Goal: Task Accomplishment & Management: Manage account settings

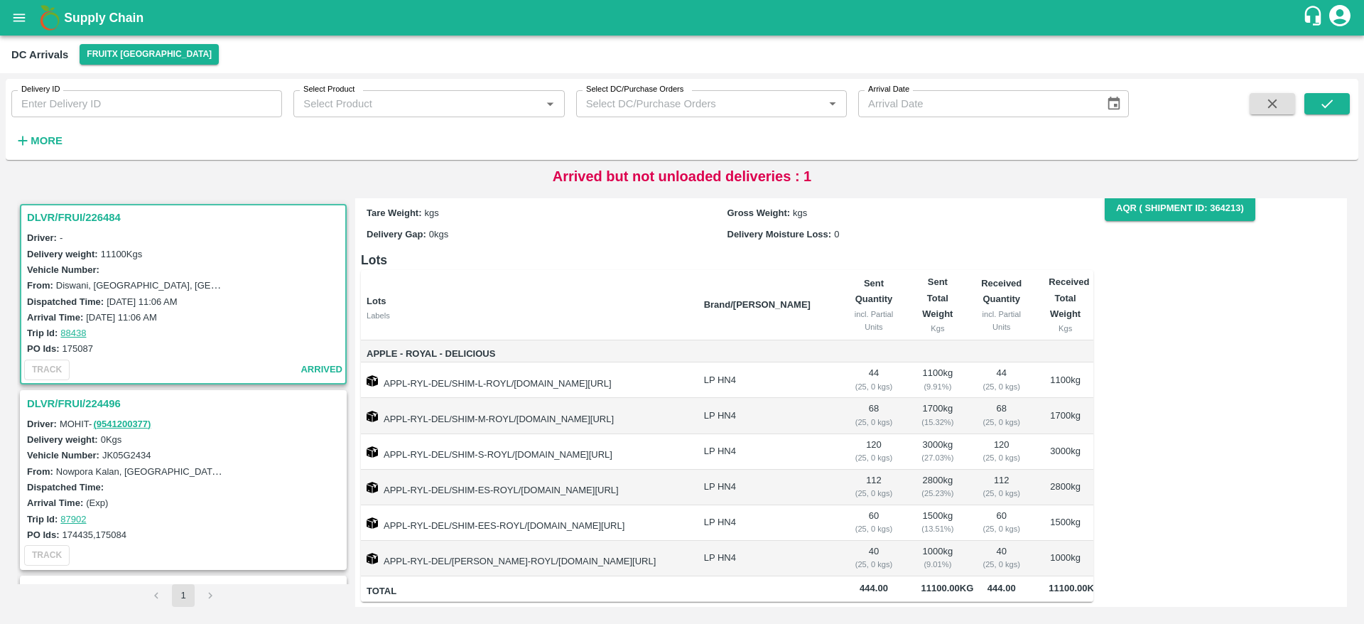
click at [77, 219] on h3 "DLVR/FRUI/226484" at bounding box center [185, 217] width 317 height 18
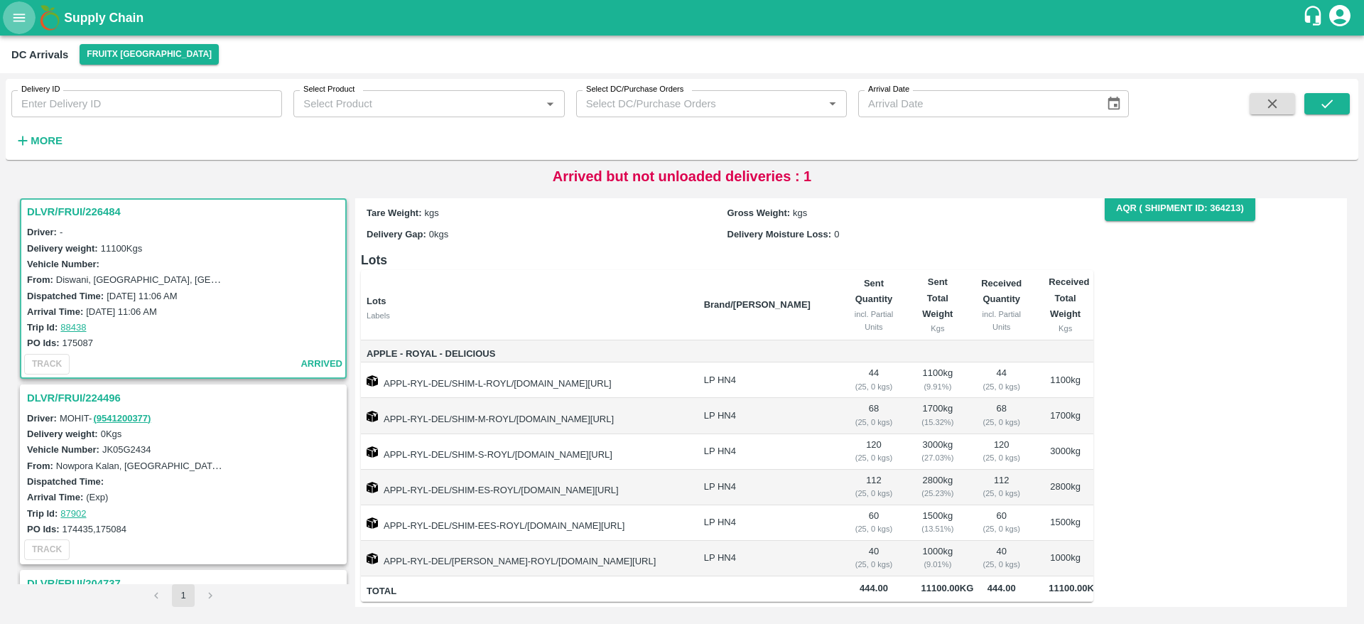
click at [17, 8] on button "open drawer" at bounding box center [19, 17] width 33 height 33
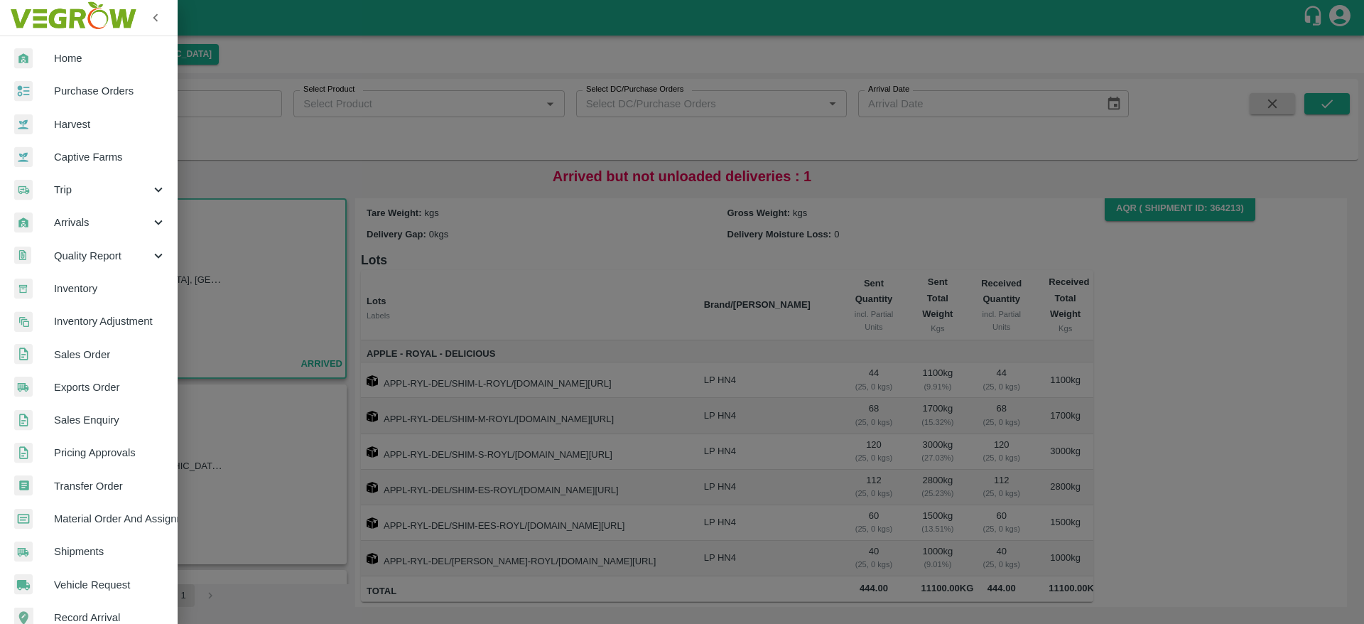
click at [92, 364] on link "Sales Order" at bounding box center [89, 354] width 178 height 33
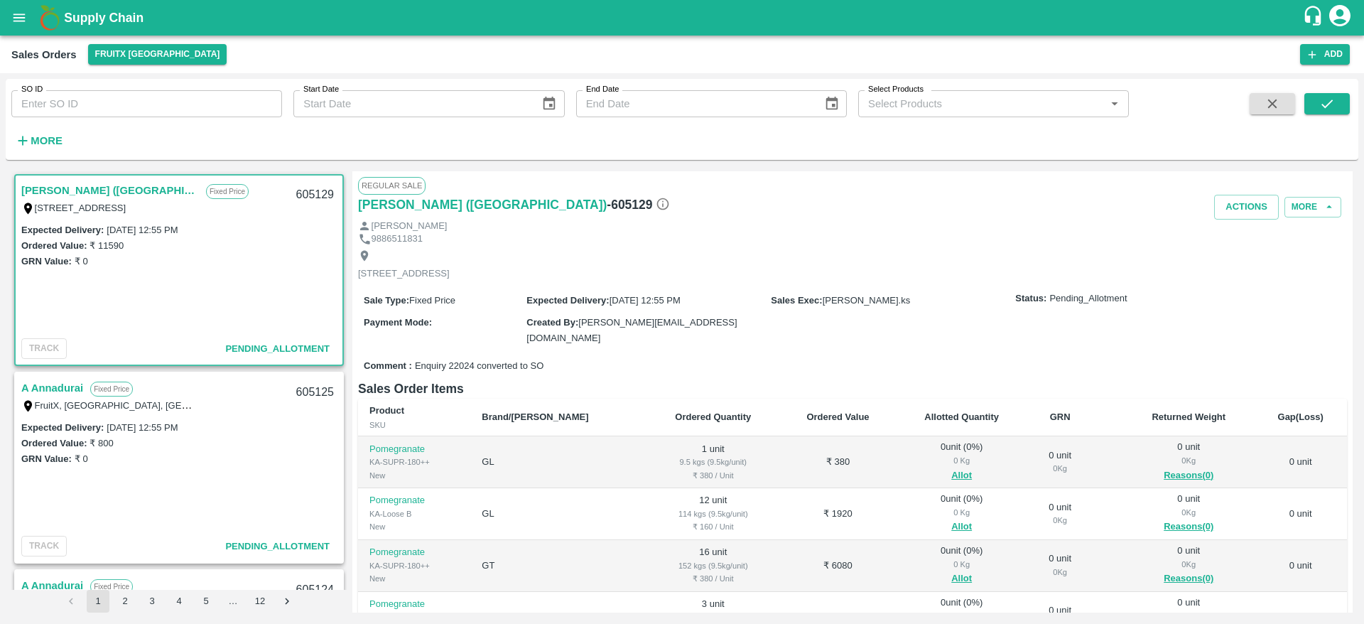
click at [101, 196] on link "[PERSON_NAME] ([GEOGRAPHIC_DATA])" at bounding box center [110, 190] width 178 height 18
click at [146, 187] on link "[PERSON_NAME] ([GEOGRAPHIC_DATA])" at bounding box center [110, 190] width 178 height 18
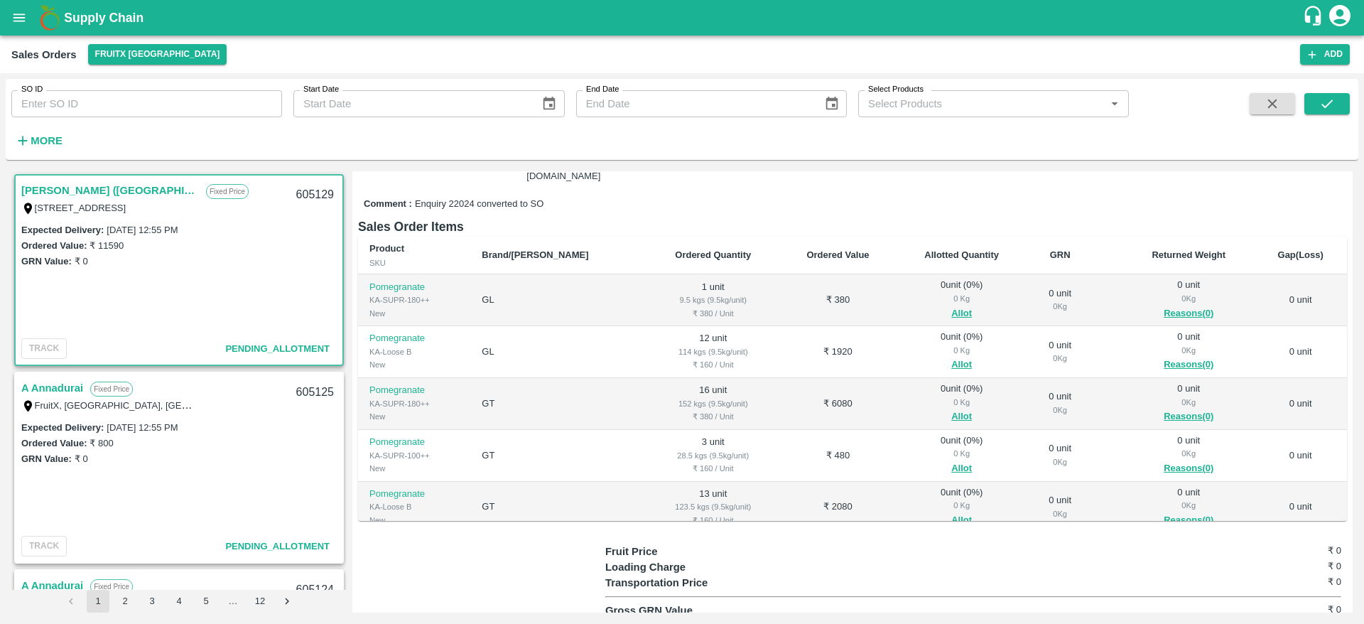
scroll to position [161, 0]
click at [51, 391] on link "A Annadurai" at bounding box center [52, 388] width 62 height 18
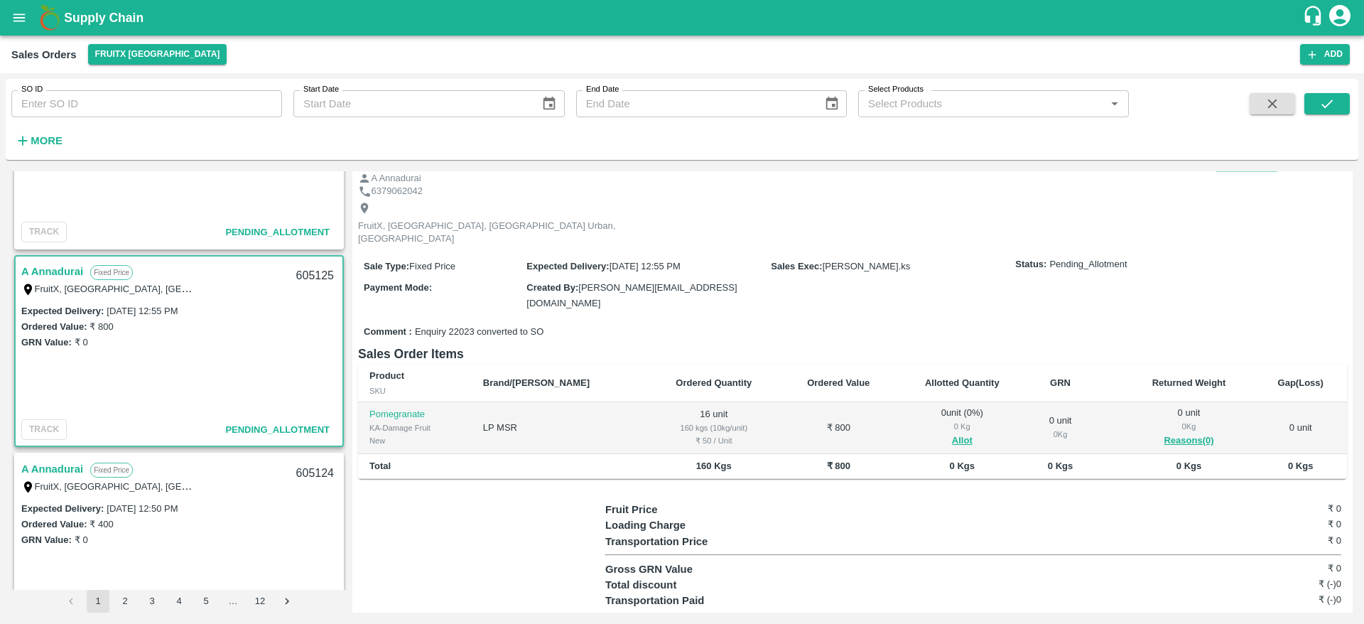
scroll to position [176, 0]
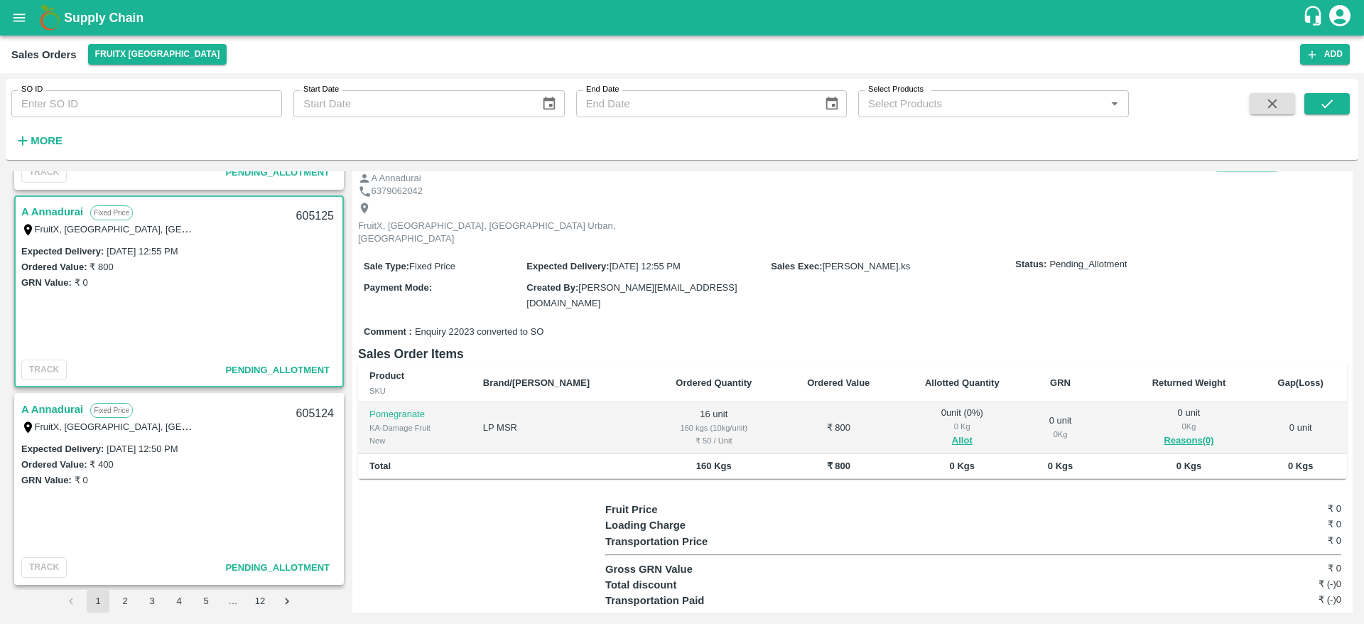
click at [58, 208] on link "A Annadurai" at bounding box center [52, 211] width 62 height 18
click at [952, 433] on button "Allot" at bounding box center [962, 441] width 21 height 16
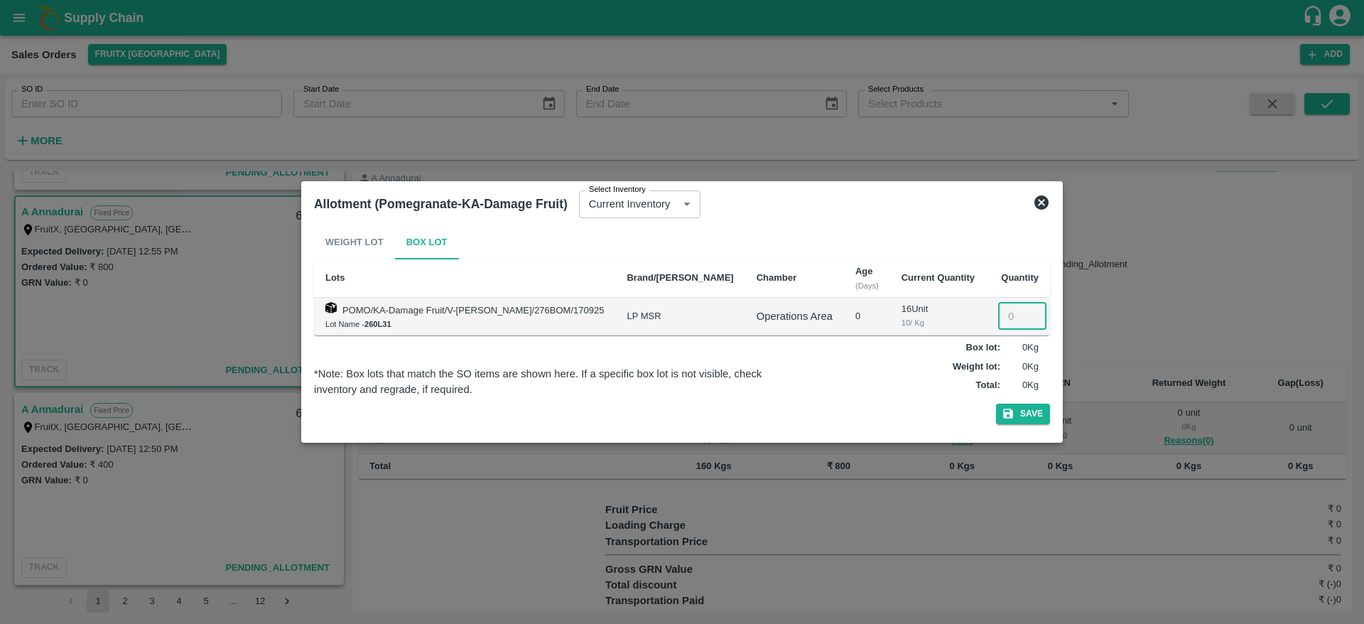
click at [998, 314] on input "number" at bounding box center [1022, 316] width 48 height 27
type input "16"
click at [1008, 421] on button "Save" at bounding box center [1023, 413] width 54 height 21
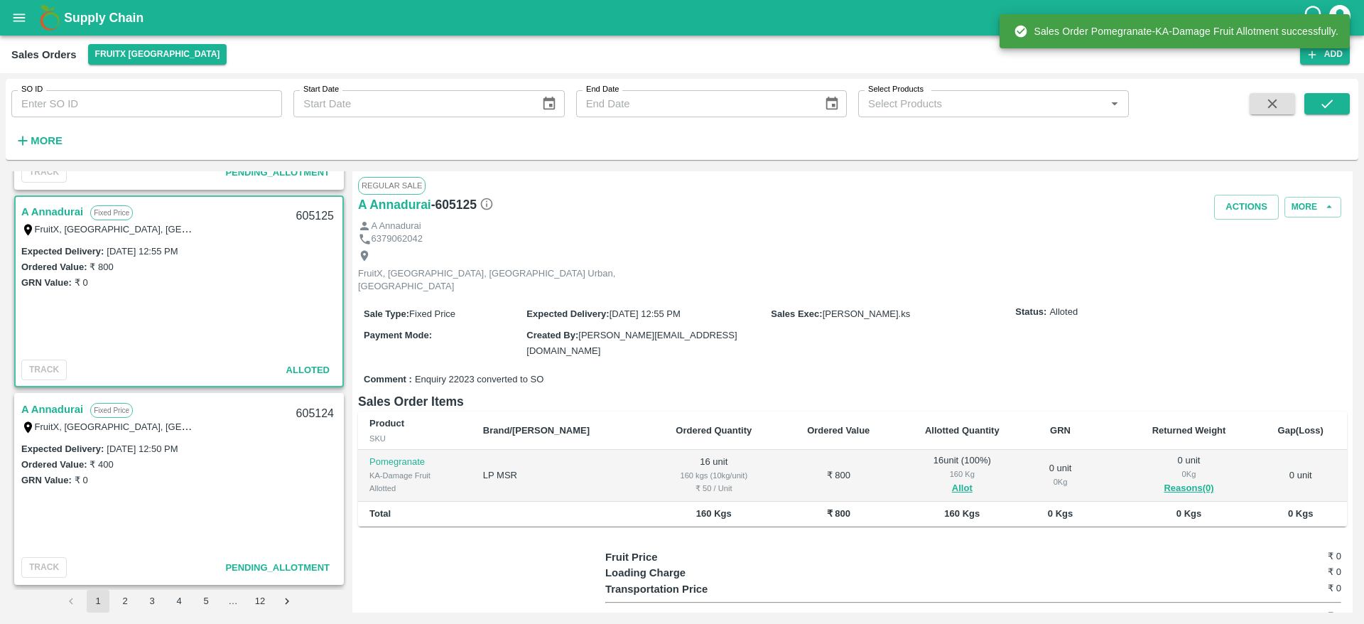
click at [314, 214] on div "605125" at bounding box center [315, 216] width 55 height 33
copy div "605125"
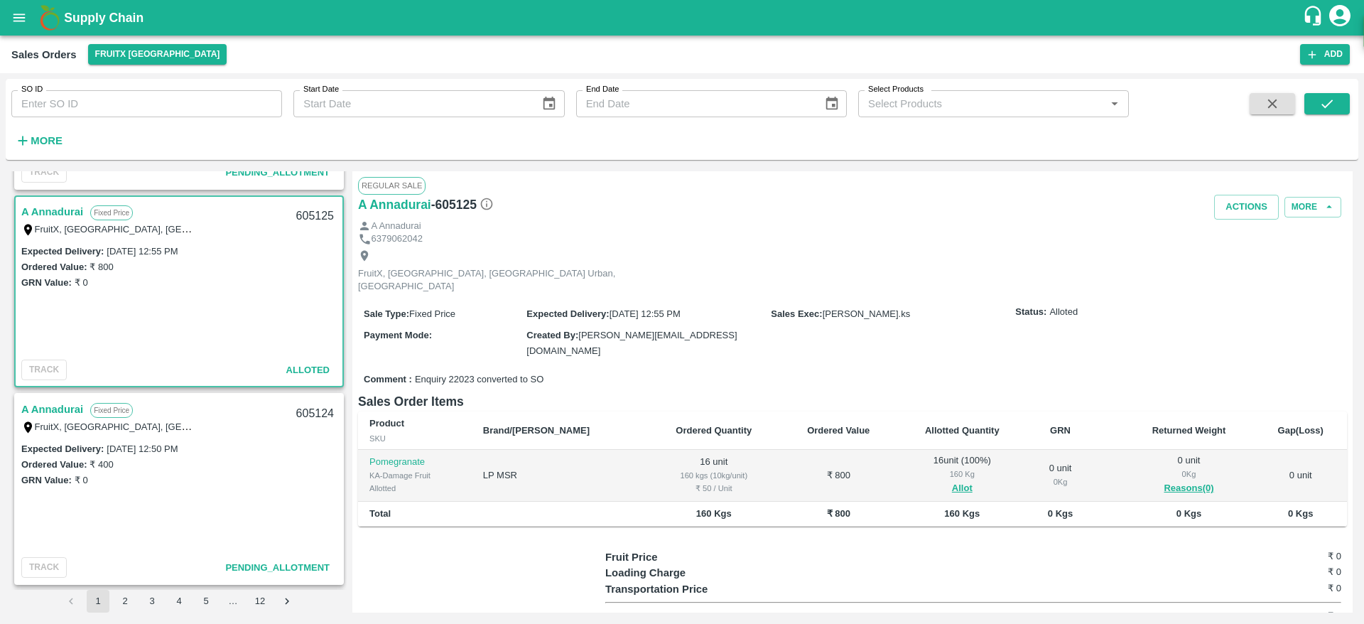
click at [1234, 192] on div "Regular Sale" at bounding box center [852, 185] width 989 height 17
click at [1234, 200] on button "Actions" at bounding box center [1246, 207] width 65 height 25
click at [1209, 265] on li "Deliver" at bounding box center [1278, 261] width 150 height 24
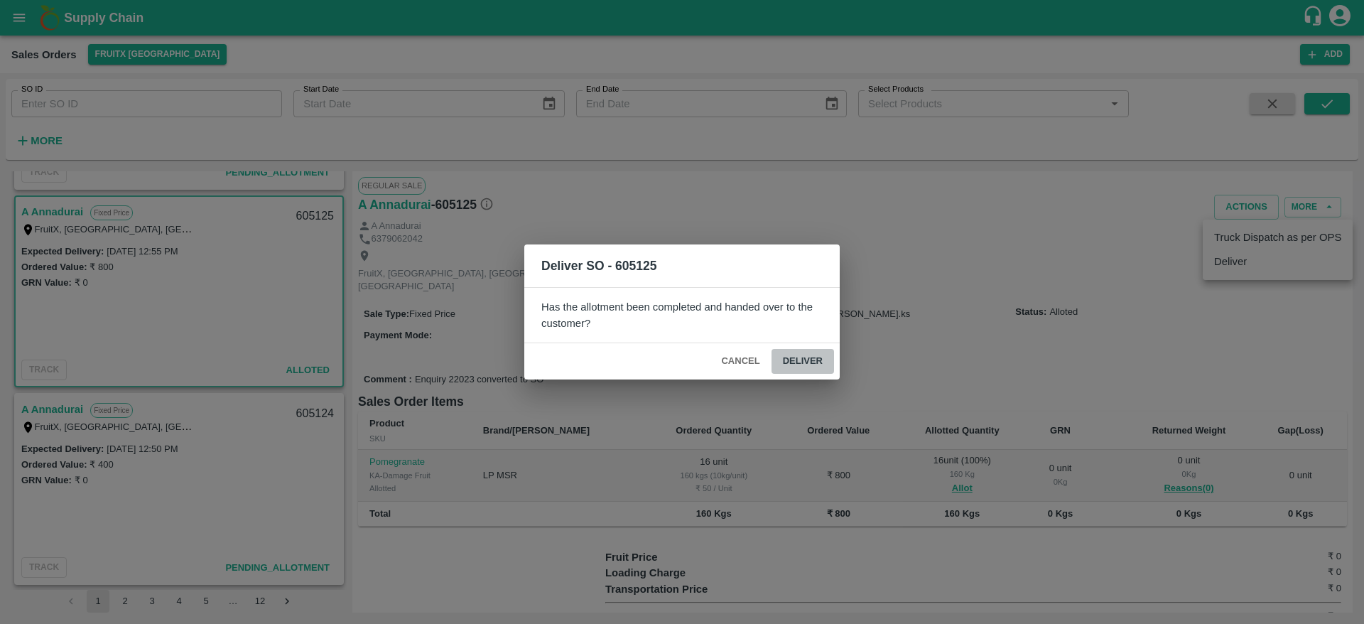
click at [810, 370] on button "Deliver" at bounding box center [802, 361] width 63 height 25
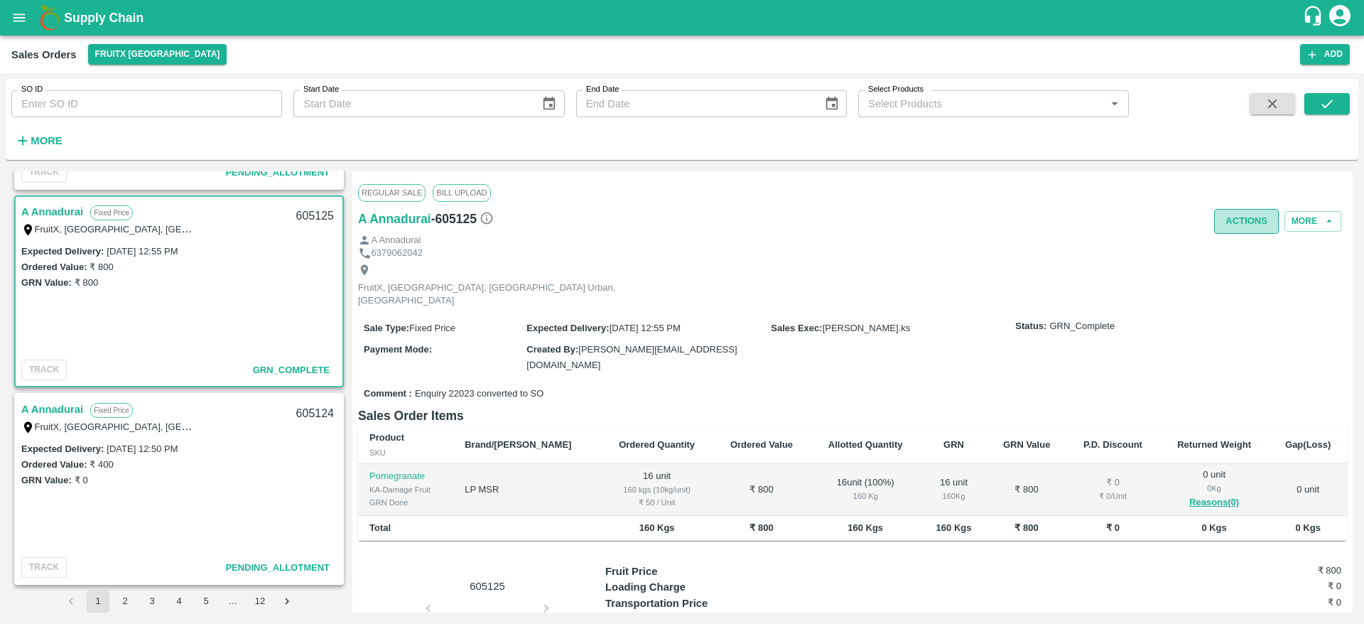
click at [1225, 229] on button "Actions" at bounding box center [1246, 221] width 65 height 25
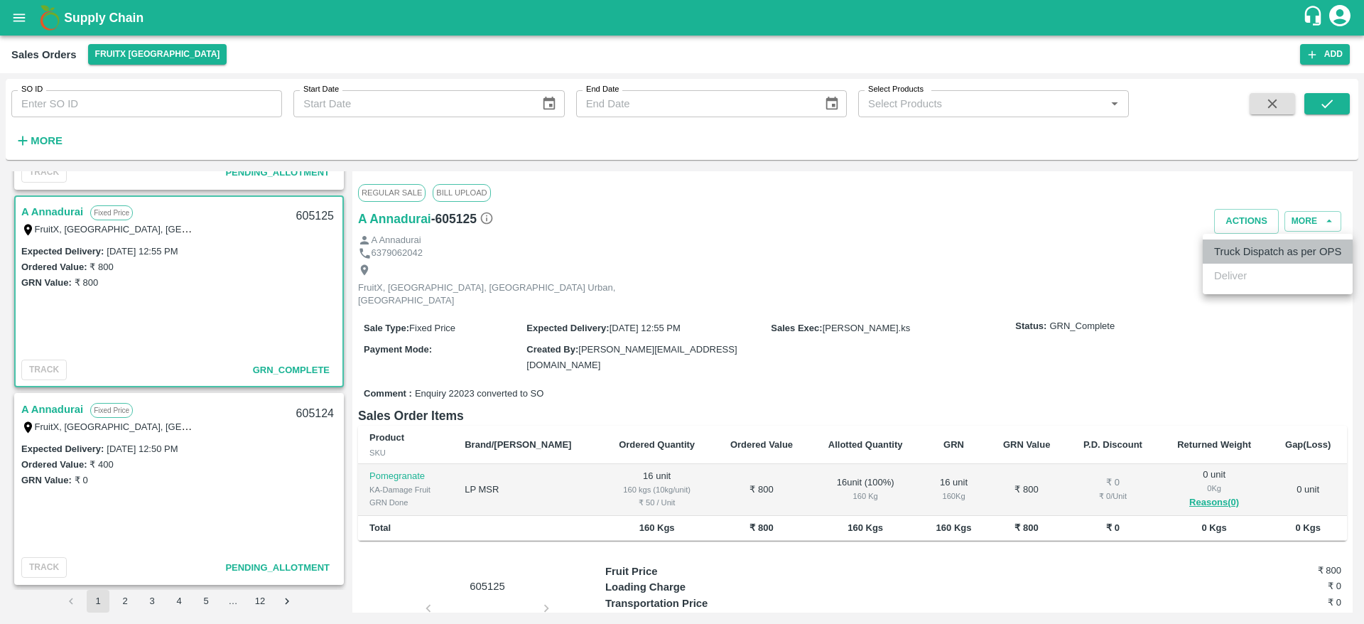
click at [1218, 259] on li "Truck Dispatch as per OPS" at bounding box center [1278, 251] width 150 height 24
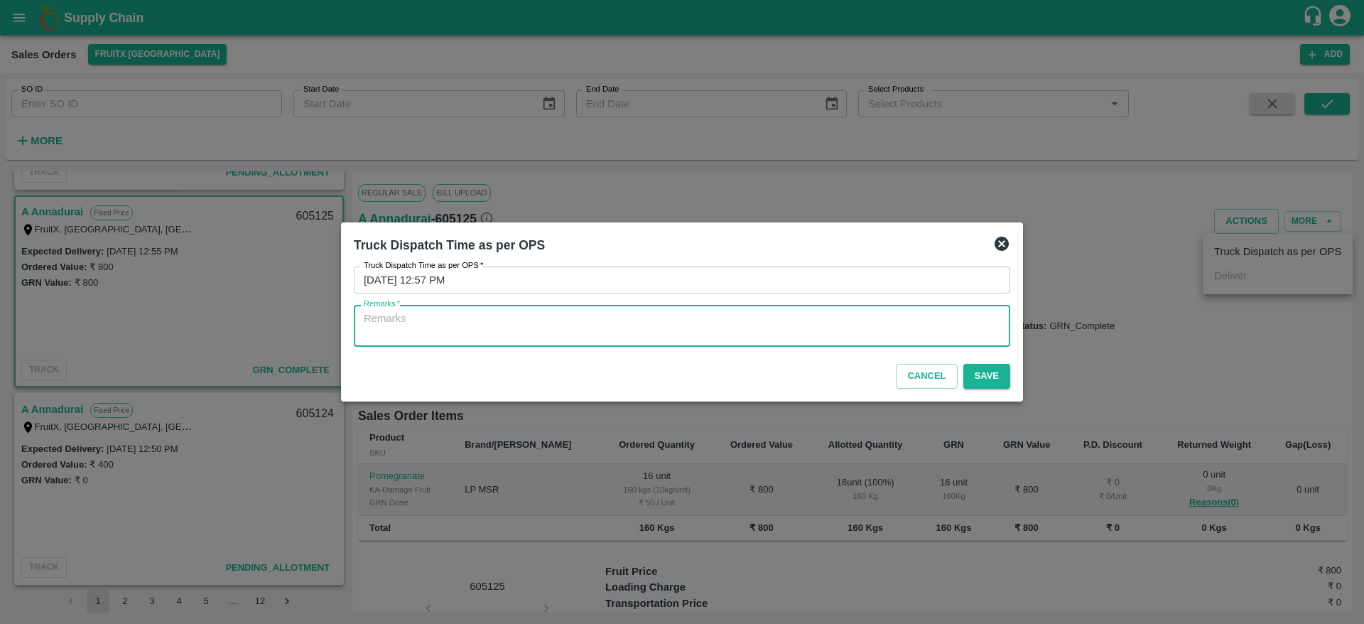
click at [790, 327] on textarea "Remarks   *" at bounding box center [682, 326] width 636 height 30
type textarea "OTD"
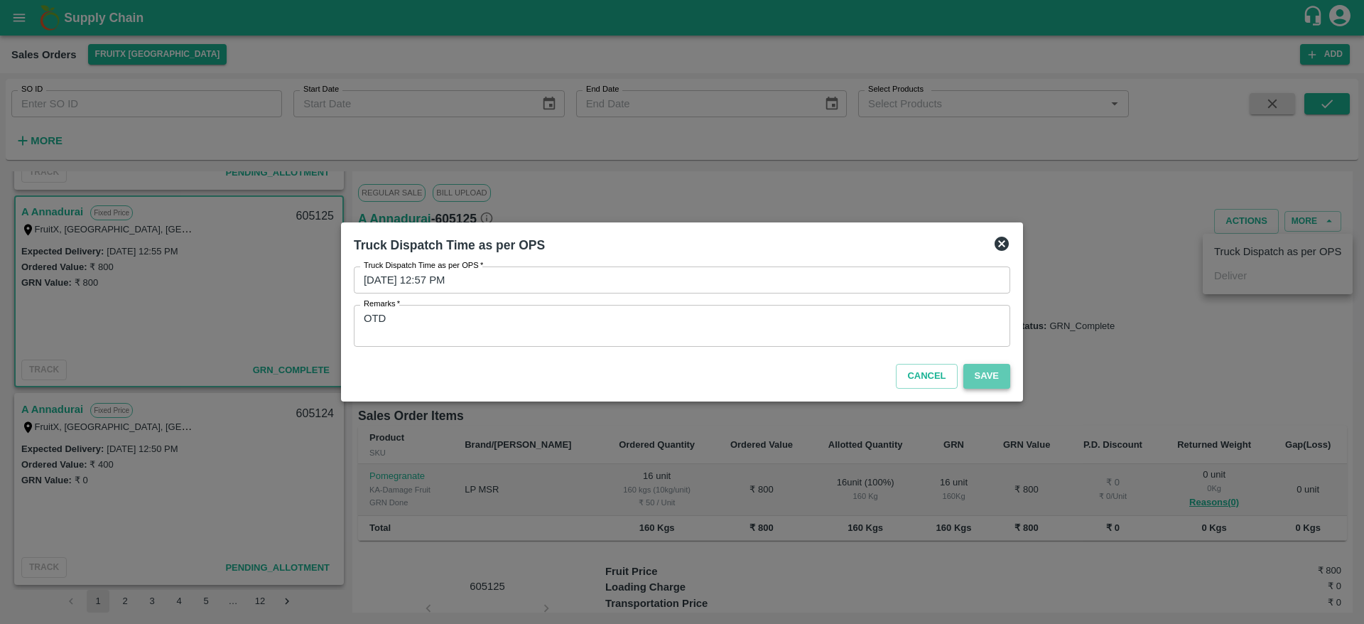
click at [976, 375] on button "Save" at bounding box center [986, 376] width 47 height 25
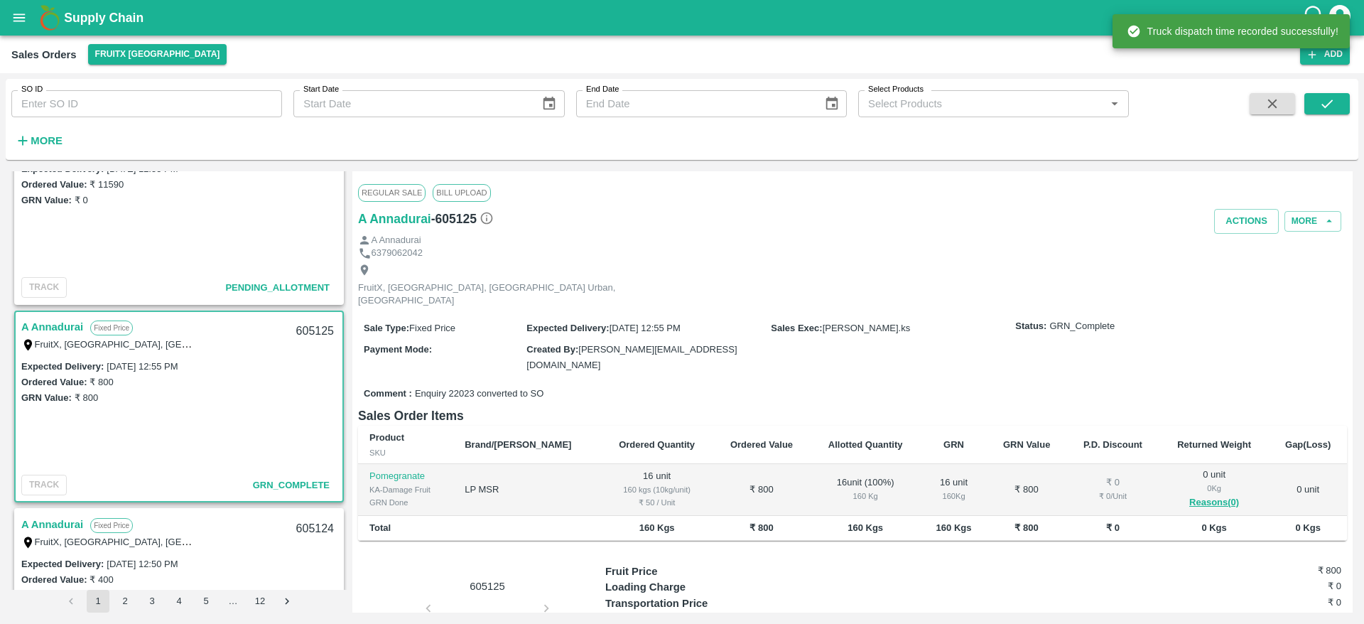
scroll to position [210, 0]
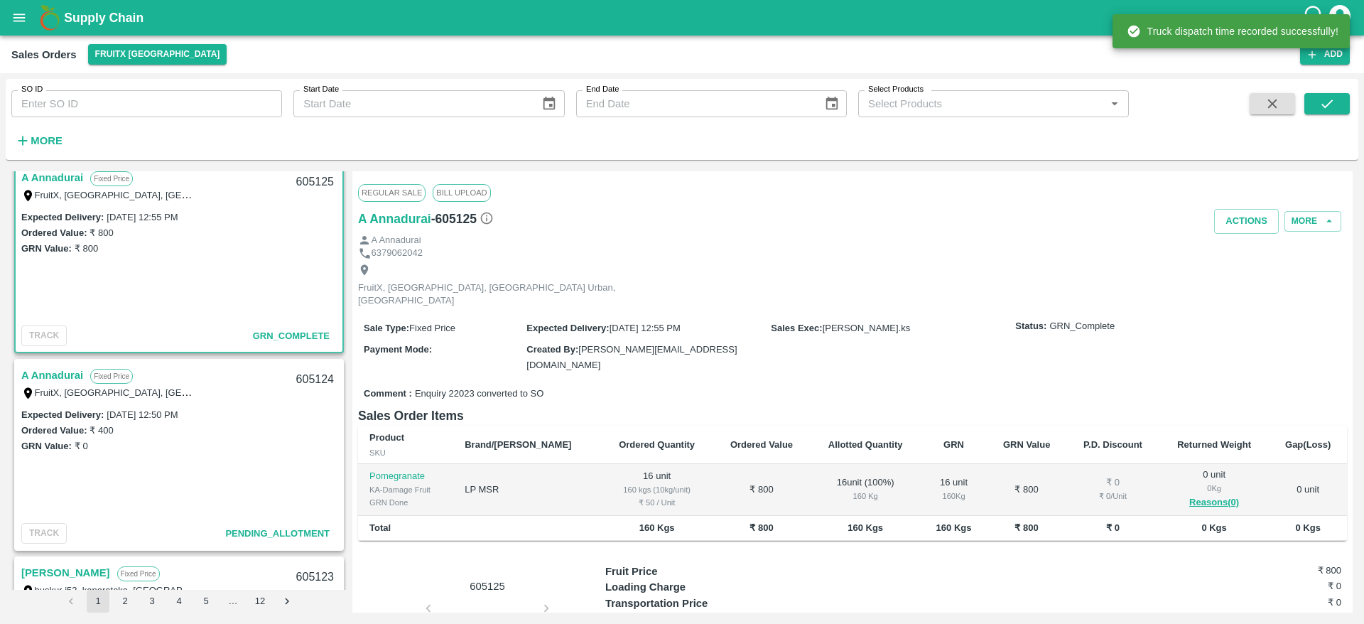
click at [48, 376] on link "A Annadurai" at bounding box center [52, 375] width 62 height 18
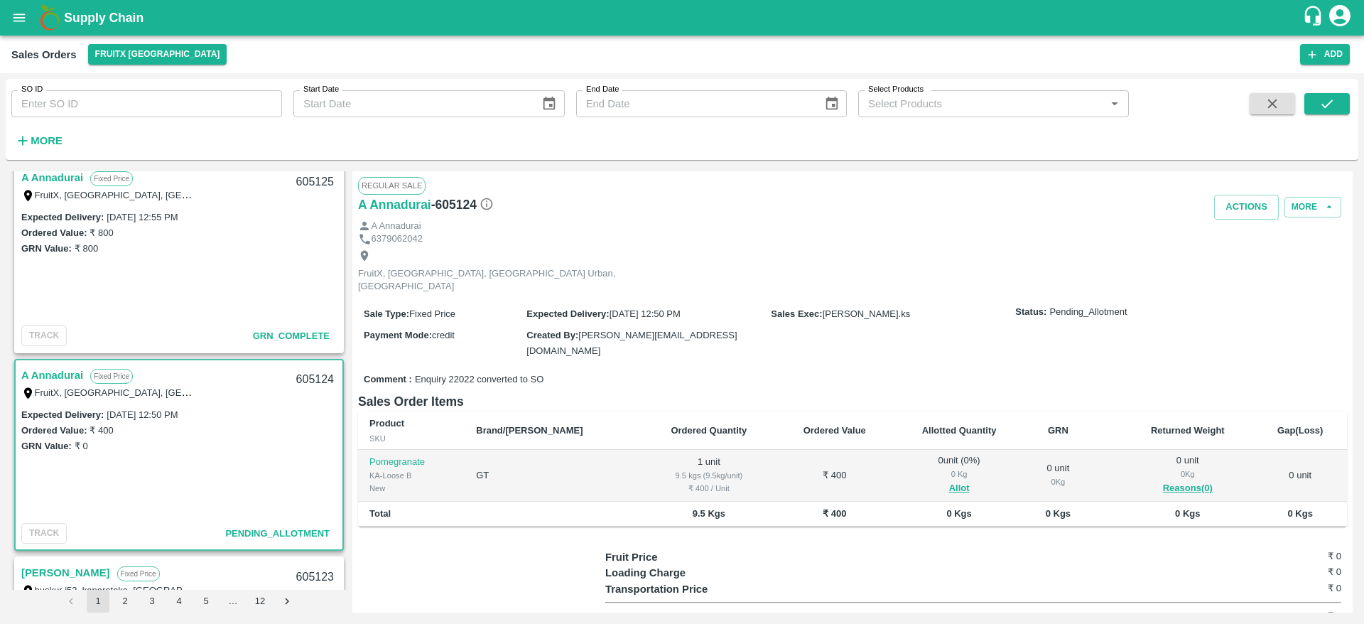
scroll to position [6, 0]
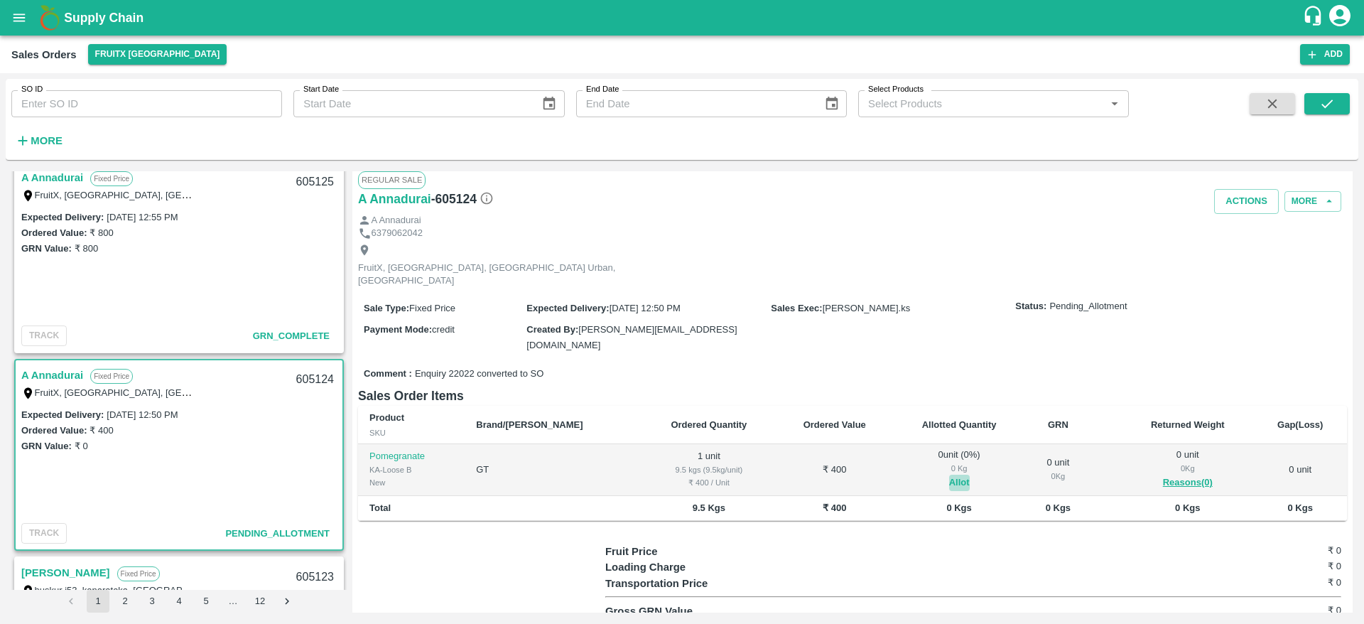
click at [949, 475] on button "Allot" at bounding box center [959, 483] width 21 height 16
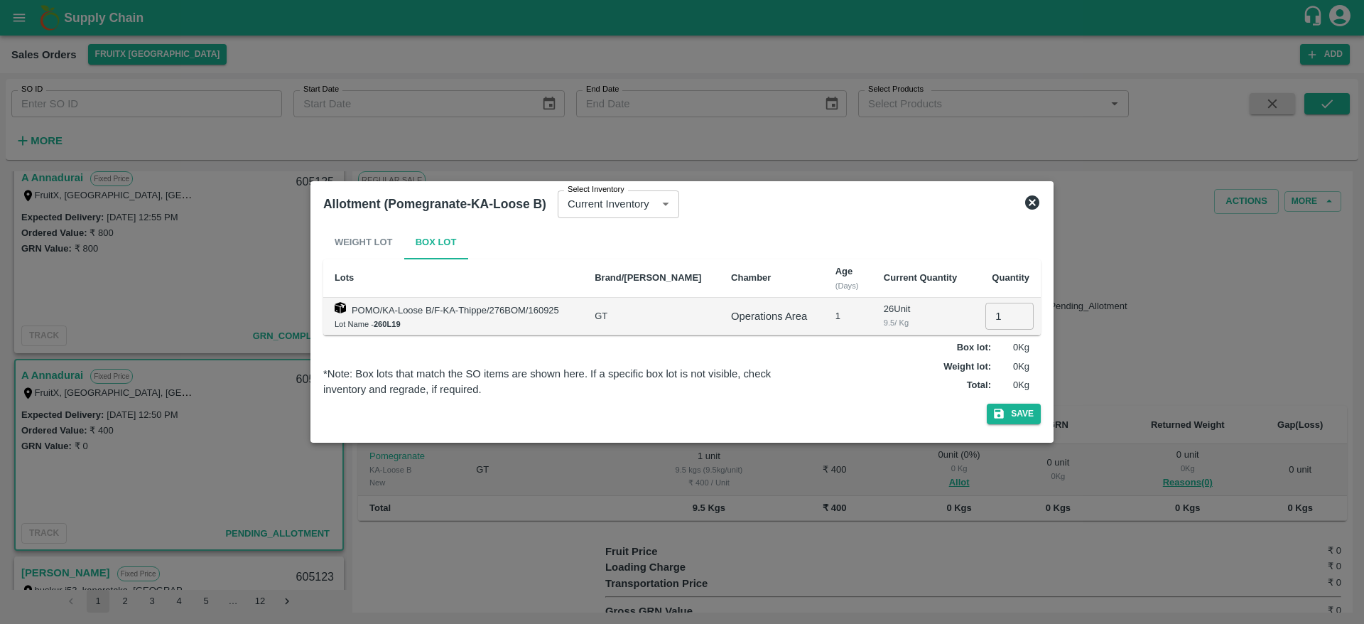
click at [989, 313] on input "1" at bounding box center [1009, 316] width 48 height 27
type input "1"
click at [1016, 414] on button "Save" at bounding box center [1014, 413] width 54 height 21
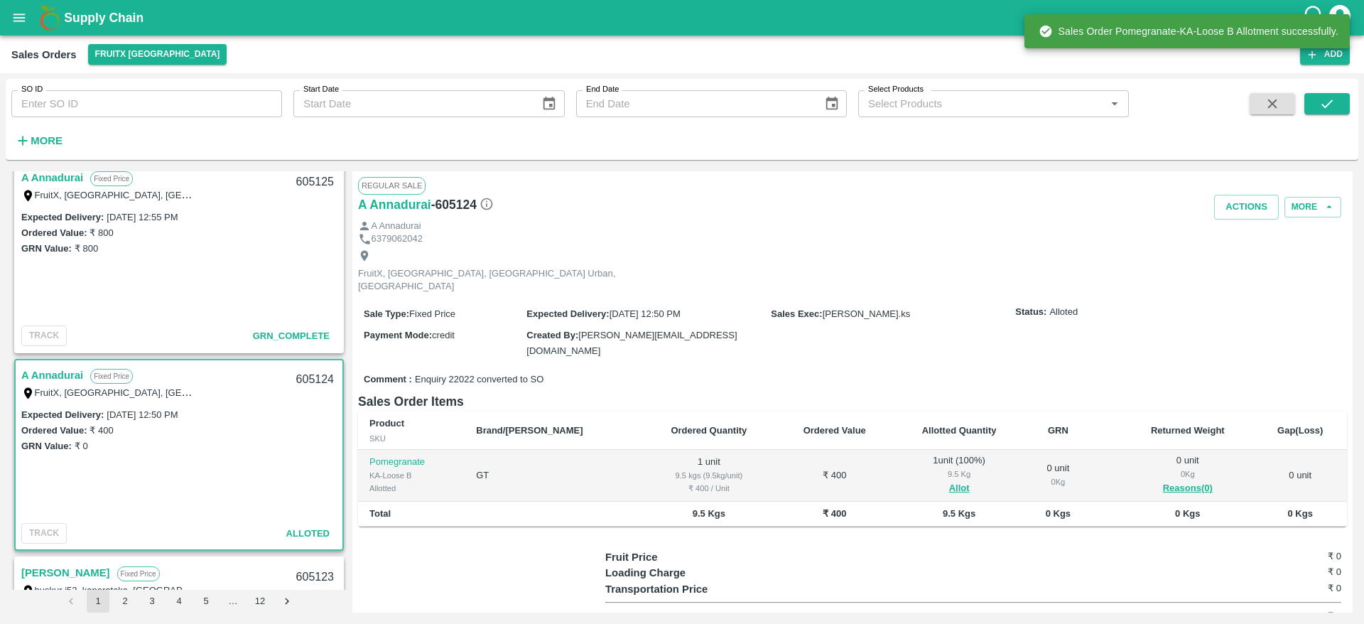
click at [315, 382] on div "605124" at bounding box center [315, 379] width 55 height 33
copy div "605124"
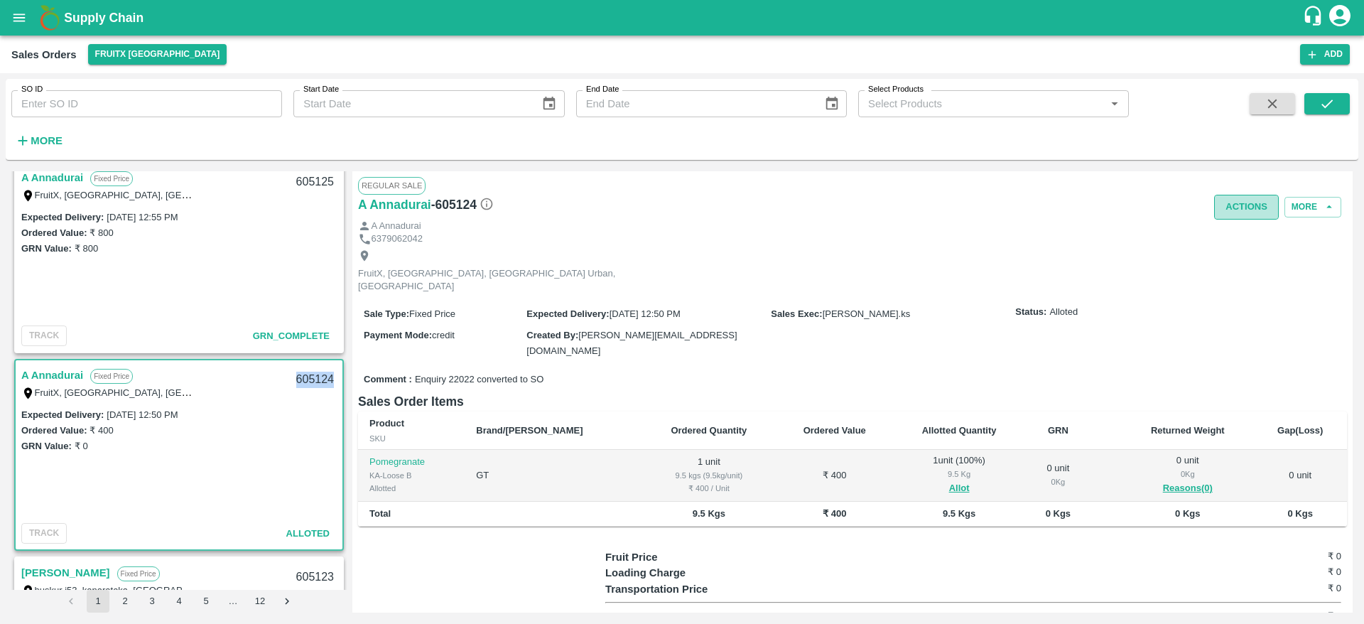
click at [1229, 214] on button "Actions" at bounding box center [1246, 207] width 65 height 25
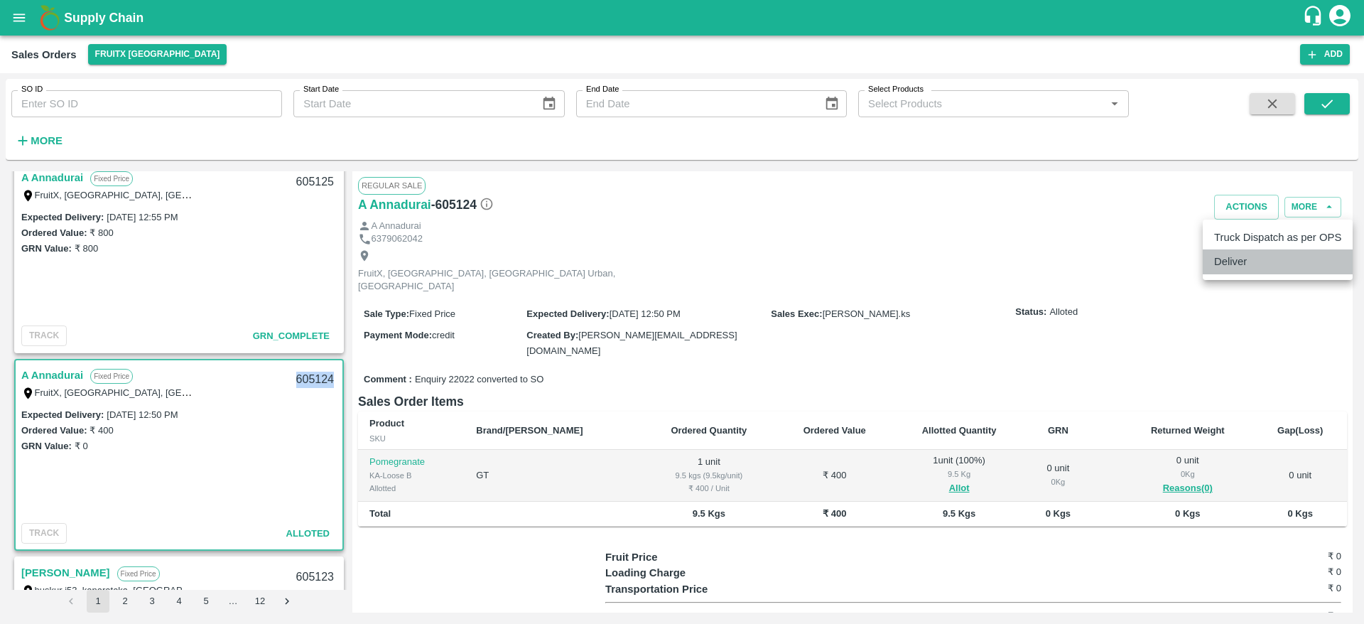
click at [1221, 271] on li "Deliver" at bounding box center [1278, 261] width 150 height 24
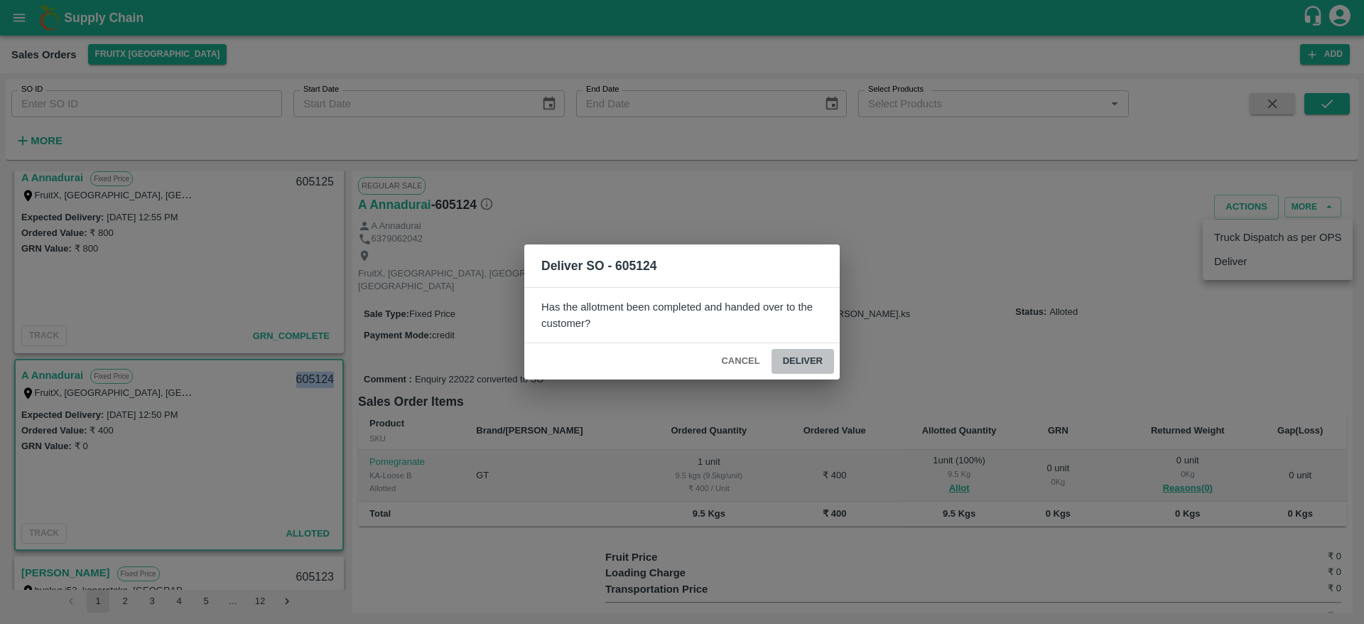
click at [801, 364] on button "Deliver" at bounding box center [802, 361] width 63 height 25
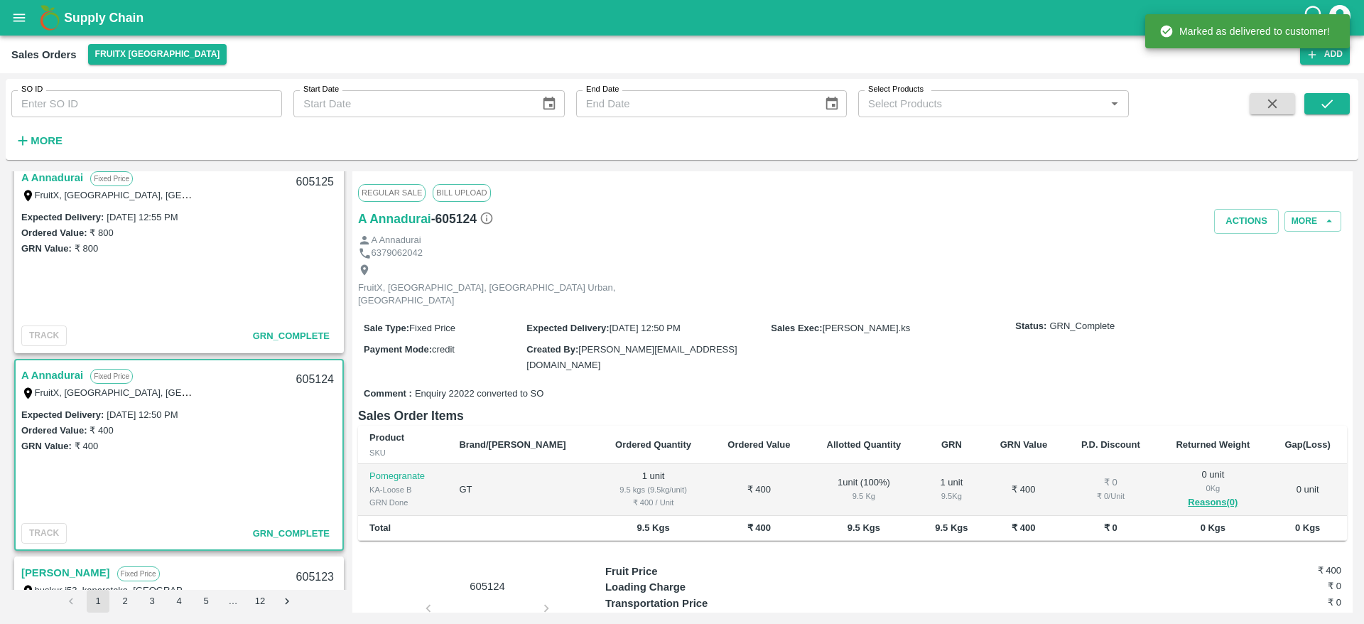
click at [1238, 206] on div "Regular Sale Bill Upload" at bounding box center [852, 192] width 989 height 31
click at [1238, 224] on button "Actions" at bounding box center [1246, 221] width 65 height 25
click at [1223, 244] on li "Truck Dispatch as per OPS" at bounding box center [1278, 251] width 150 height 24
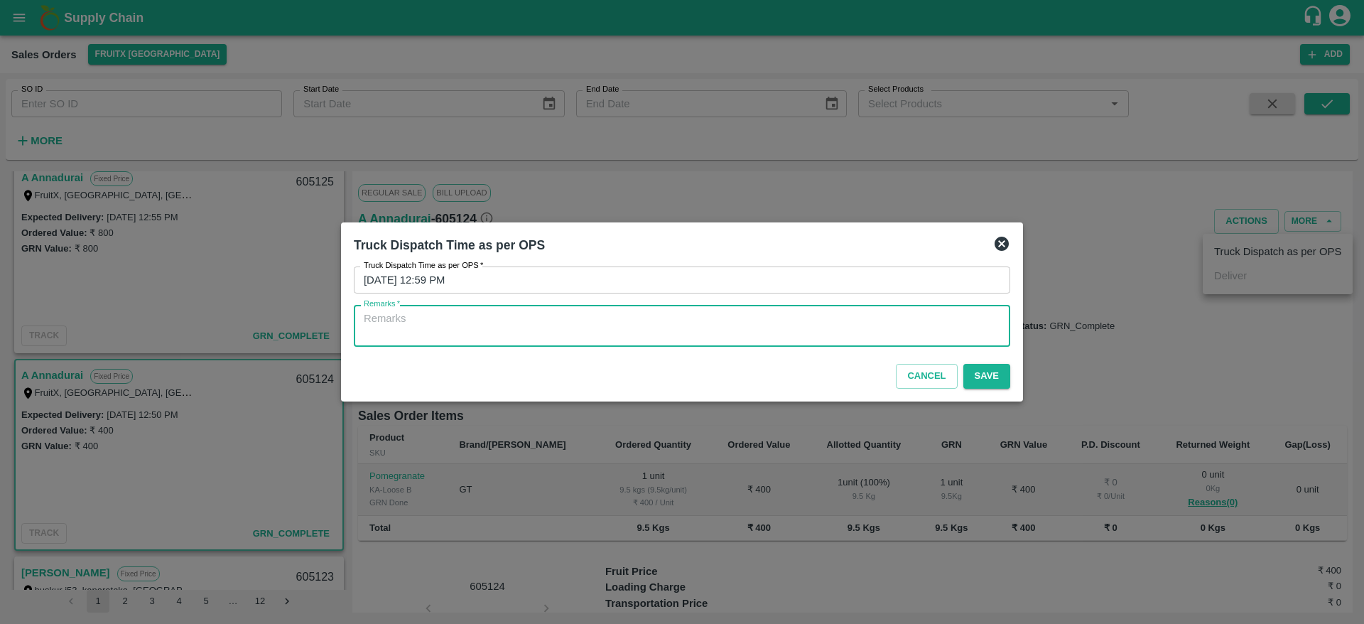
click at [749, 327] on textarea "Remarks   *" at bounding box center [682, 326] width 636 height 30
type textarea "OTD"
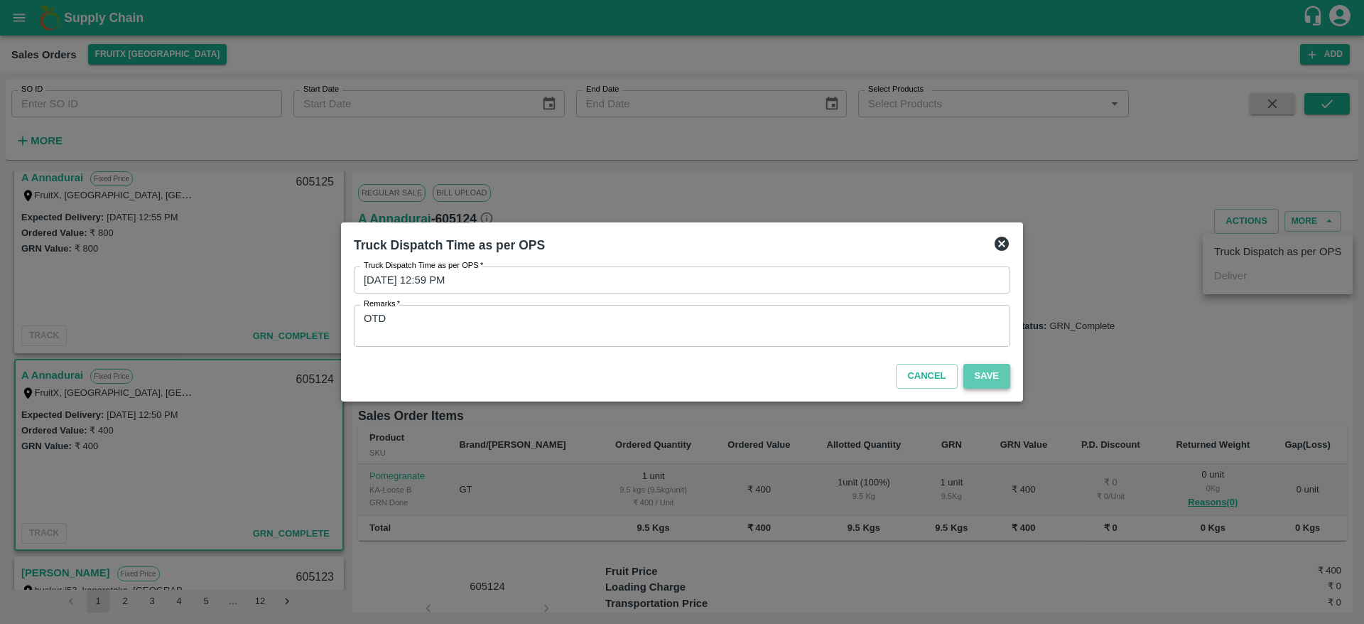
click at [978, 370] on button "Save" at bounding box center [986, 376] width 47 height 25
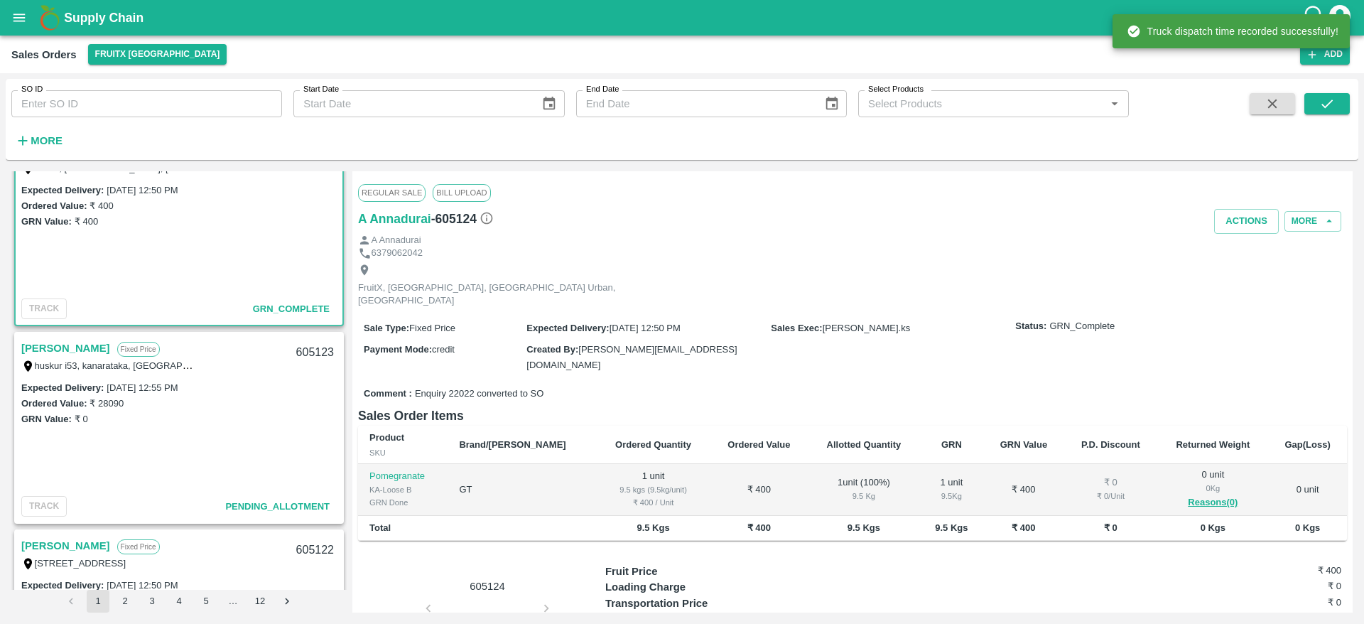
scroll to position [438, 0]
click at [50, 343] on link "[PERSON_NAME]" at bounding box center [65, 344] width 89 height 18
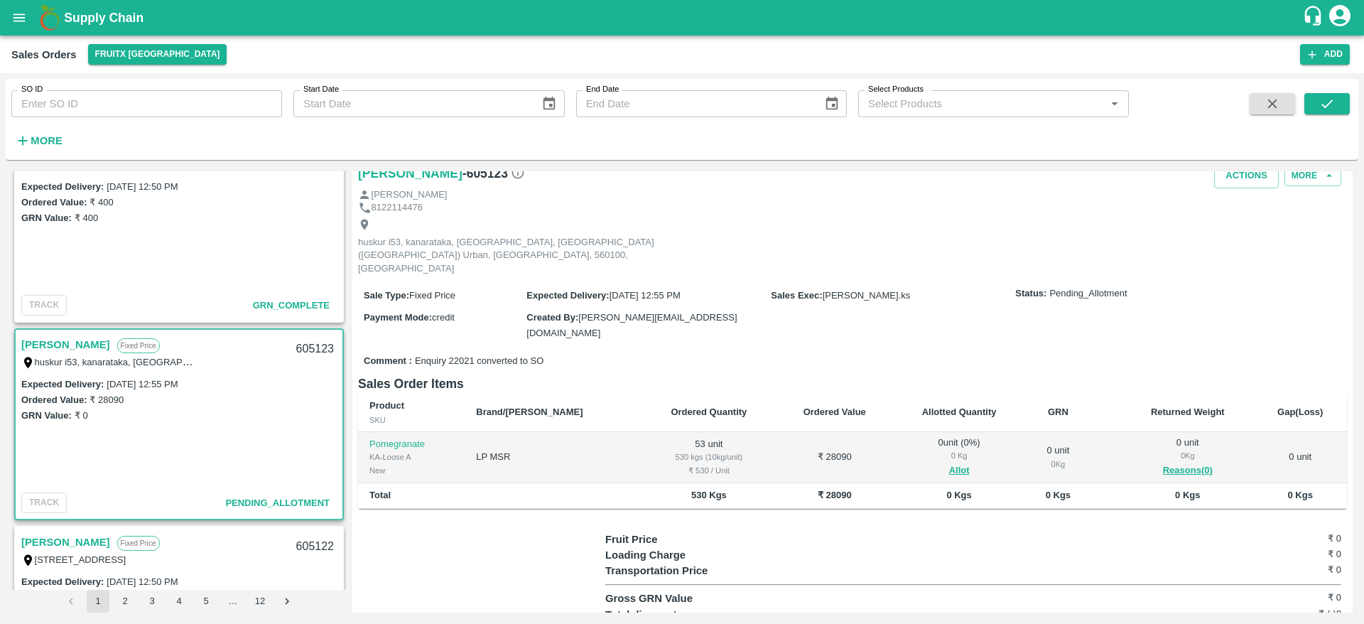
scroll to position [40, 0]
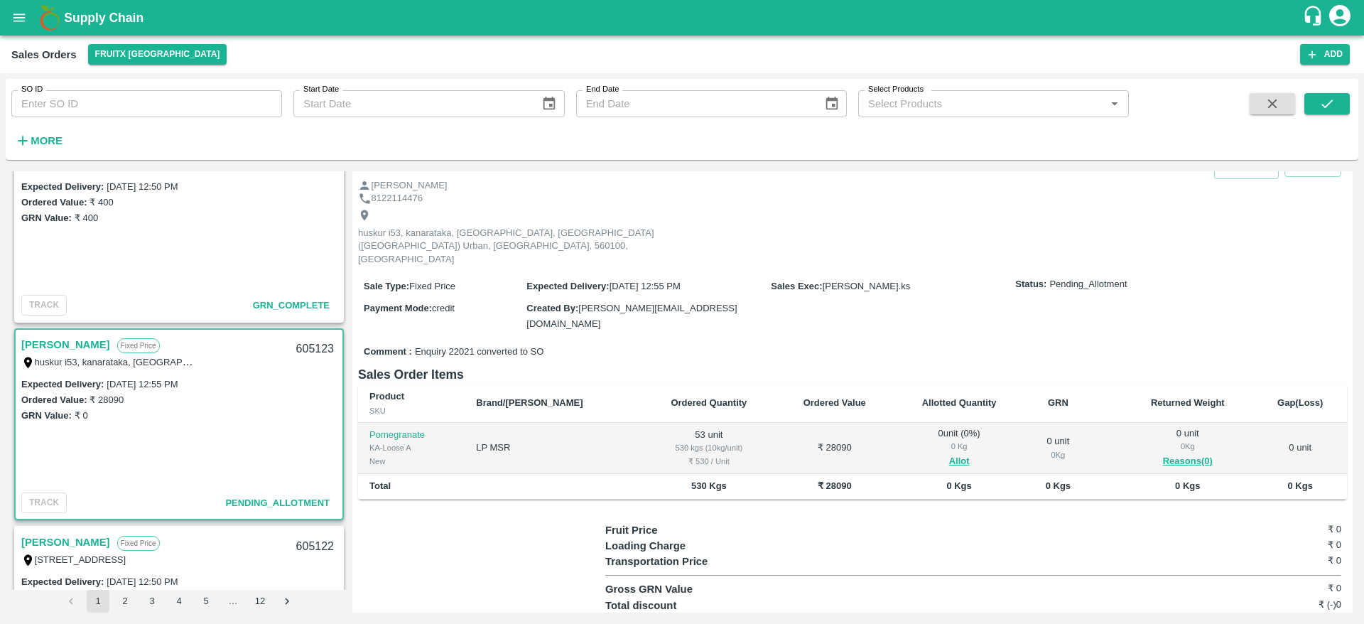
click at [911, 453] on span "Allot" at bounding box center [959, 461] width 110 height 16
click at [949, 453] on button "Allot" at bounding box center [959, 461] width 21 height 16
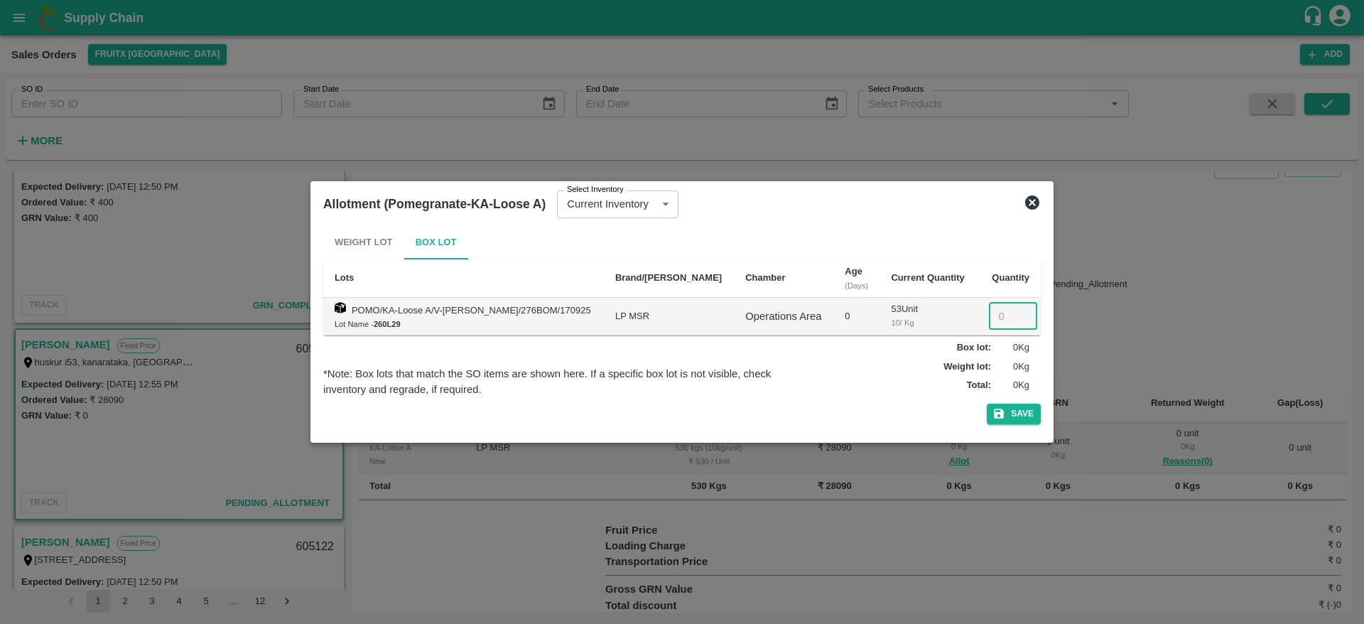
click at [991, 312] on input "number" at bounding box center [1013, 316] width 48 height 27
type input "53"
click at [1021, 414] on button "Save" at bounding box center [1014, 413] width 54 height 21
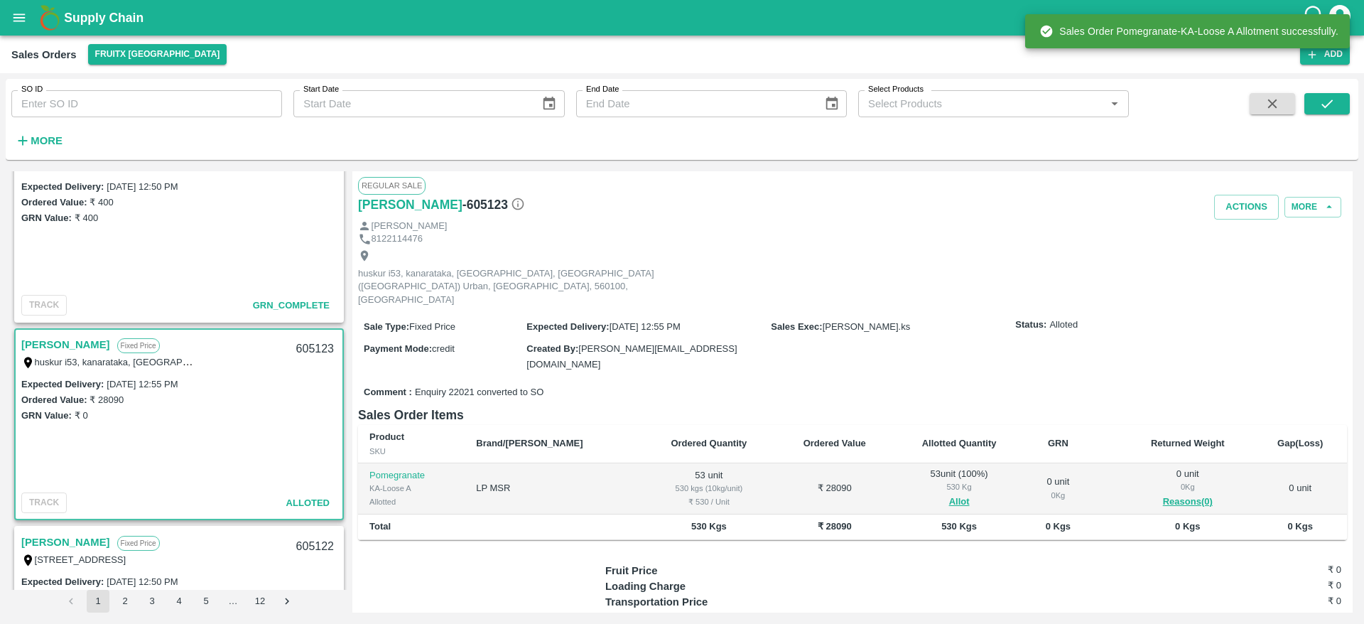
click at [309, 351] on div "605123" at bounding box center [315, 348] width 55 height 33
copy div "605123"
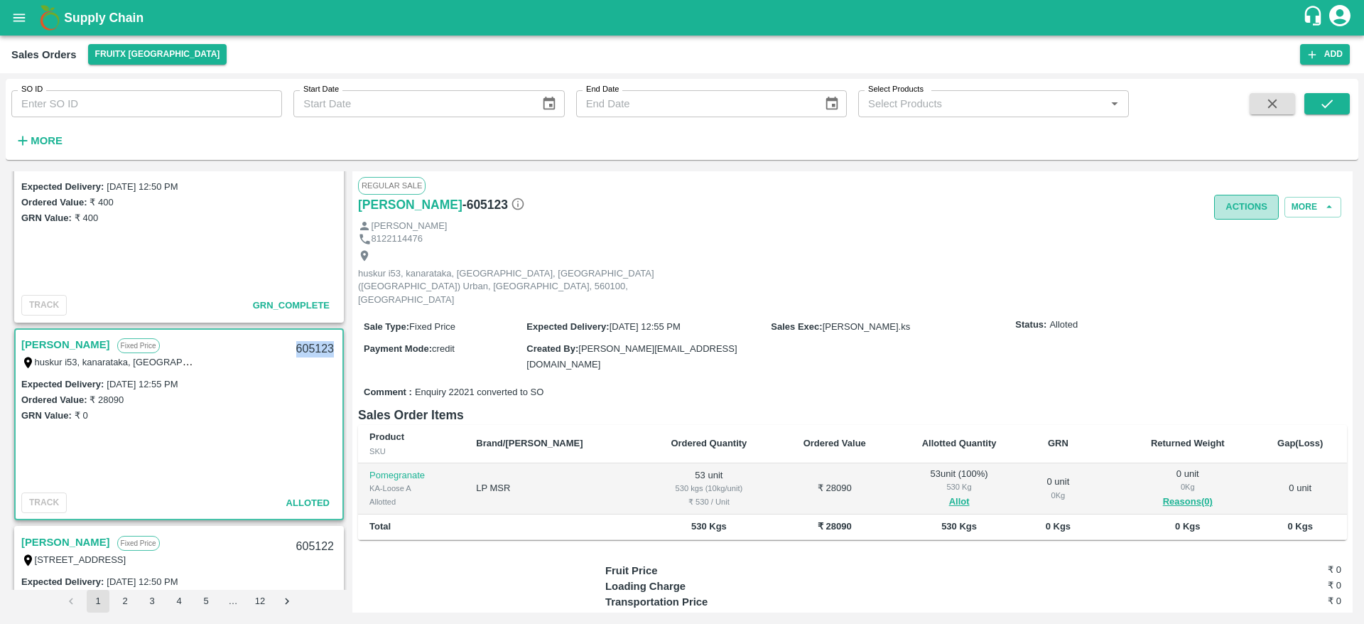
click at [1239, 211] on button "Actions" at bounding box center [1246, 207] width 65 height 25
click at [1225, 269] on li "Deliver" at bounding box center [1278, 261] width 150 height 24
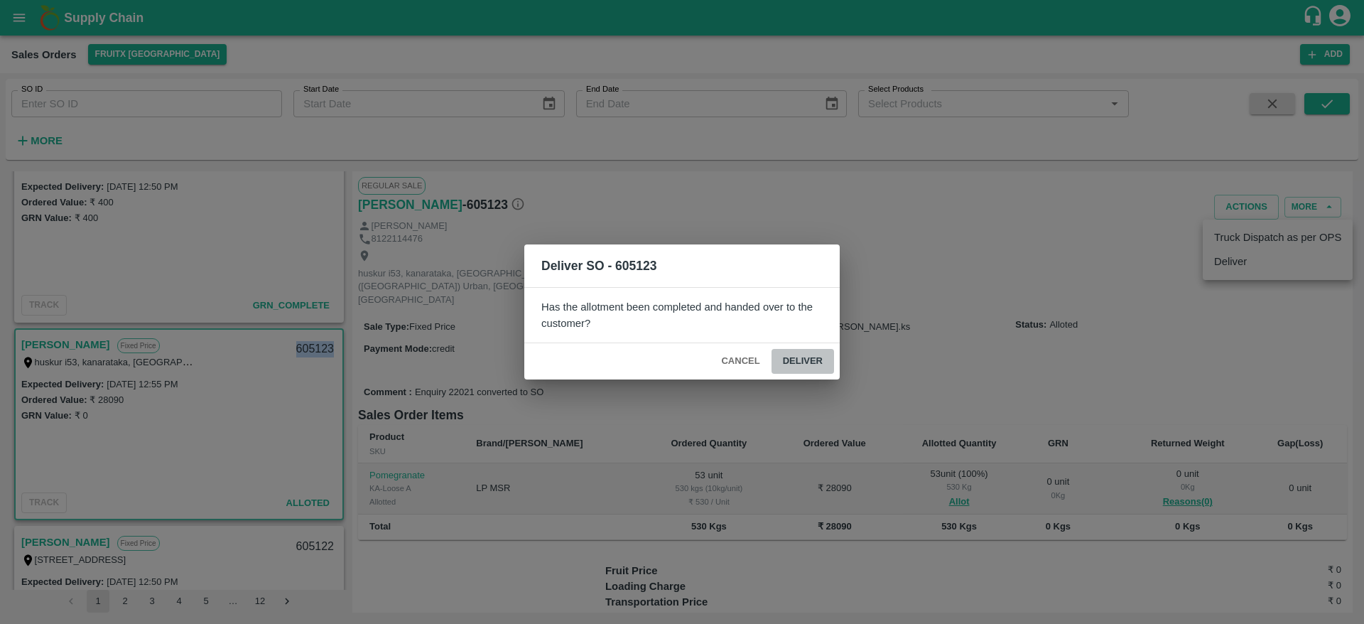
click at [808, 364] on button "Deliver" at bounding box center [802, 361] width 63 height 25
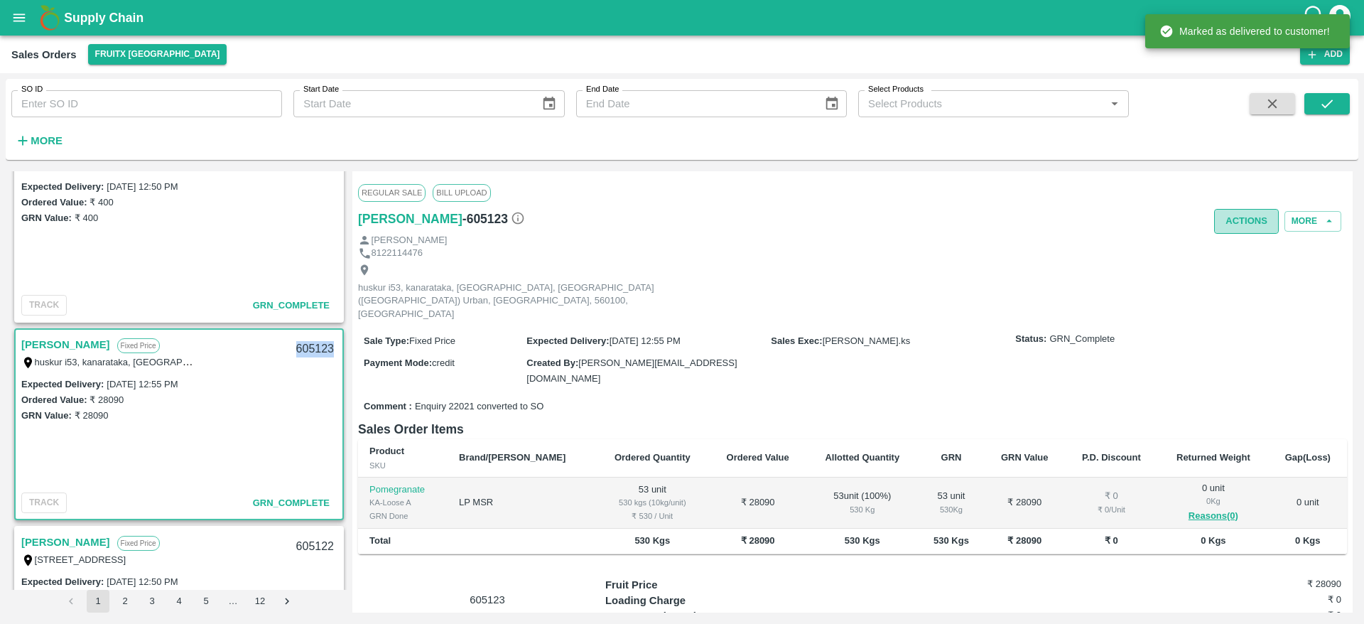
click at [1252, 212] on button "Actions" at bounding box center [1246, 221] width 65 height 25
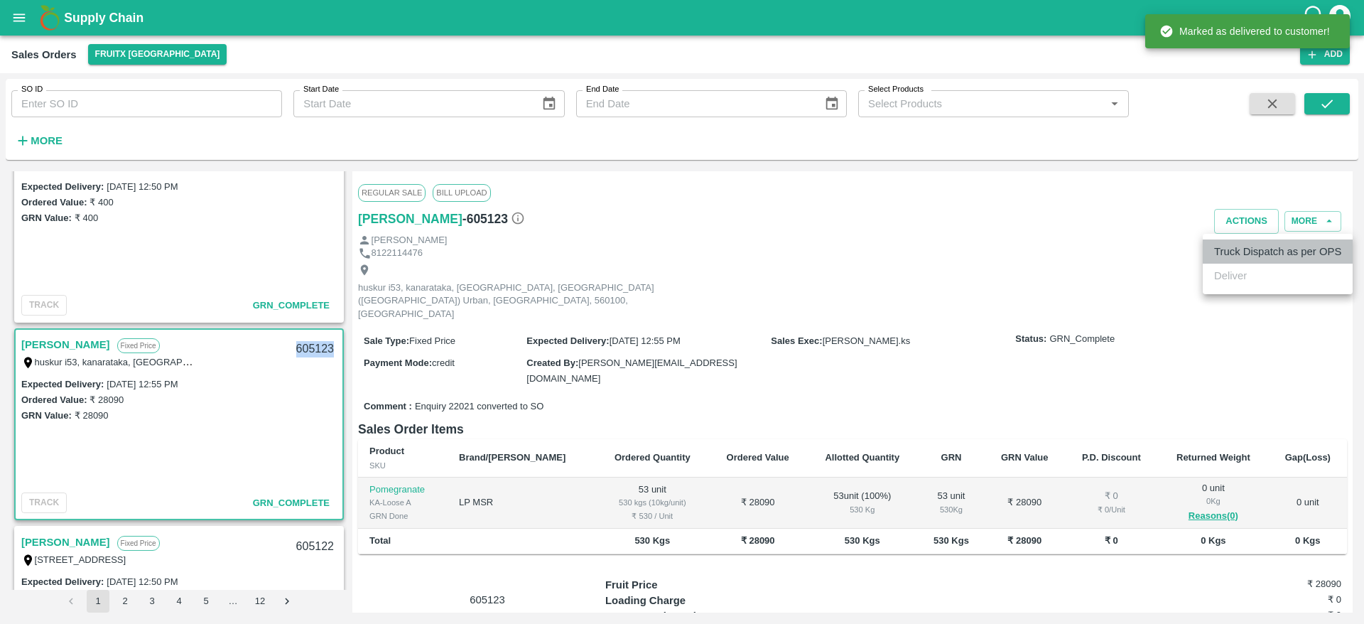
click at [1221, 259] on li "Truck Dispatch as per OPS" at bounding box center [1278, 251] width 150 height 24
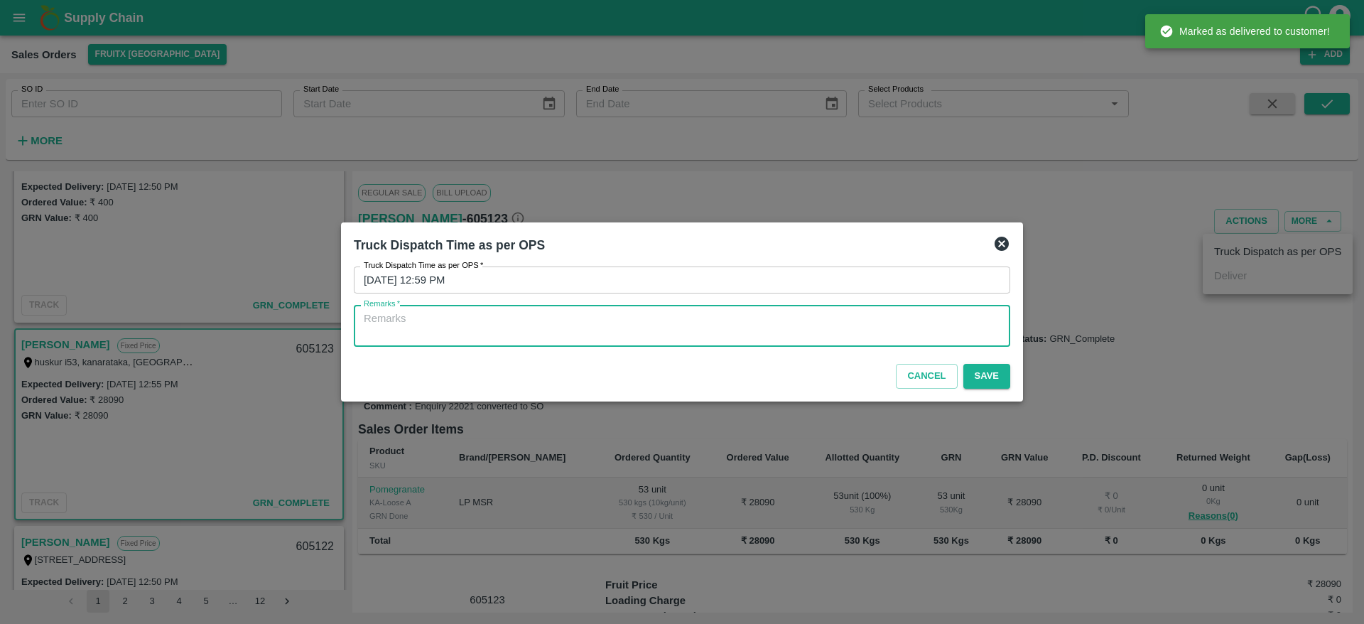
click at [643, 322] on textarea "Remarks   *" at bounding box center [682, 326] width 636 height 30
type textarea "OTD"
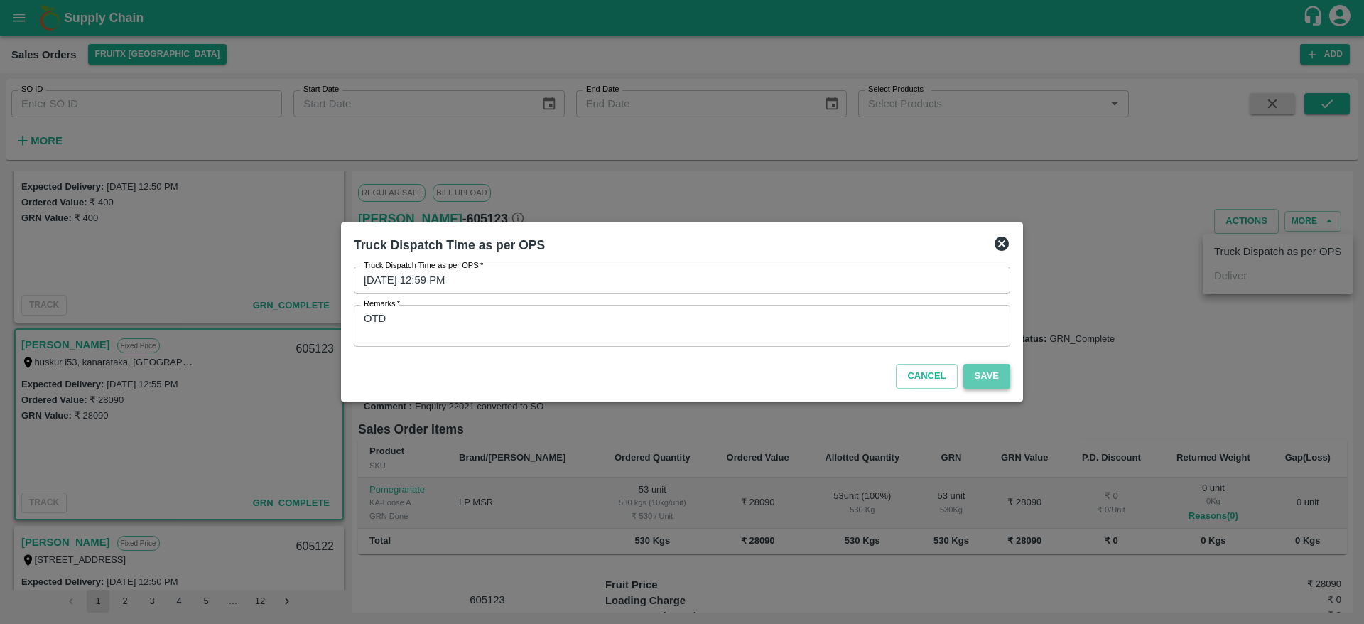
click at [978, 369] on button "Save" at bounding box center [986, 376] width 47 height 25
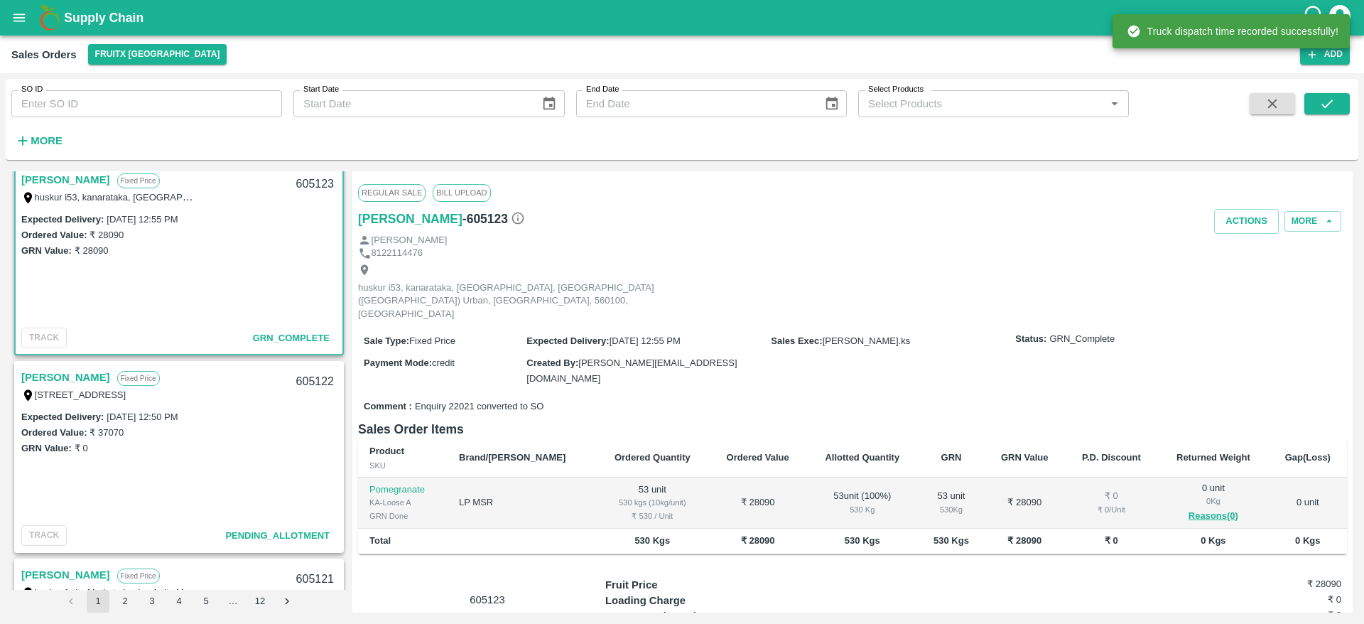
scroll to position [739, 0]
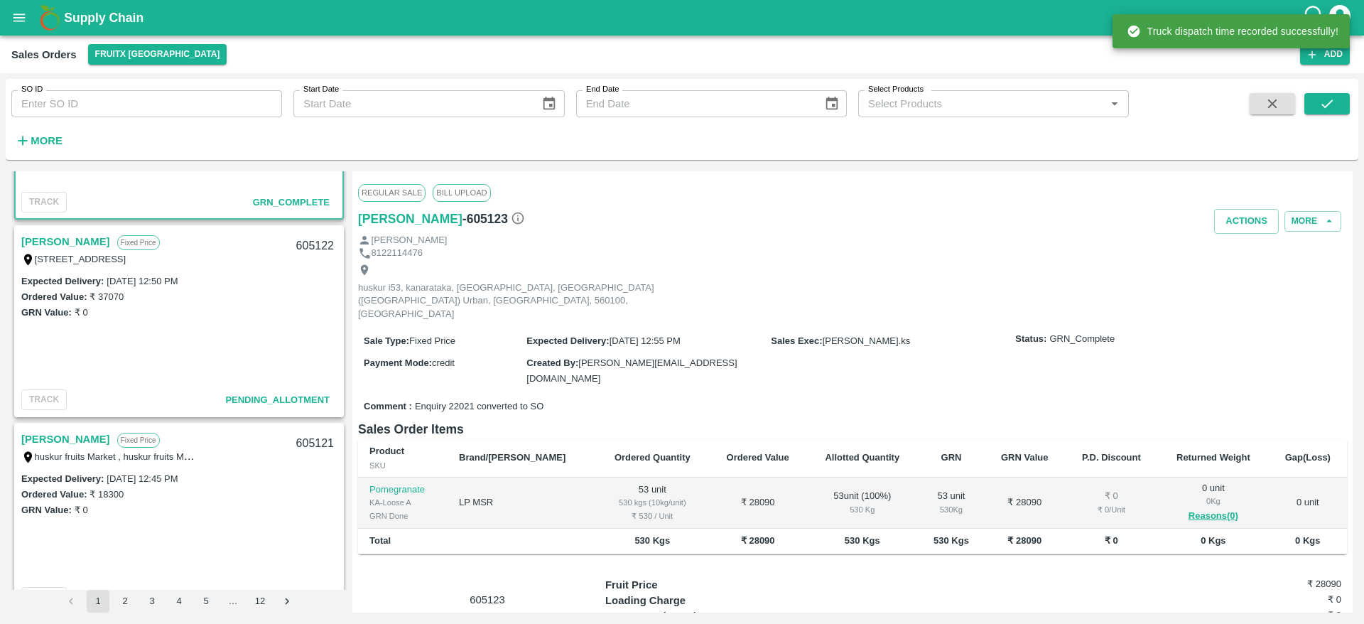
click at [48, 243] on link "[PERSON_NAME]" at bounding box center [65, 241] width 89 height 18
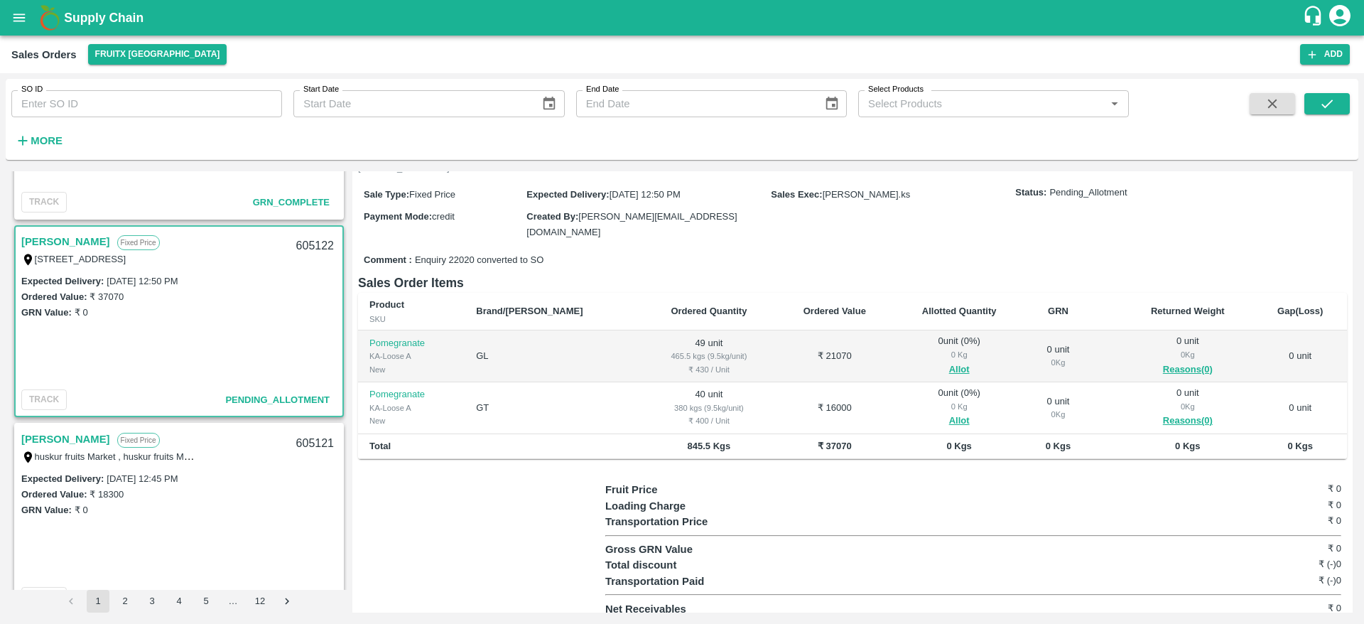
scroll to position [113, 0]
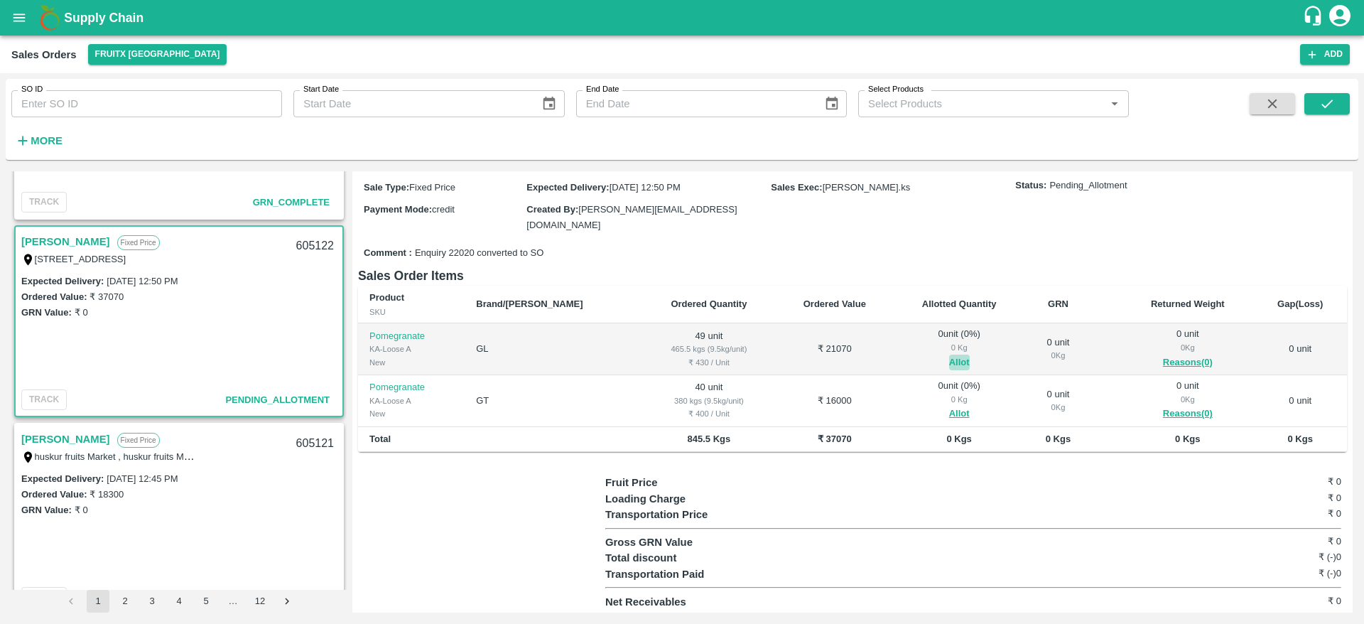
click at [949, 360] on button "Allot" at bounding box center [959, 362] width 21 height 16
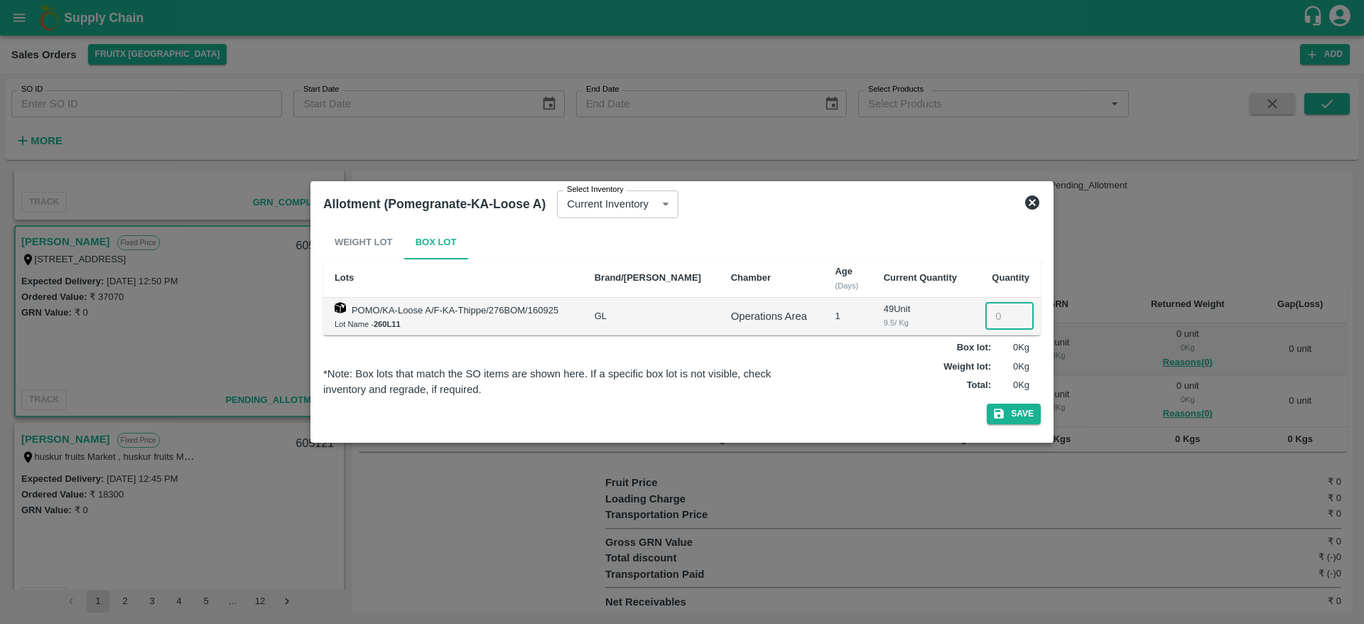
click at [998, 314] on input "number" at bounding box center [1009, 316] width 48 height 27
type input "49"
click at [1004, 415] on icon "button" at bounding box center [998, 413] width 13 height 13
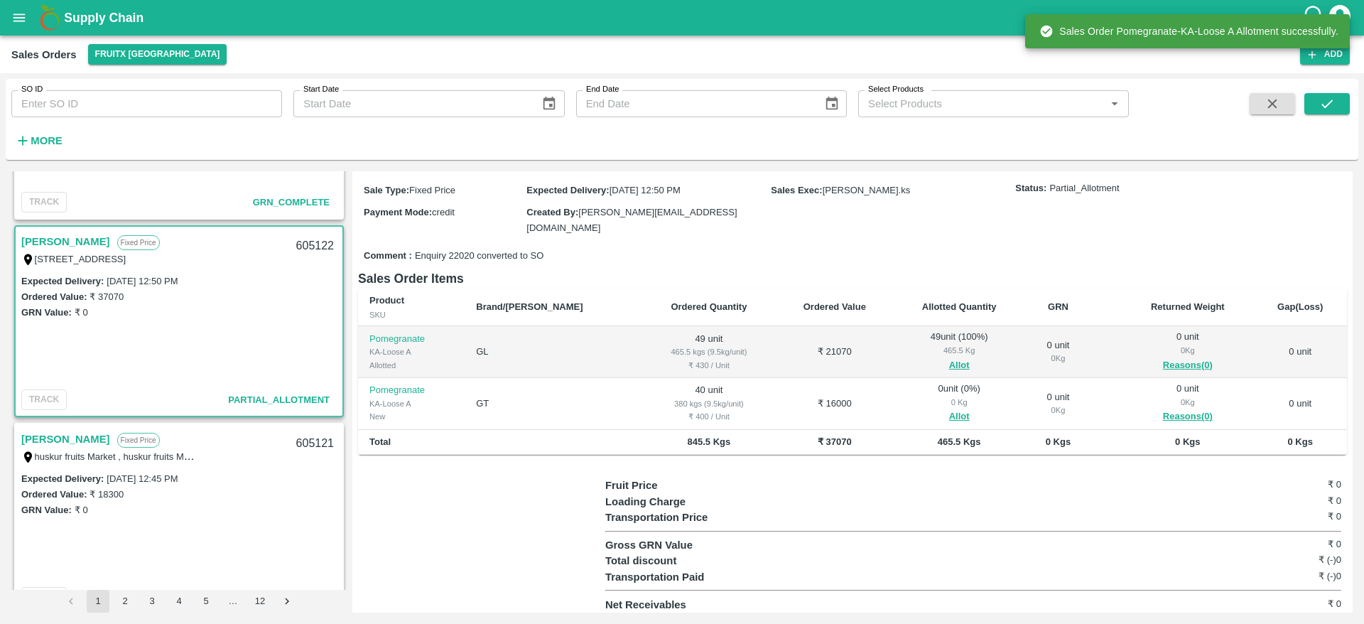
scroll to position [111, 0]
click at [949, 412] on button "Allot" at bounding box center [959, 416] width 21 height 16
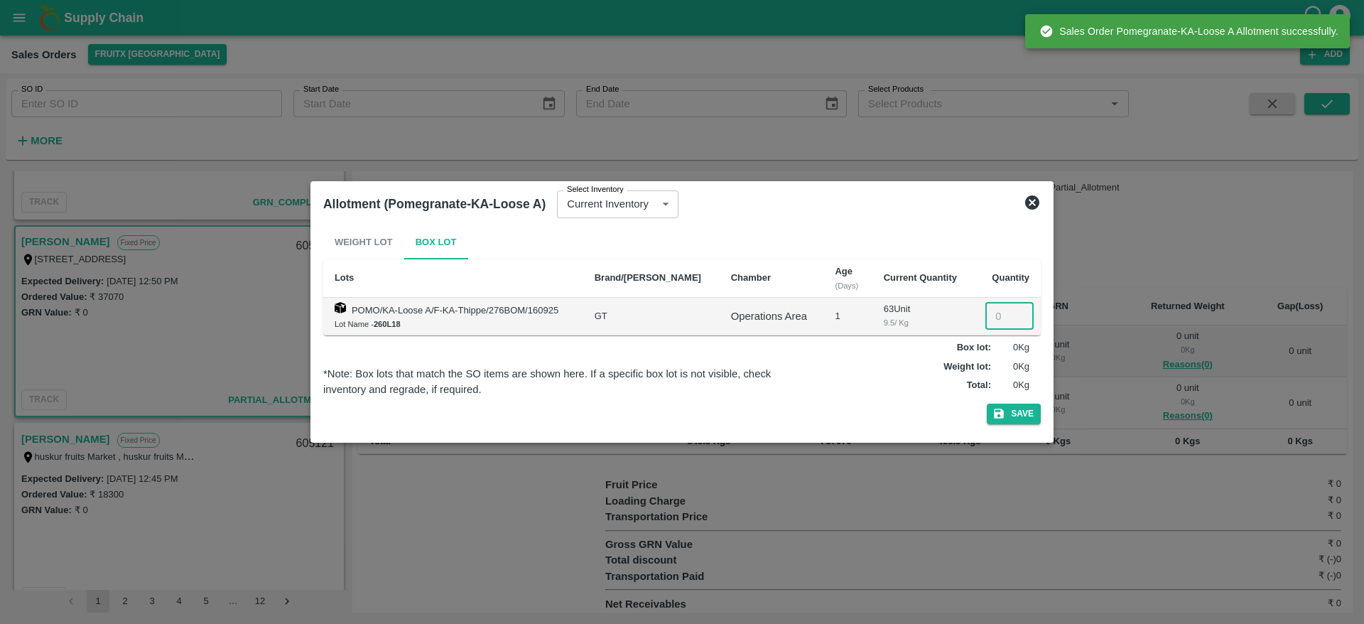
click at [987, 322] on input "number" at bounding box center [1009, 316] width 48 height 27
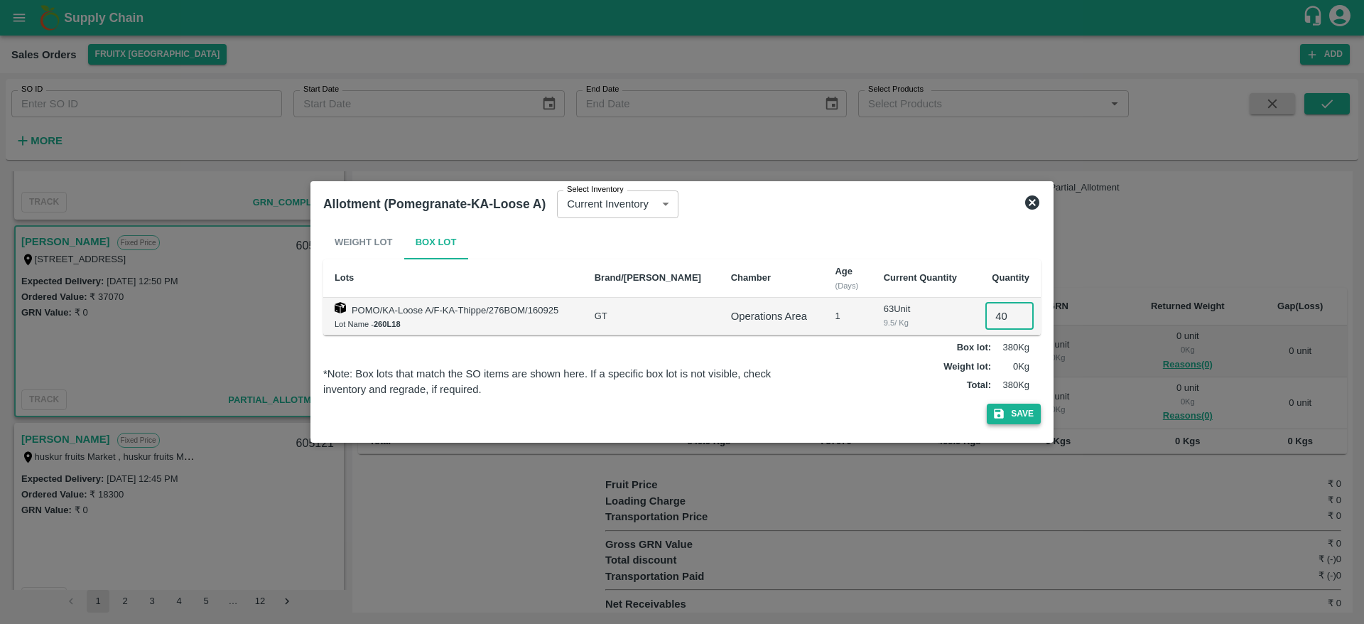
type input "40"
click at [1027, 416] on button "Save" at bounding box center [1014, 413] width 54 height 21
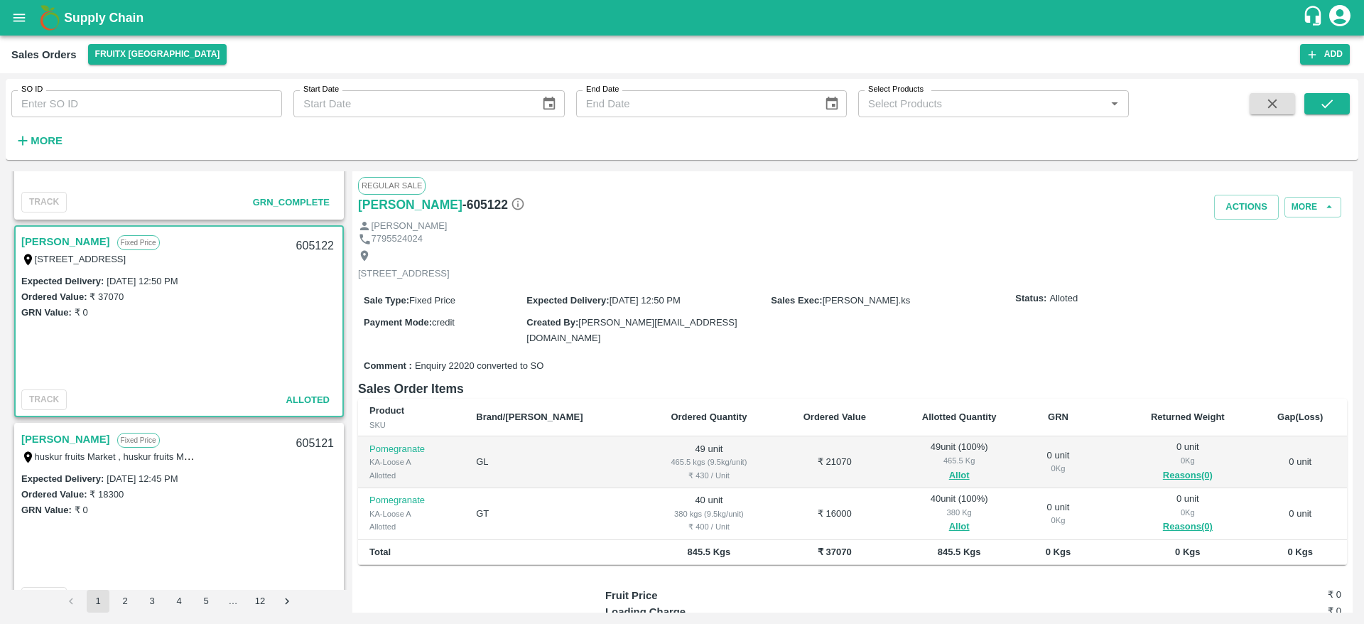
click at [303, 248] on div "605122" at bounding box center [315, 245] width 55 height 33
copy div "605122"
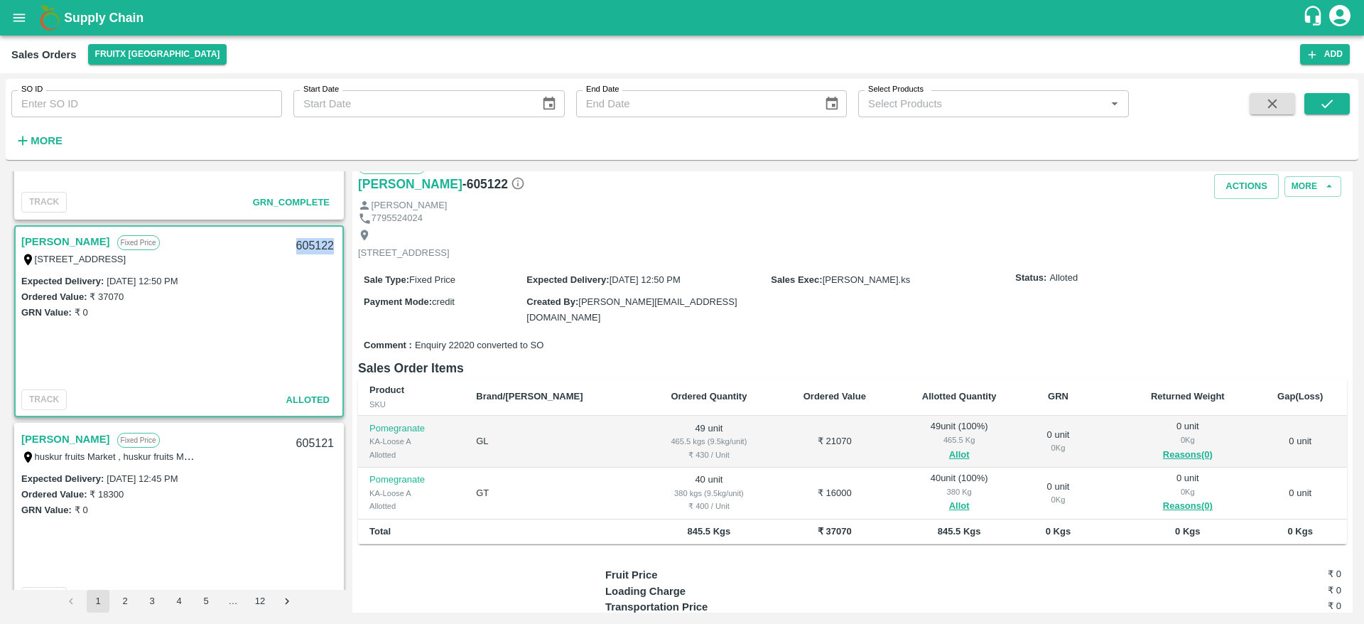
scroll to position [0, 0]
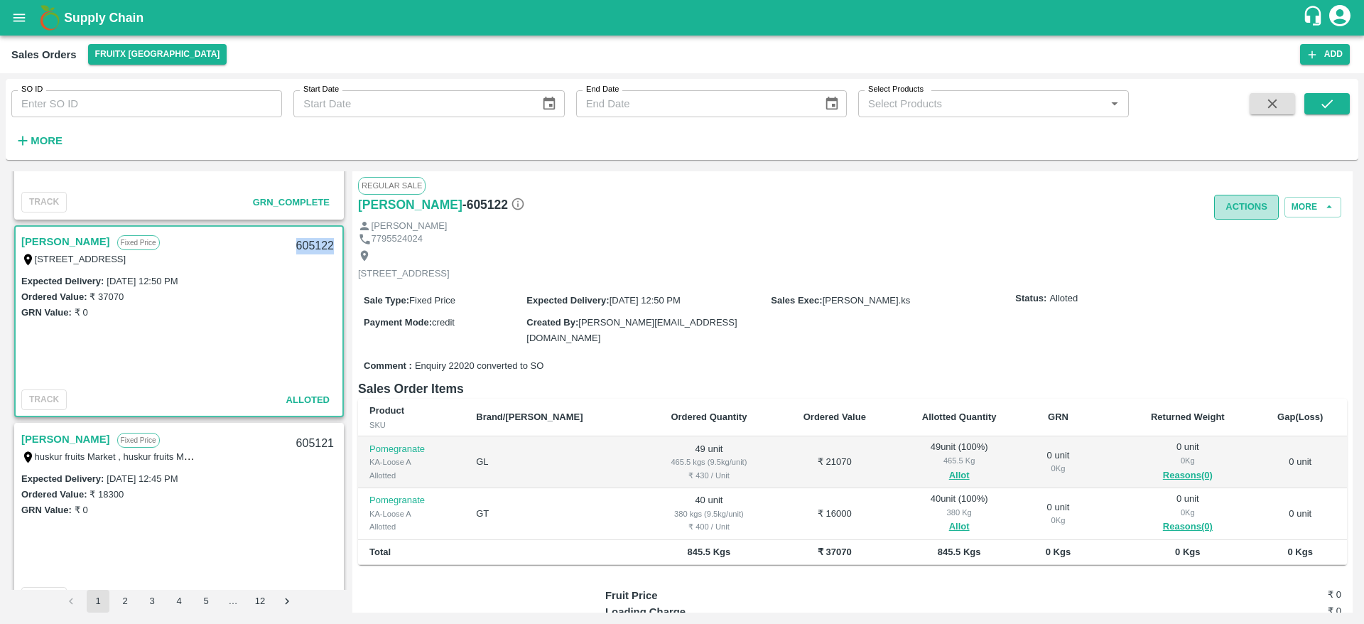
click at [1250, 204] on button "Actions" at bounding box center [1246, 207] width 65 height 25
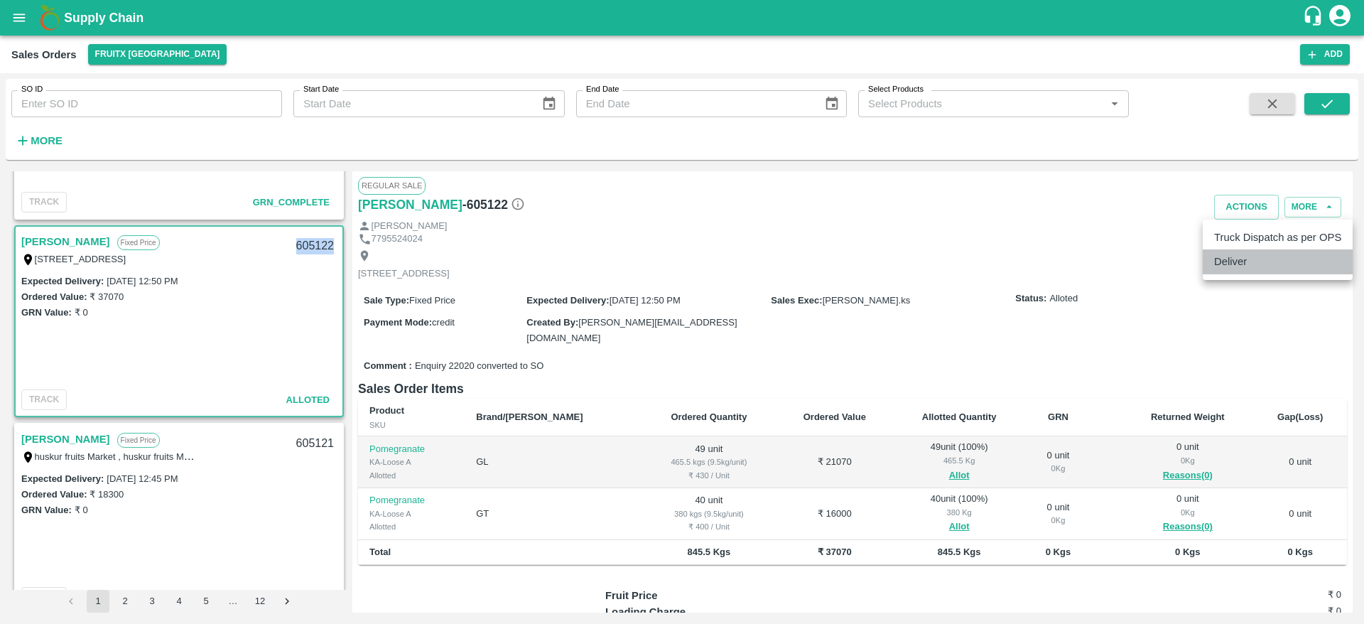
click at [1223, 259] on li "Deliver" at bounding box center [1278, 261] width 150 height 24
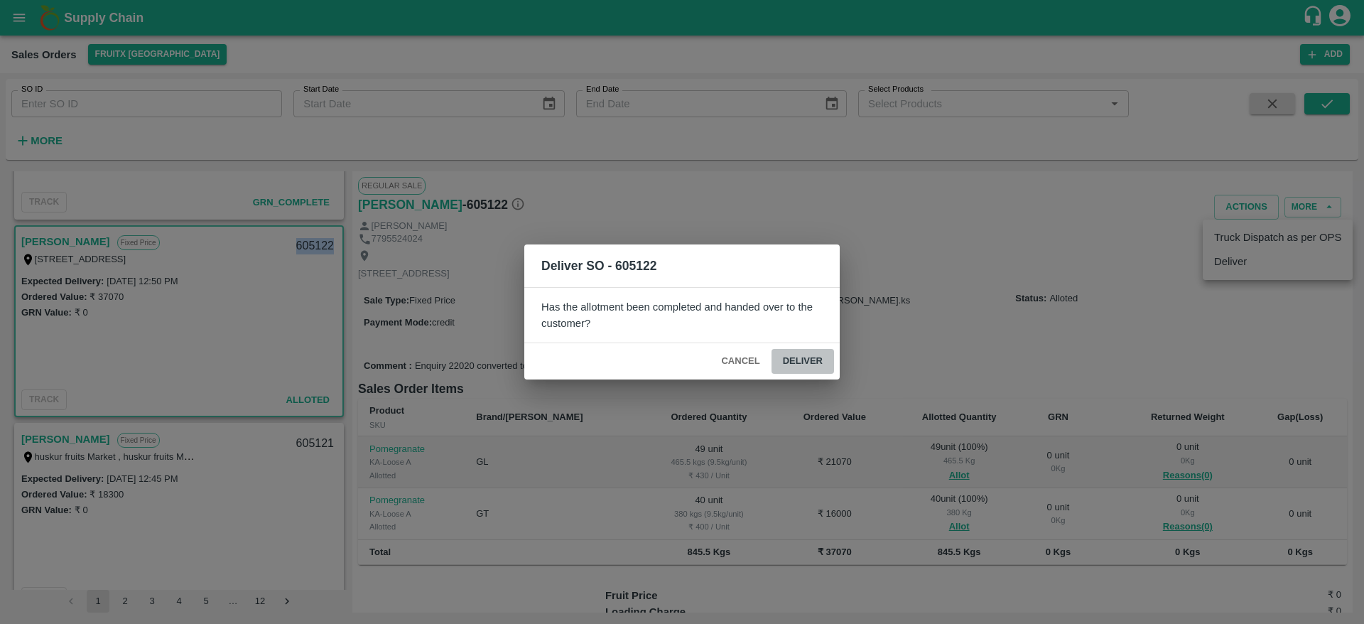
click at [796, 362] on button "Deliver" at bounding box center [802, 361] width 63 height 25
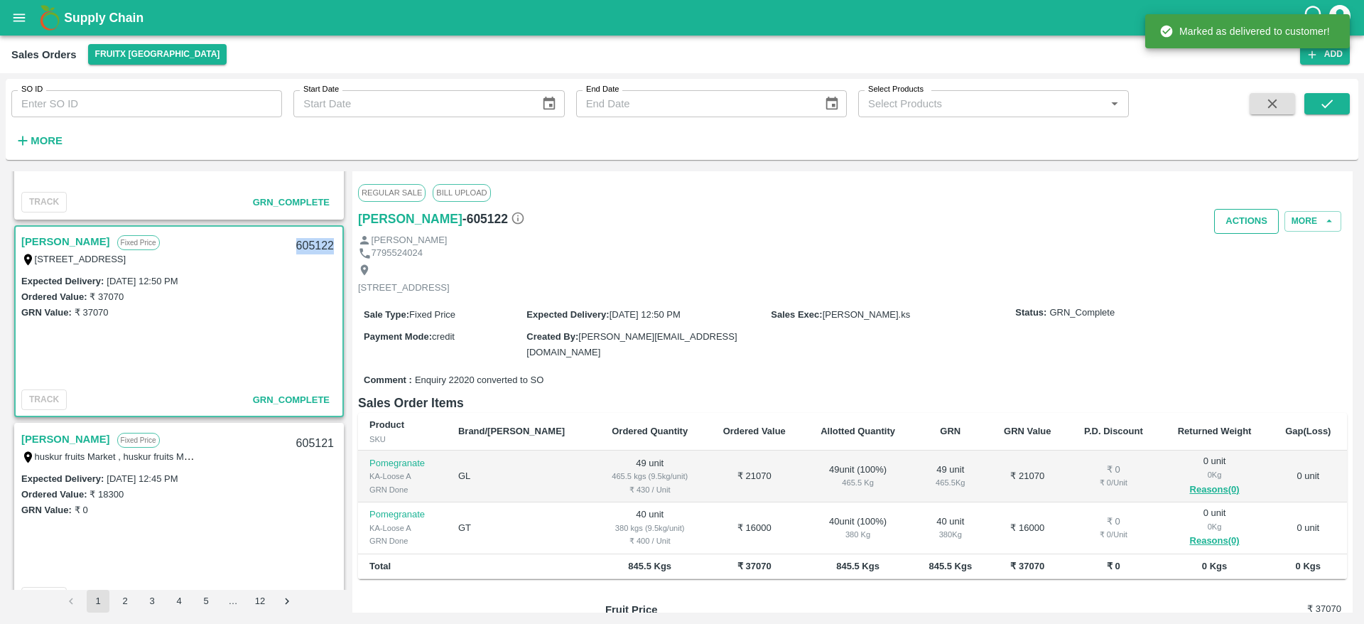
click at [1241, 219] on button "Actions" at bounding box center [1246, 221] width 65 height 25
click at [1237, 251] on li "Truck Dispatch as per OPS" at bounding box center [1278, 251] width 150 height 24
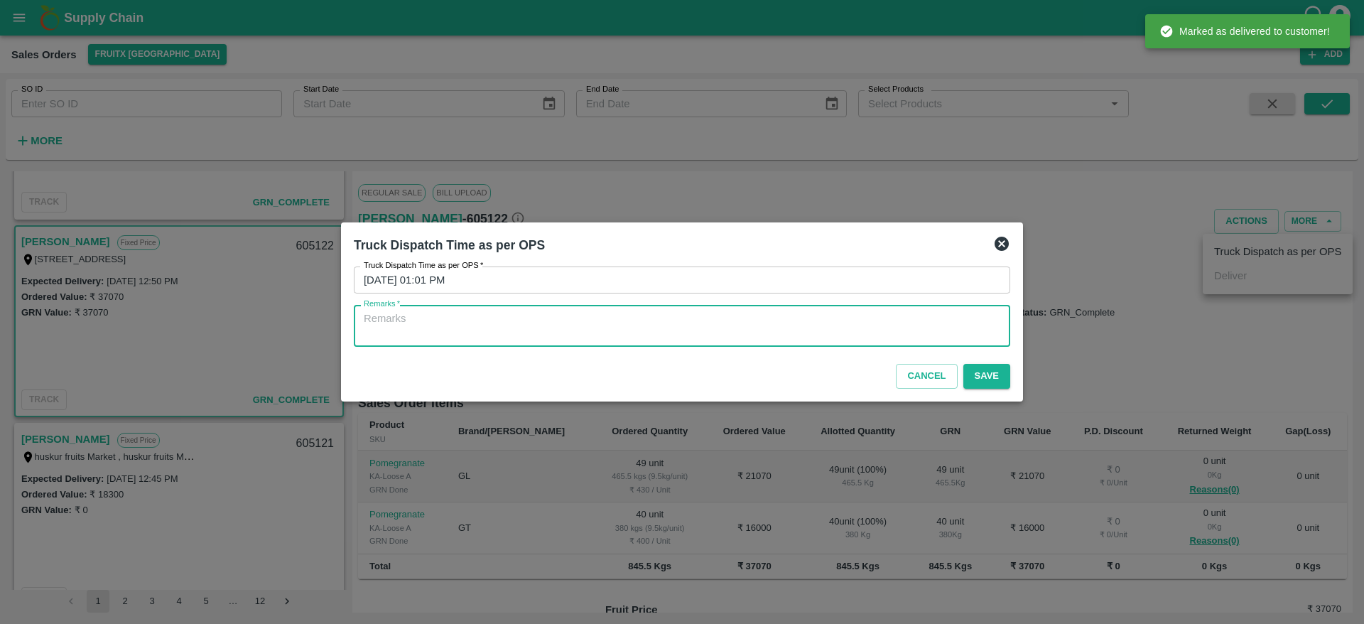
click at [669, 333] on textarea "Remarks   *" at bounding box center [682, 326] width 636 height 30
type textarea "OTD"
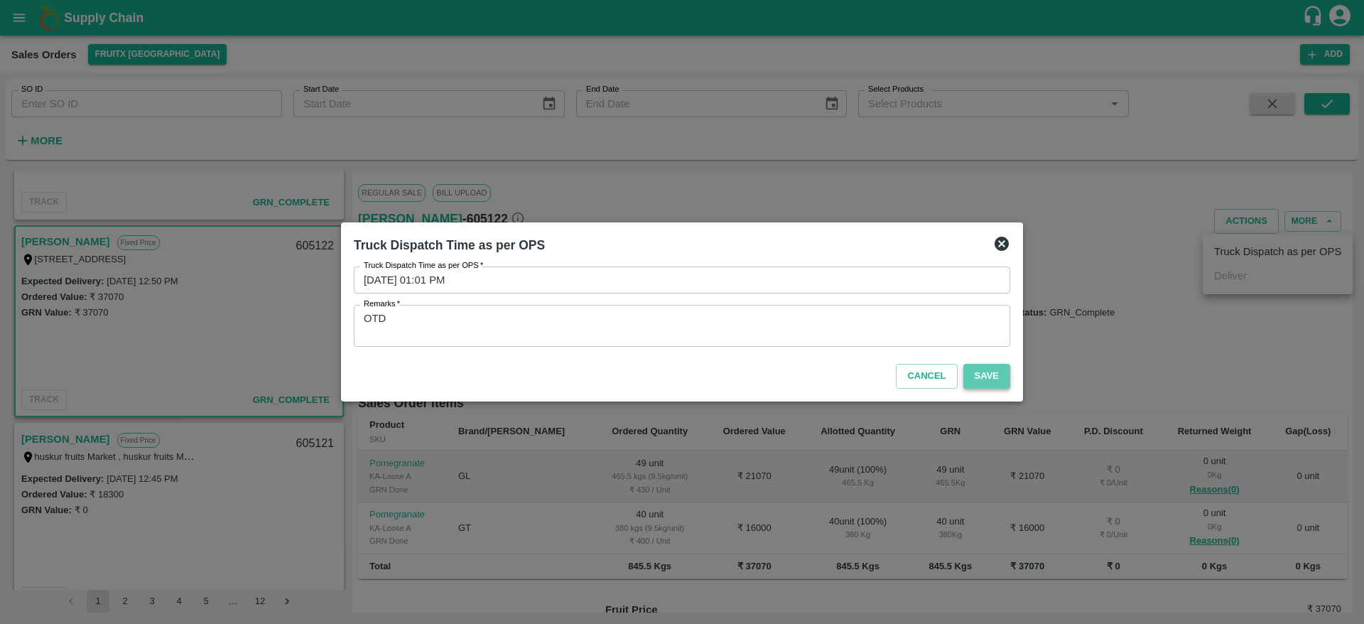
click at [985, 373] on button "Save" at bounding box center [986, 376] width 47 height 25
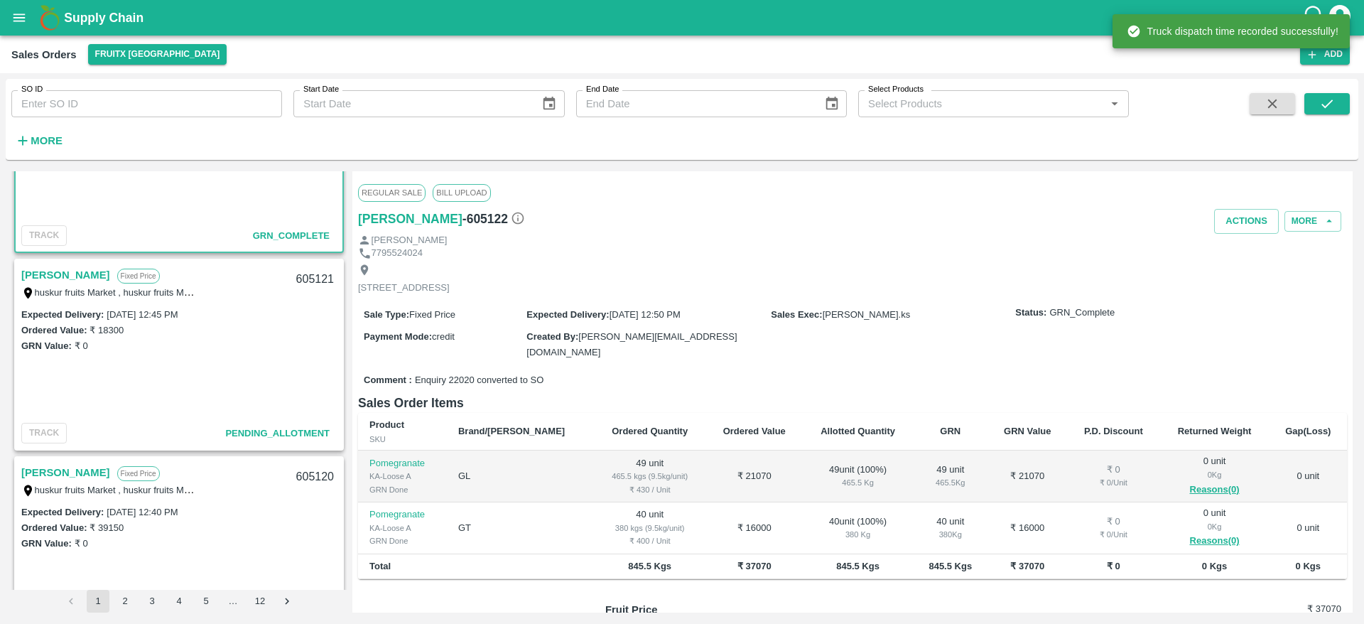
scroll to position [905, 0]
click at [68, 273] on link "[PERSON_NAME]" at bounding box center [65, 273] width 89 height 18
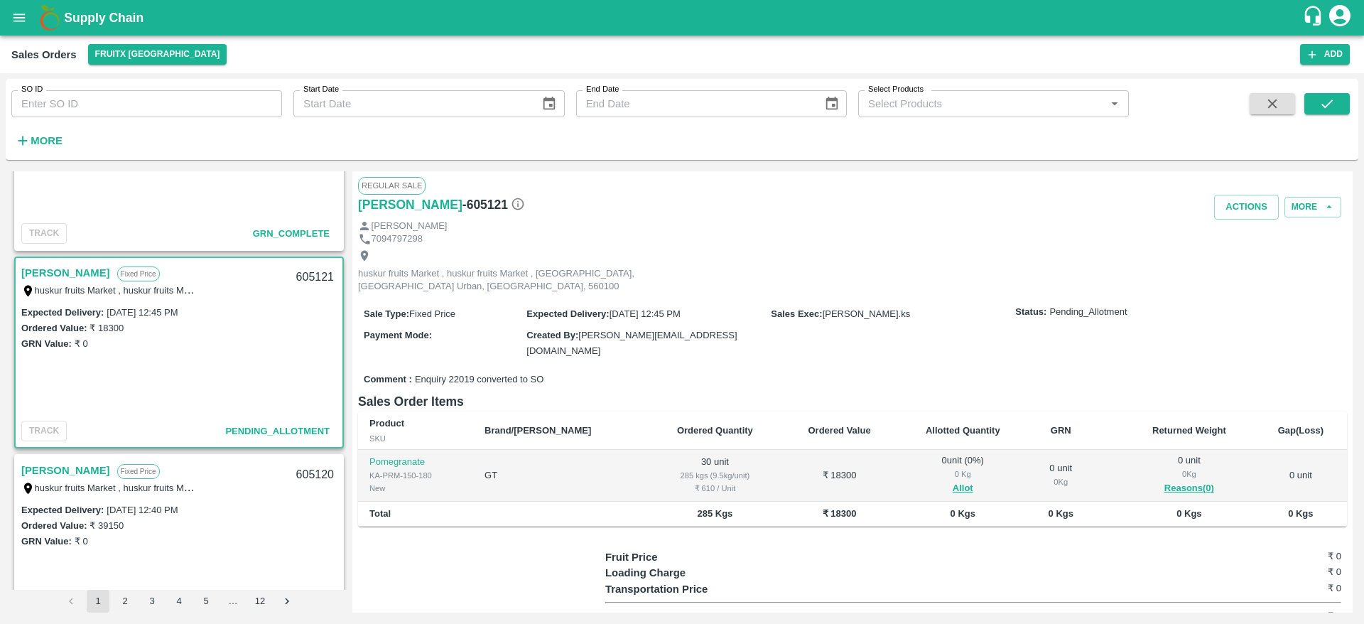
click at [319, 273] on div "605121" at bounding box center [315, 277] width 55 height 33
copy div "605121"
click at [953, 480] on button "Allot" at bounding box center [963, 488] width 21 height 16
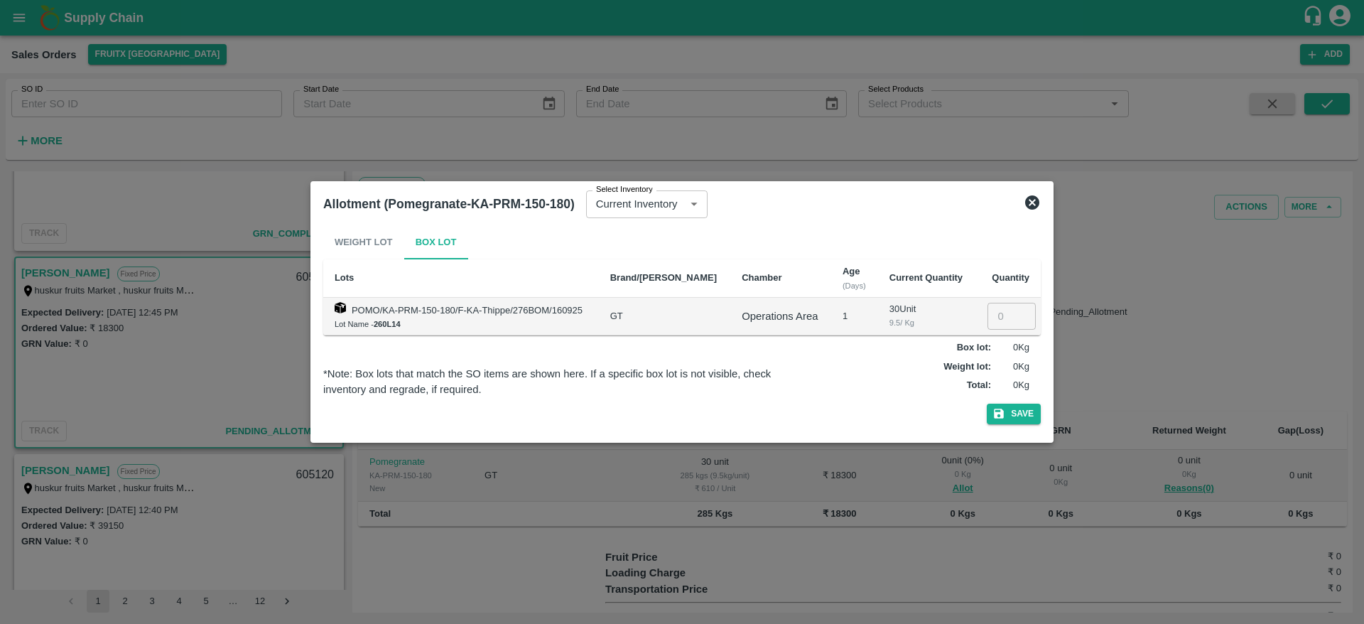
click at [994, 317] on input "number" at bounding box center [1011, 316] width 48 height 27
type input "30"
click at [1026, 404] on button "Save" at bounding box center [1014, 413] width 54 height 21
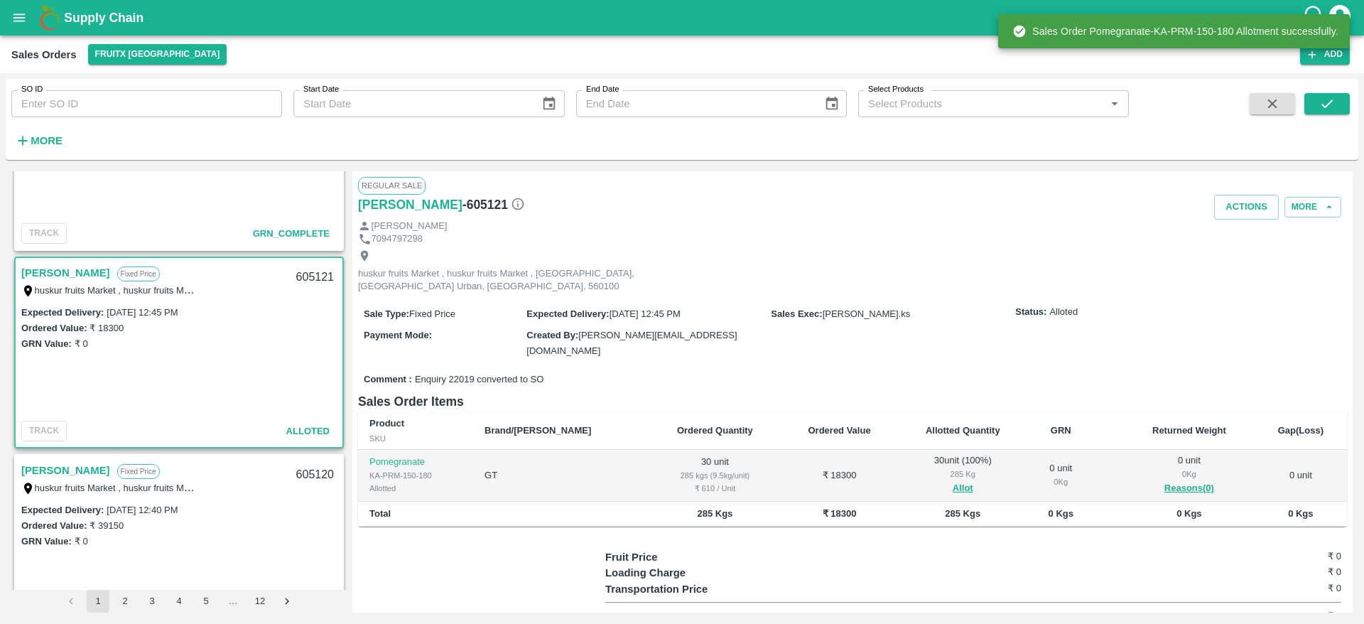
click at [309, 276] on div "605121" at bounding box center [315, 277] width 55 height 33
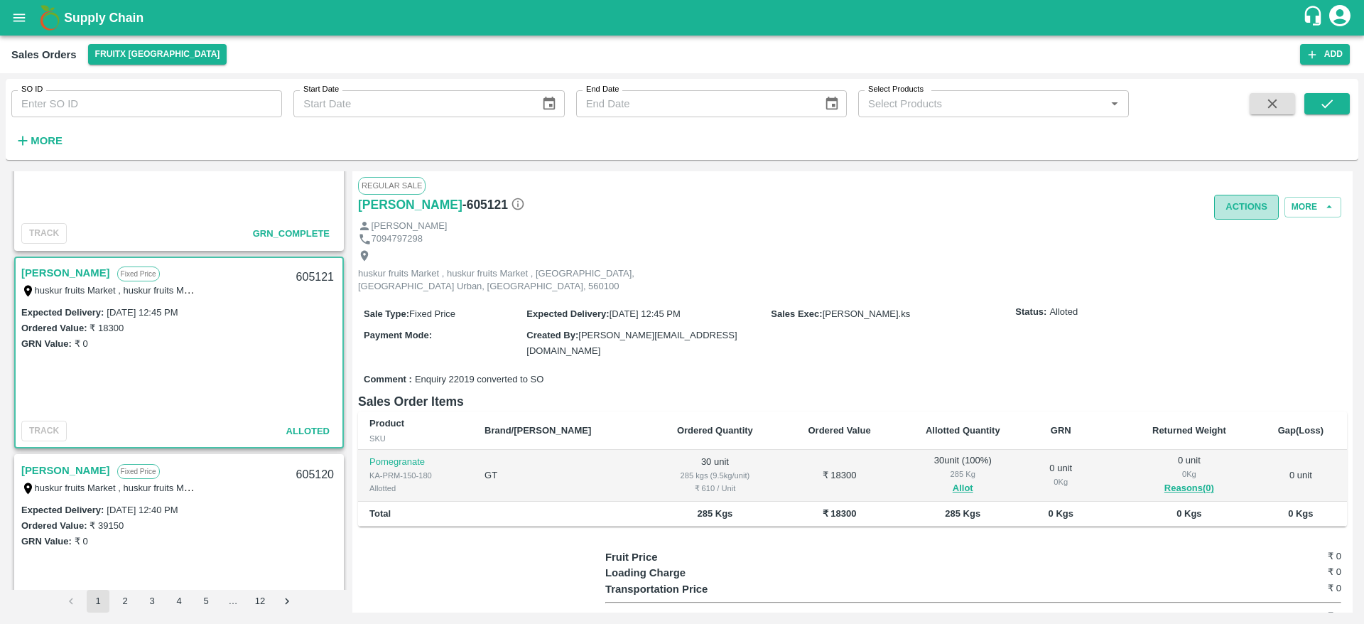
click at [1244, 206] on button "Actions" at bounding box center [1246, 207] width 65 height 25
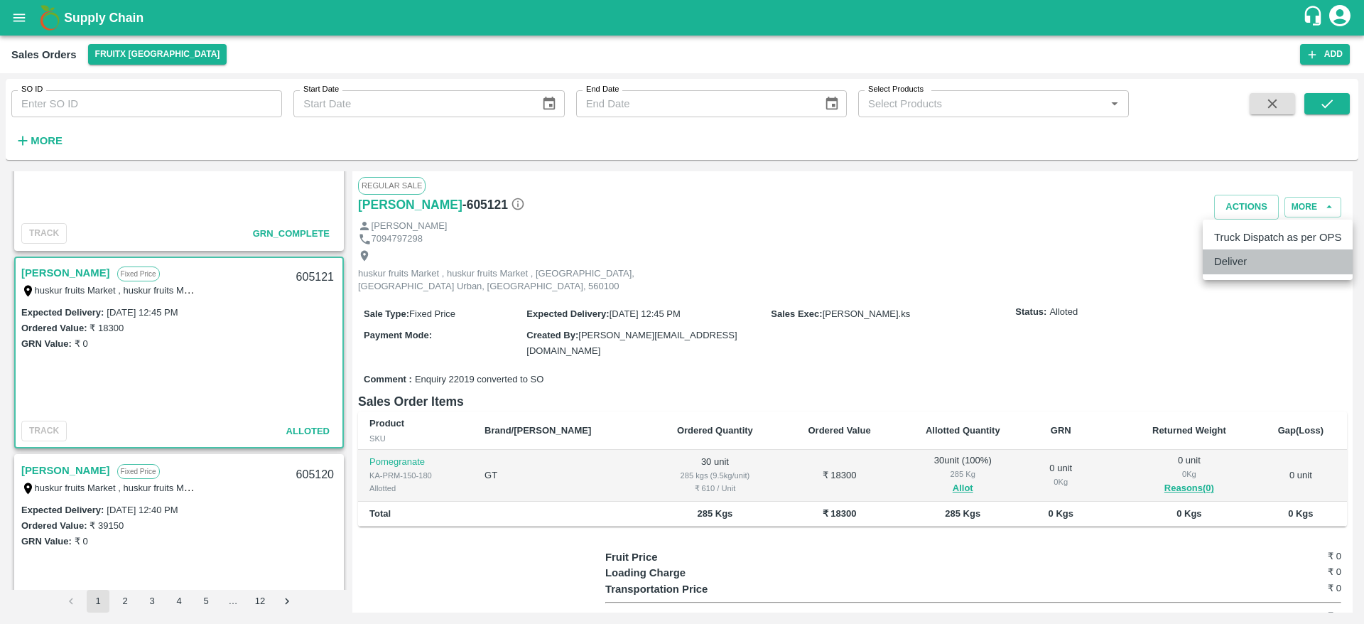
click at [1237, 263] on li "Deliver" at bounding box center [1278, 261] width 150 height 24
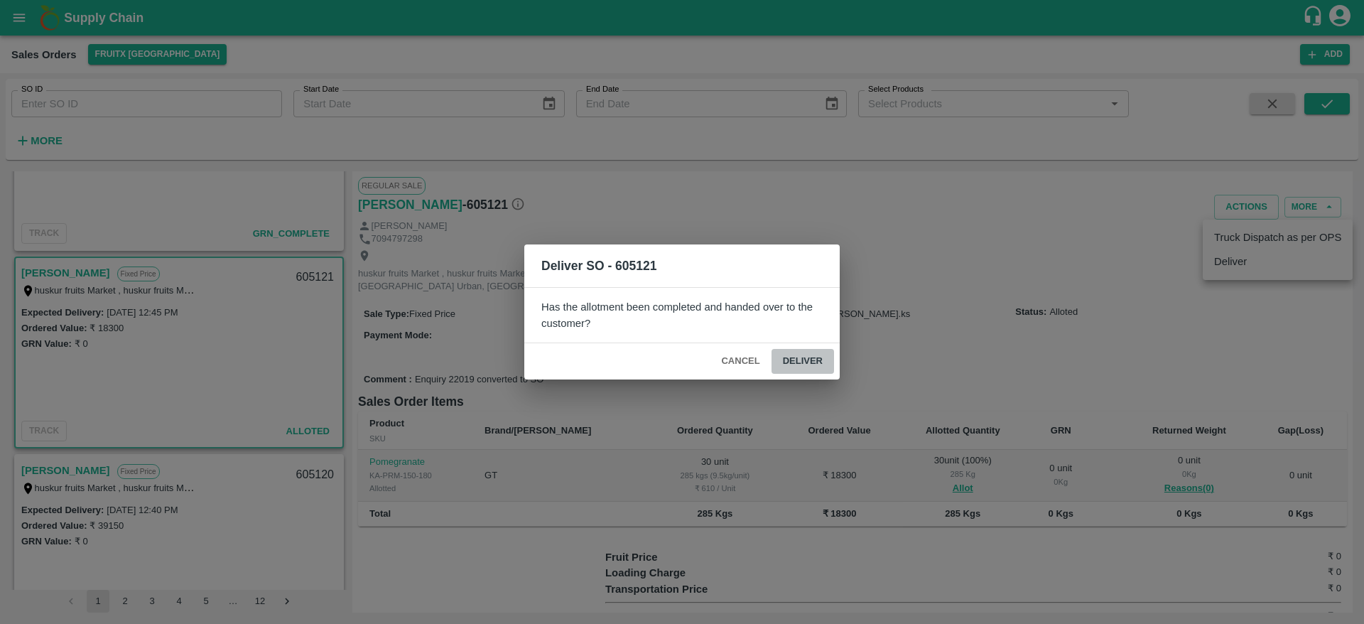
click at [787, 356] on button "Deliver" at bounding box center [802, 361] width 63 height 25
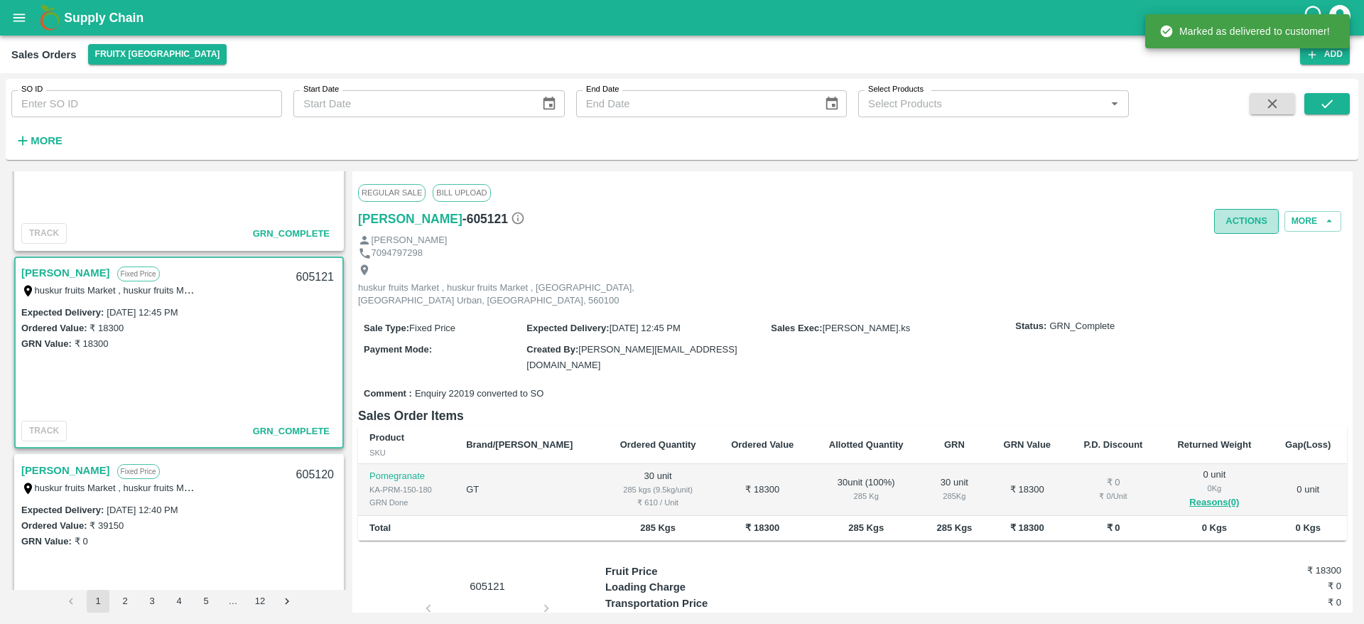
click at [1236, 214] on button "Actions" at bounding box center [1246, 221] width 65 height 25
click at [1236, 237] on ul "Truck Dispatch as per OPS Deliver" at bounding box center [1278, 264] width 150 height 60
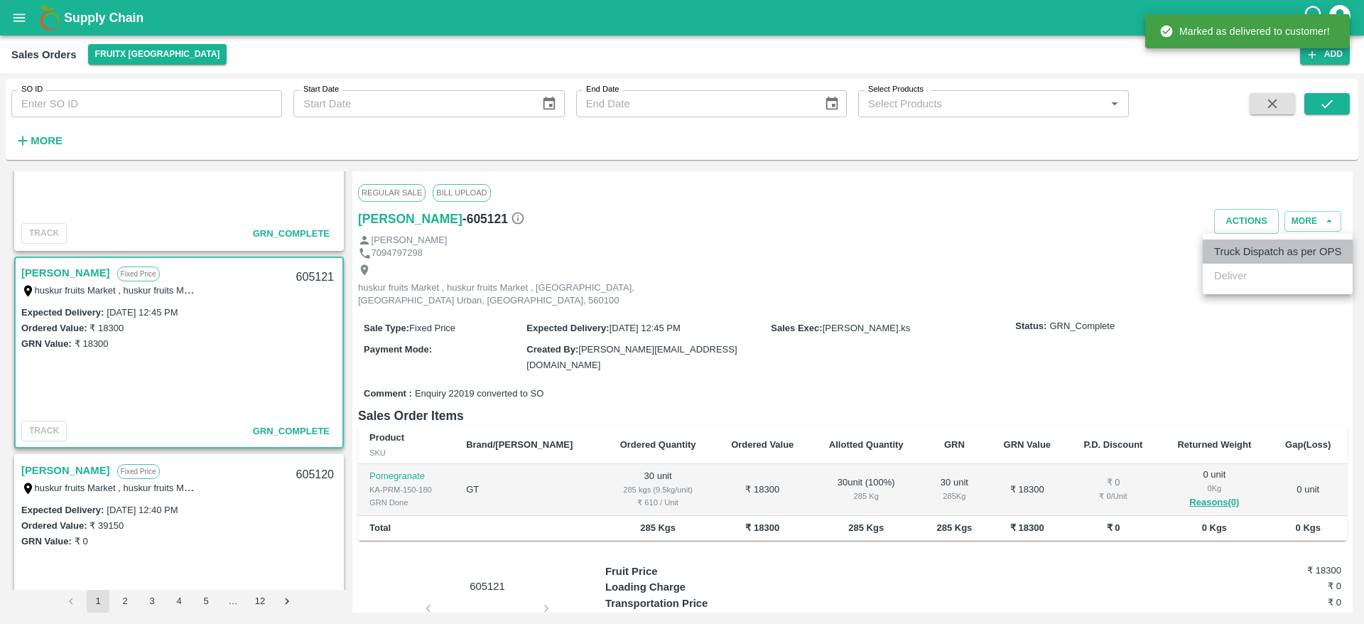
click at [1234, 244] on li "Truck Dispatch as per OPS" at bounding box center [1278, 251] width 150 height 24
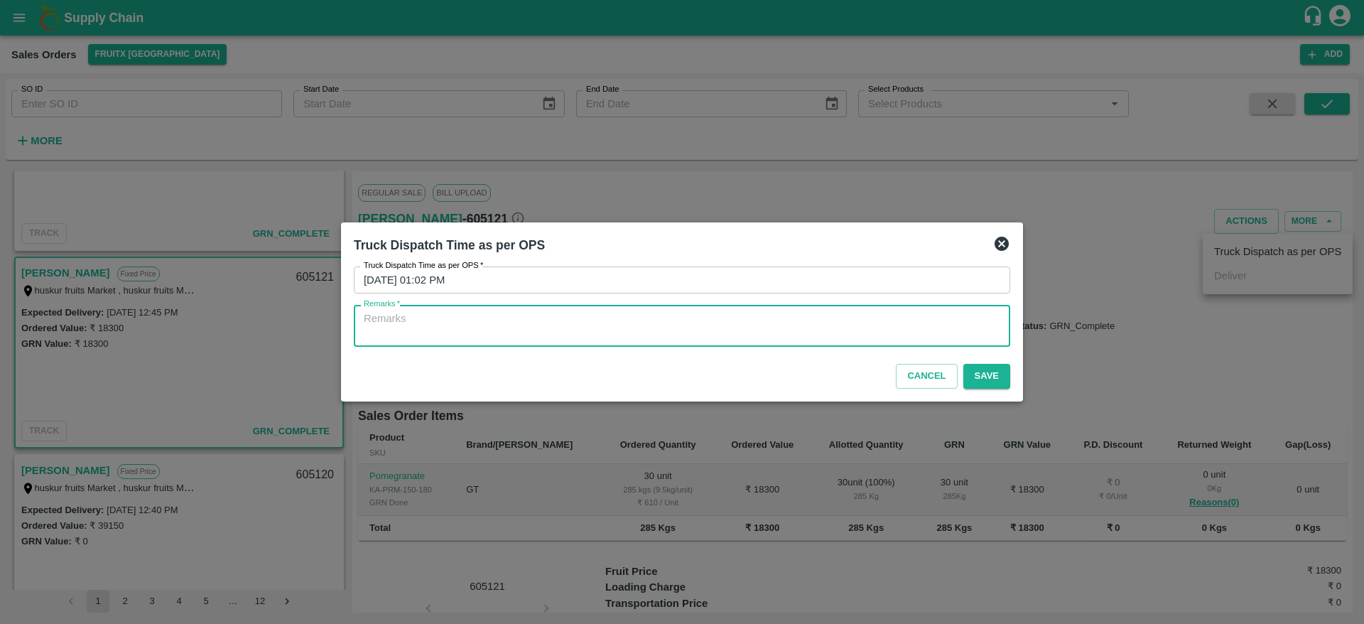
click at [772, 313] on textarea "Remarks   *" at bounding box center [682, 326] width 636 height 30
type textarea "OTD"
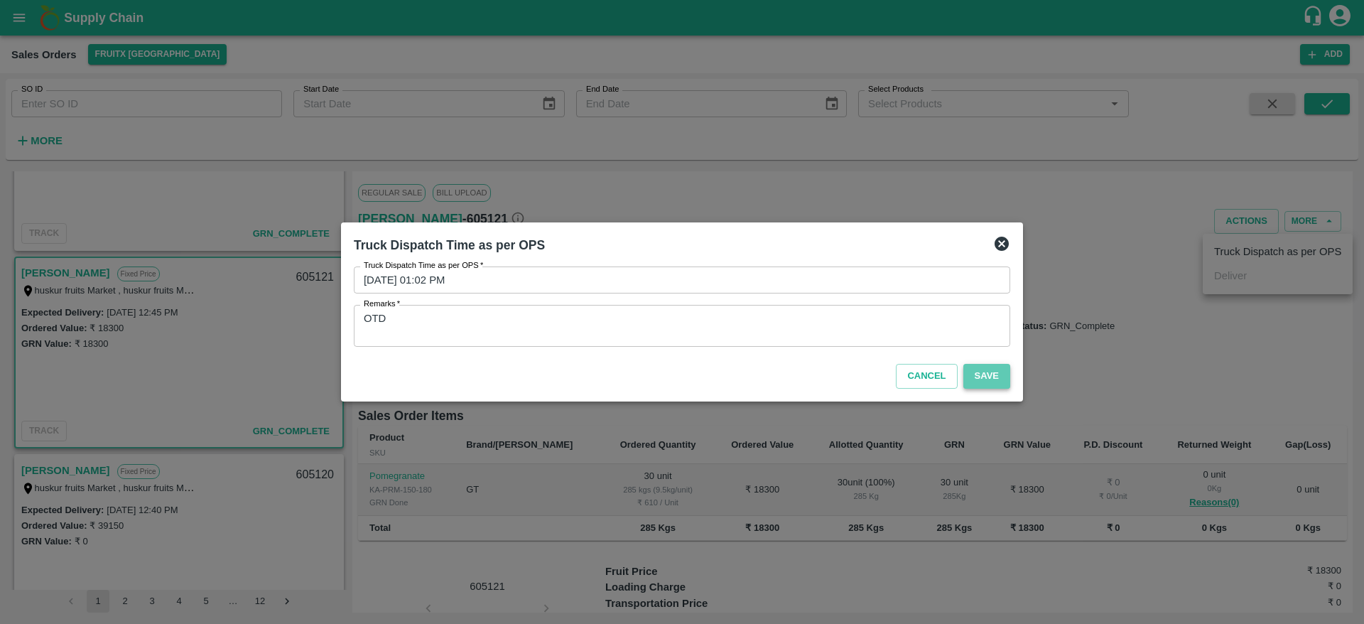
click at [1004, 377] on button "Save" at bounding box center [986, 376] width 47 height 25
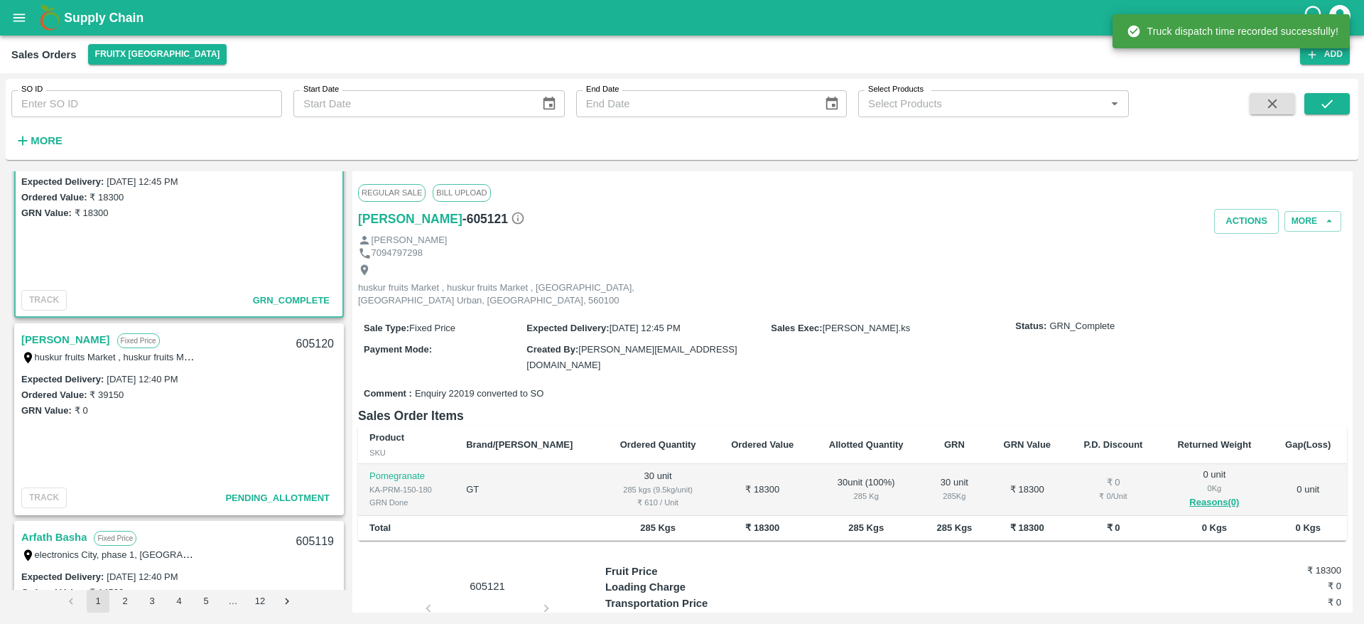
scroll to position [1039, 0]
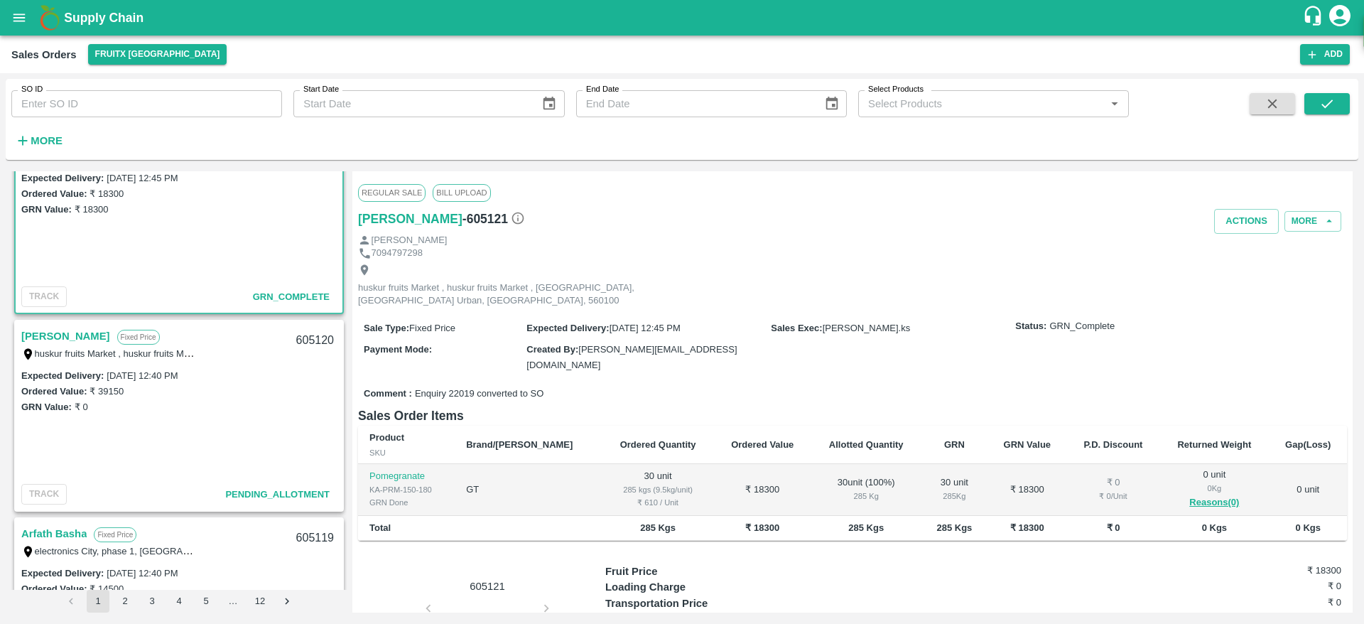
click at [41, 342] on link "[PERSON_NAME]" at bounding box center [65, 336] width 89 height 18
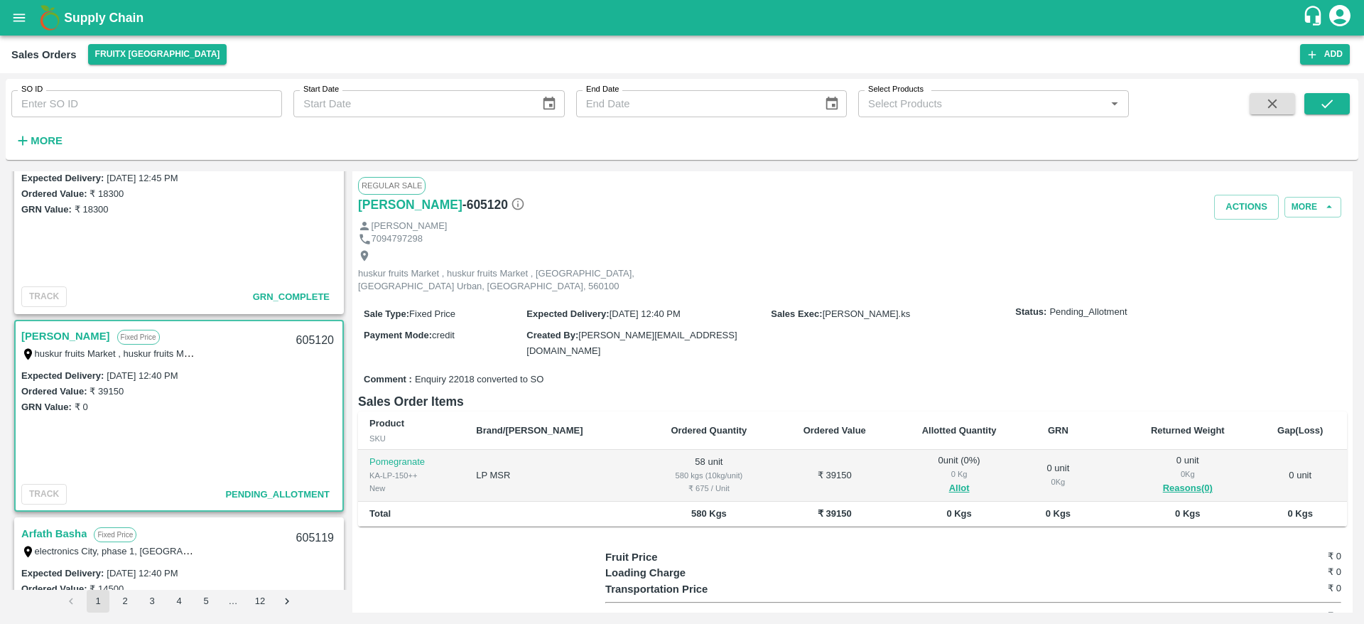
click at [33, 332] on link "[PERSON_NAME]" at bounding box center [65, 336] width 89 height 18
click at [313, 335] on div "605120" at bounding box center [315, 340] width 55 height 33
copy div "605120"
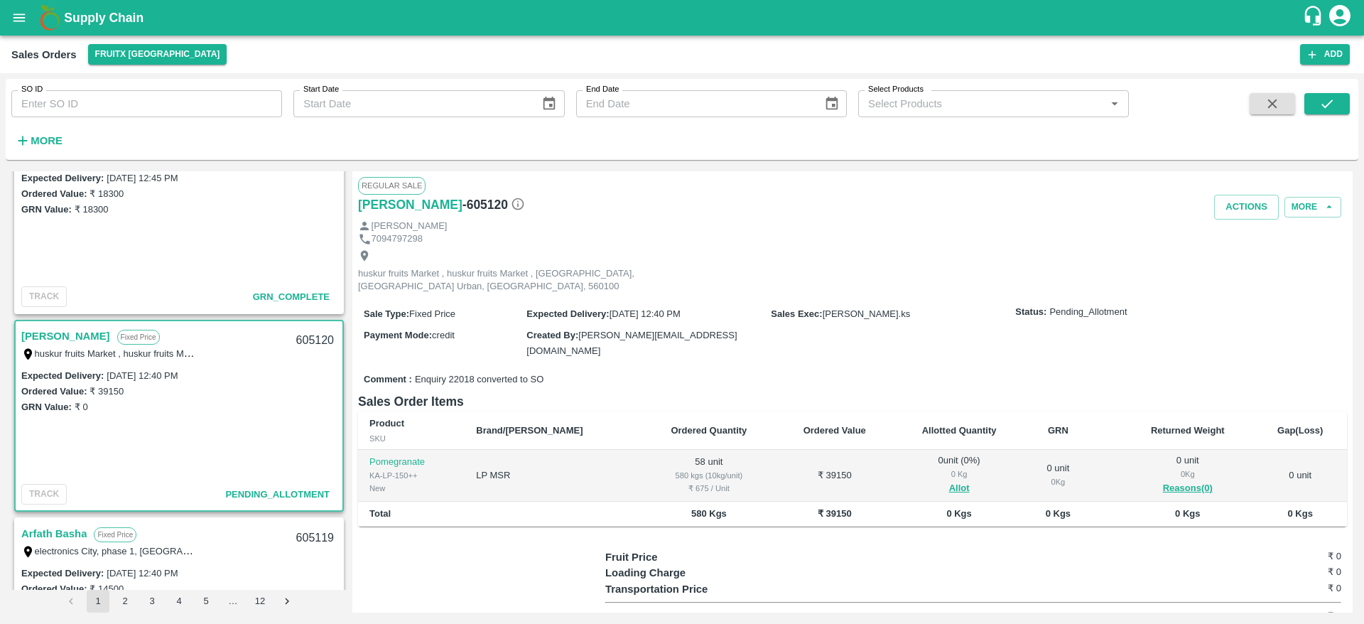
click at [59, 336] on link "[PERSON_NAME]" at bounding box center [65, 336] width 89 height 18
click at [949, 480] on button "Allot" at bounding box center [959, 488] width 21 height 16
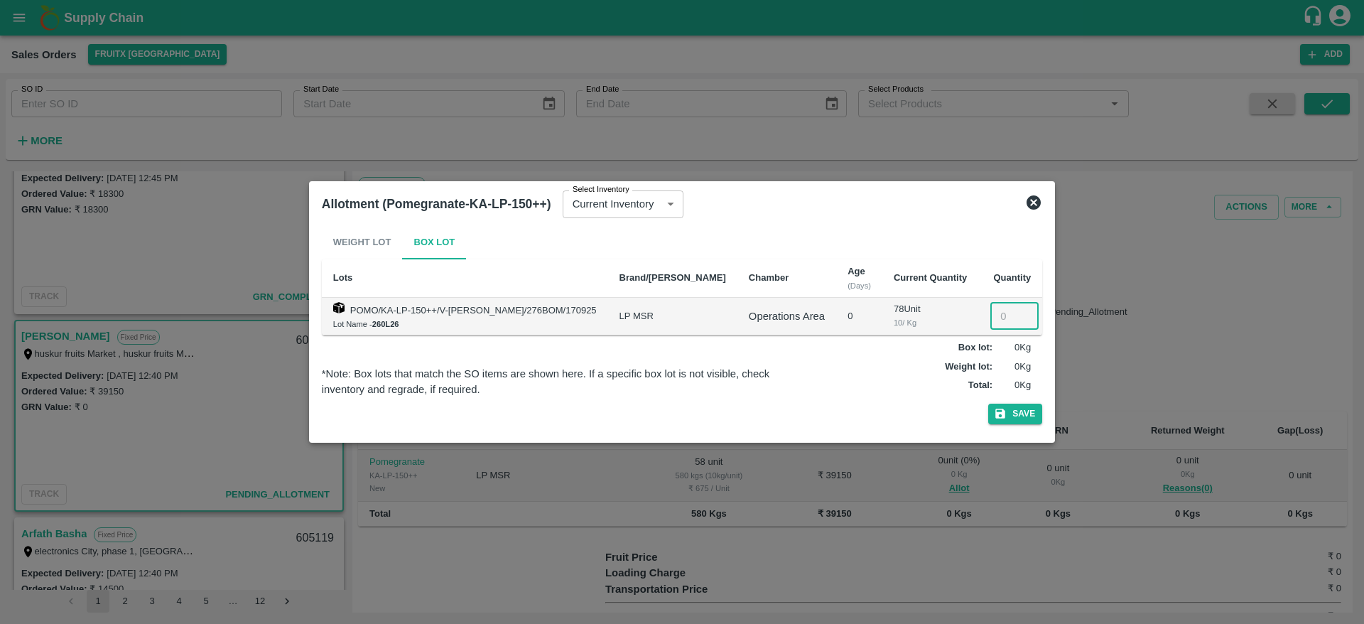
click at [1001, 320] on input "number" at bounding box center [1014, 316] width 48 height 27
type input "58"
click at [1011, 420] on button "Save" at bounding box center [1015, 413] width 54 height 21
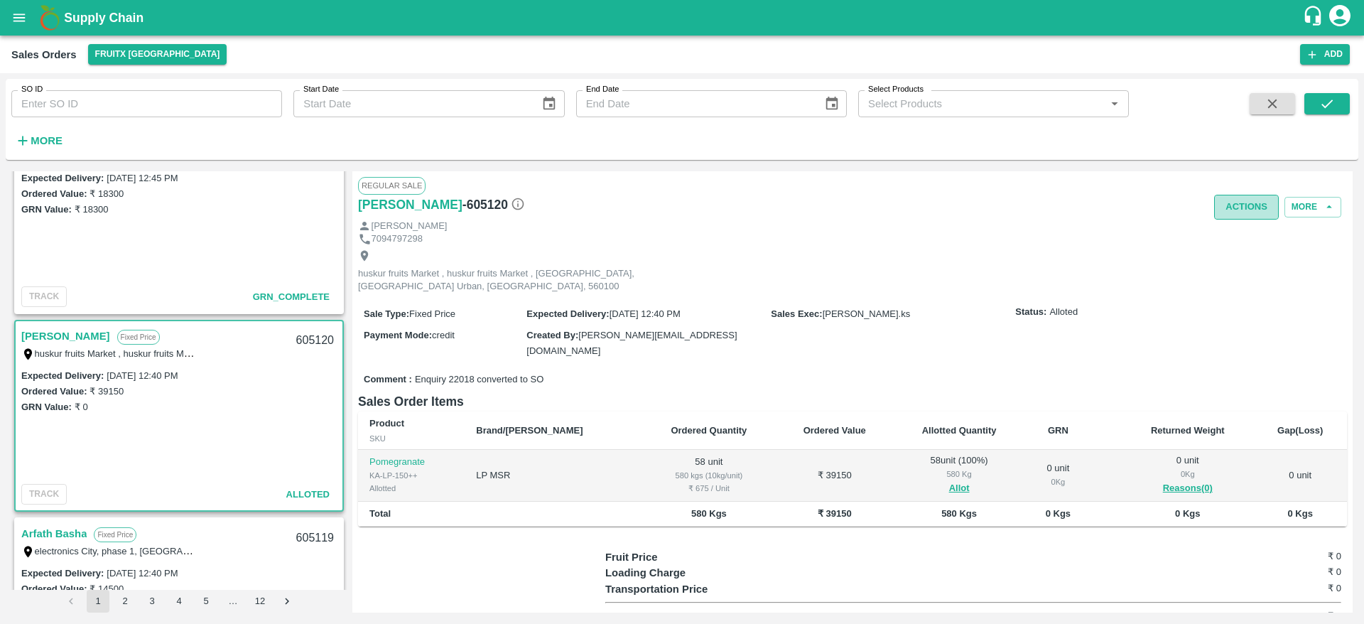
click at [1258, 218] on button "Actions" at bounding box center [1246, 207] width 65 height 25
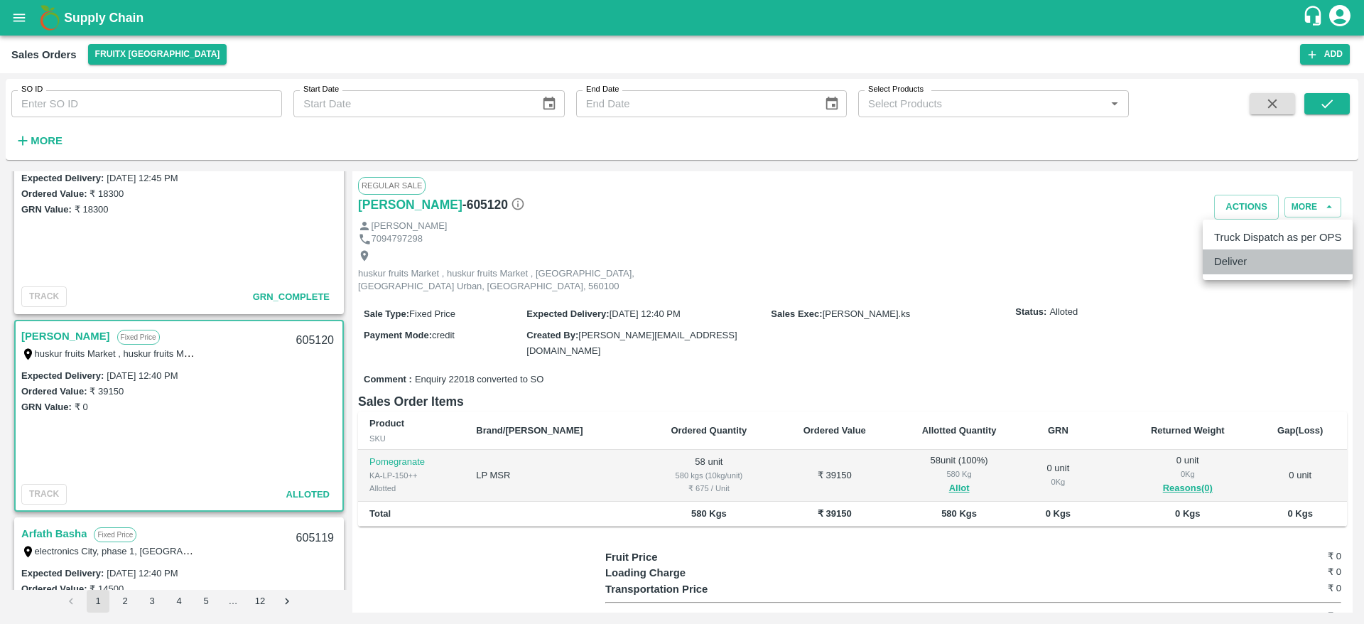
click at [1239, 263] on li "Deliver" at bounding box center [1278, 261] width 150 height 24
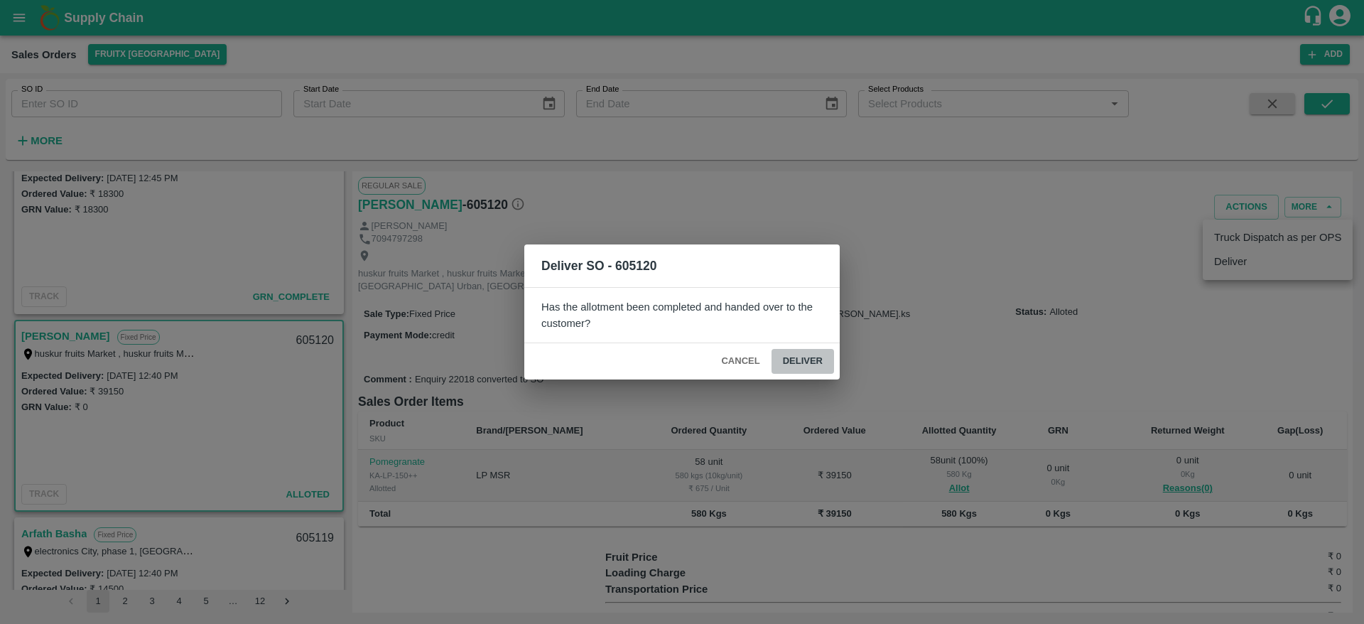
click at [798, 361] on button "Deliver" at bounding box center [802, 361] width 63 height 25
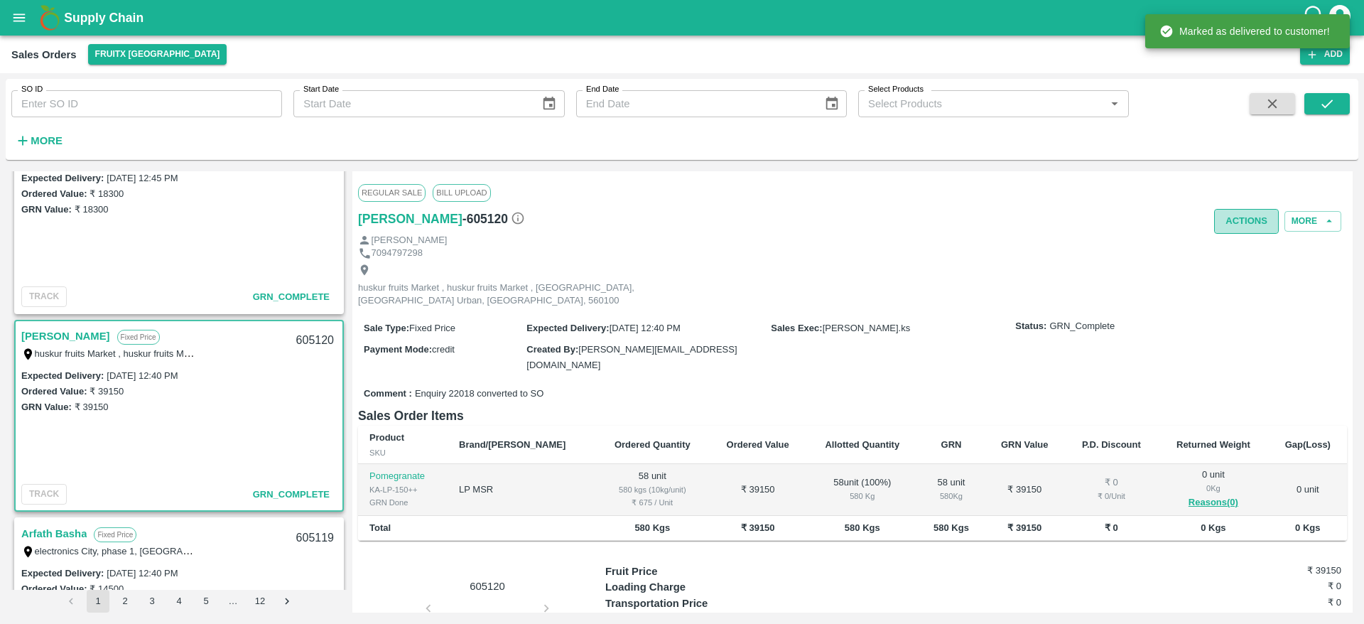
click at [1240, 227] on button "Actions" at bounding box center [1246, 221] width 65 height 25
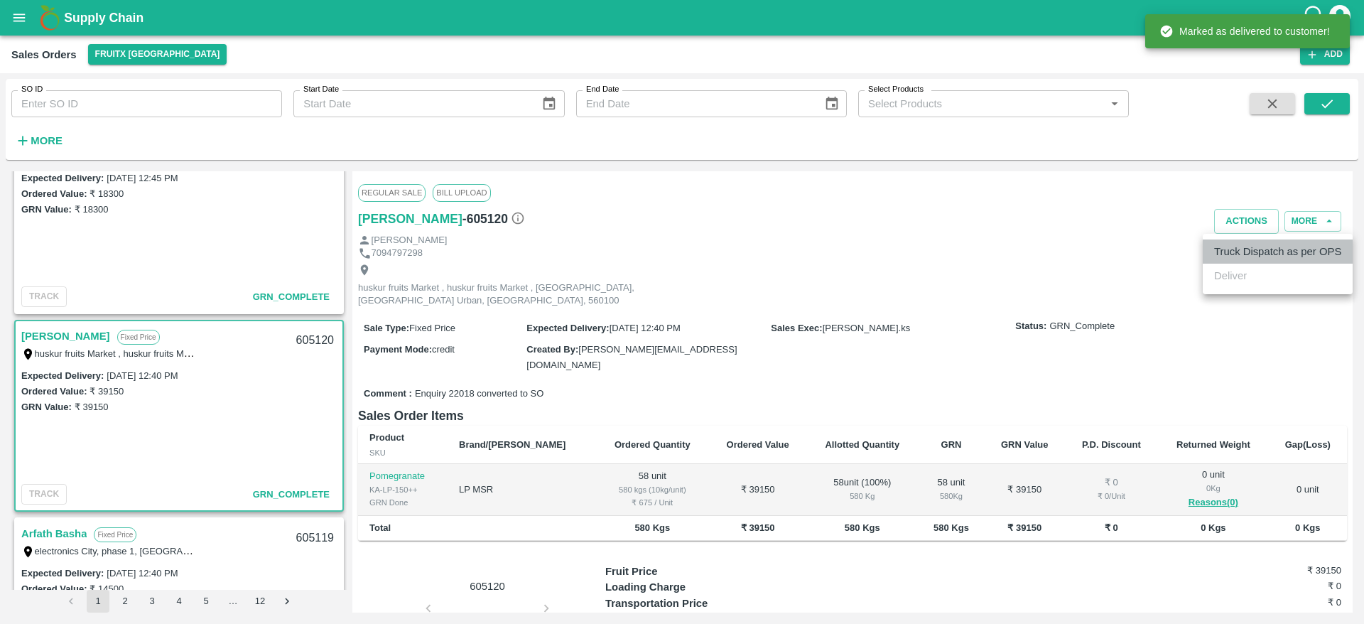
click at [1232, 250] on li "Truck Dispatch as per OPS" at bounding box center [1278, 251] width 150 height 24
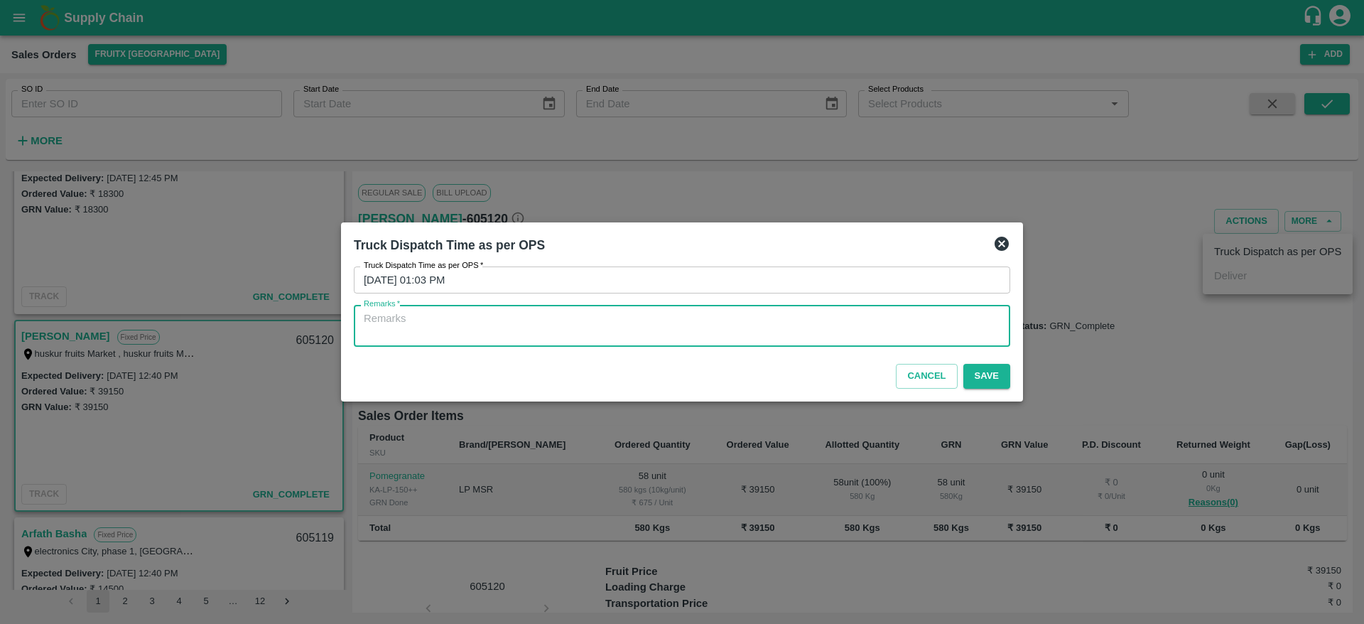
click at [634, 320] on textarea "Remarks   *" at bounding box center [682, 326] width 636 height 30
type textarea "OTD"
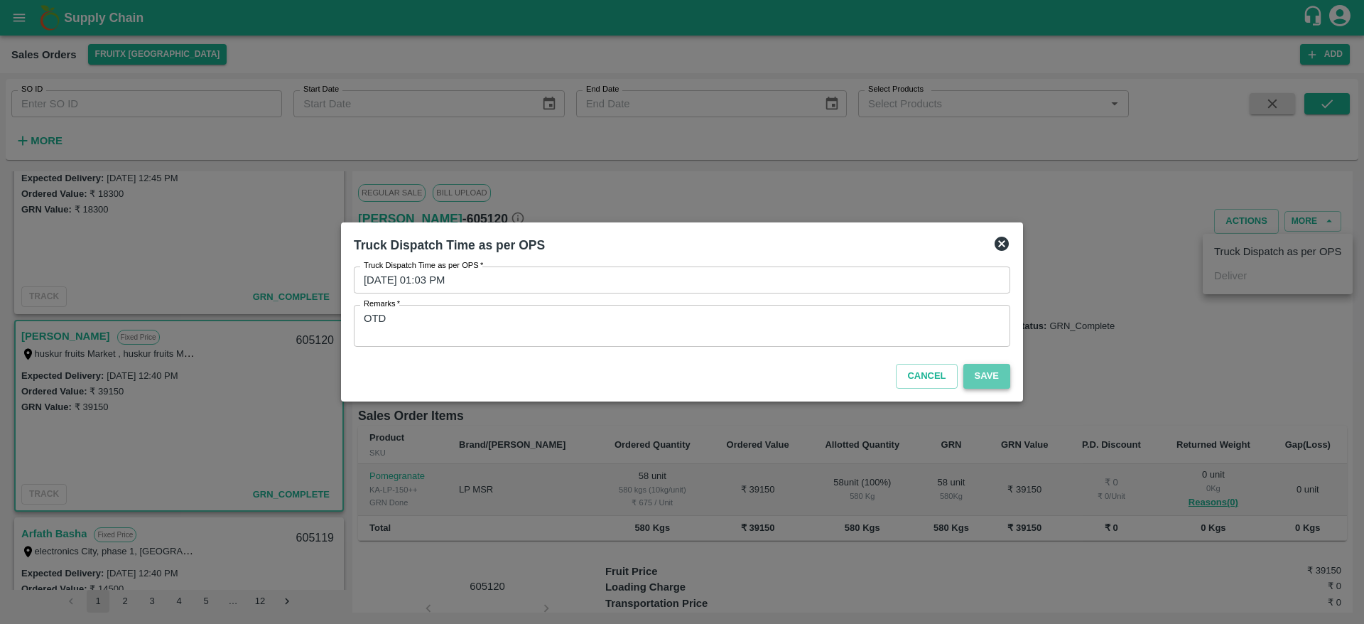
click at [982, 379] on button "Save" at bounding box center [986, 376] width 47 height 25
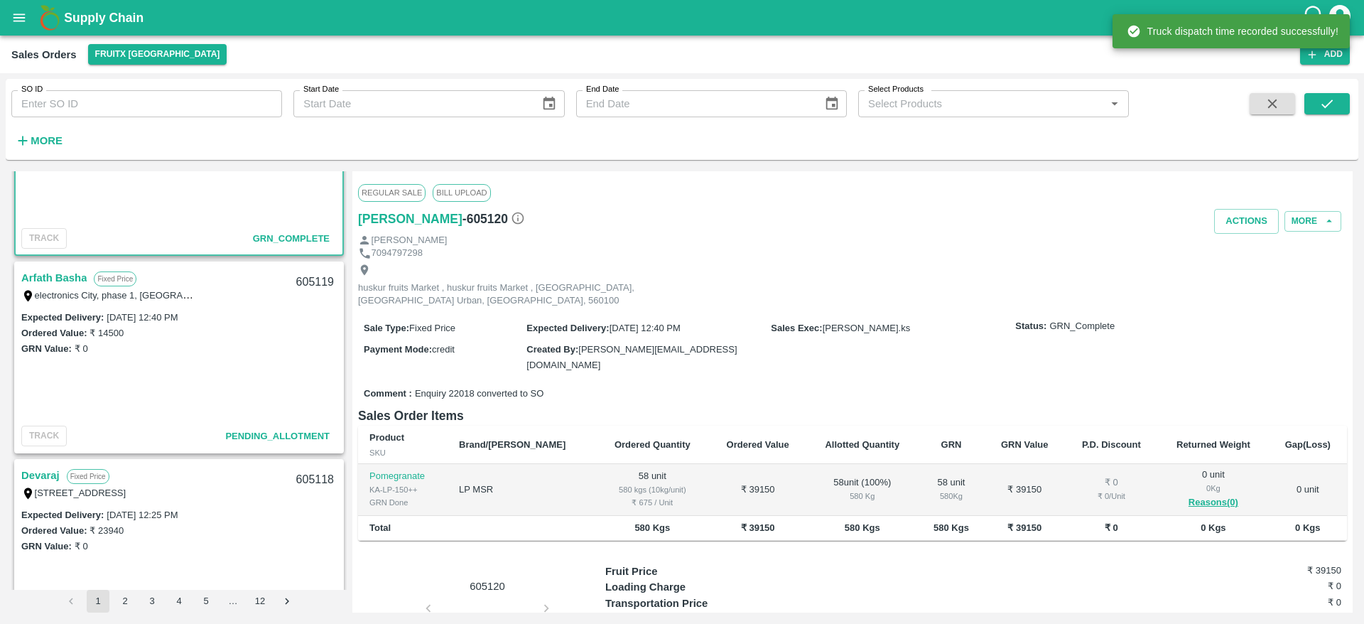
scroll to position [1330, 0]
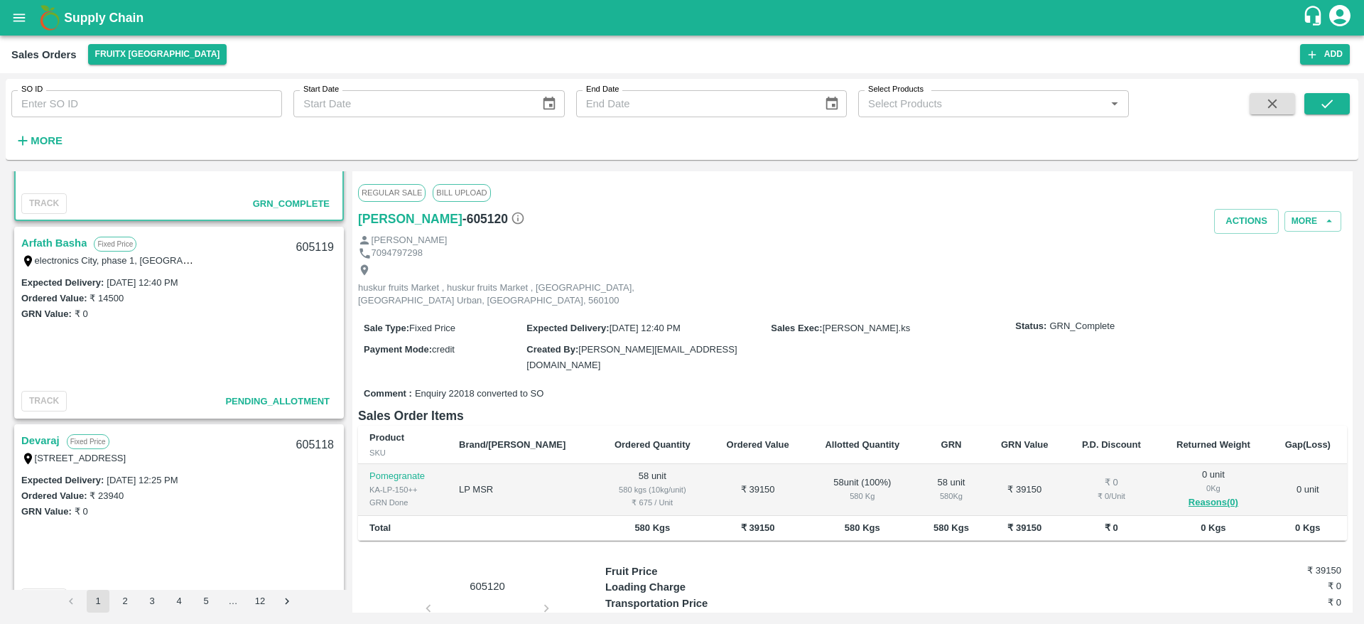
click at [71, 246] on link "Arfath Basha" at bounding box center [53, 243] width 65 height 18
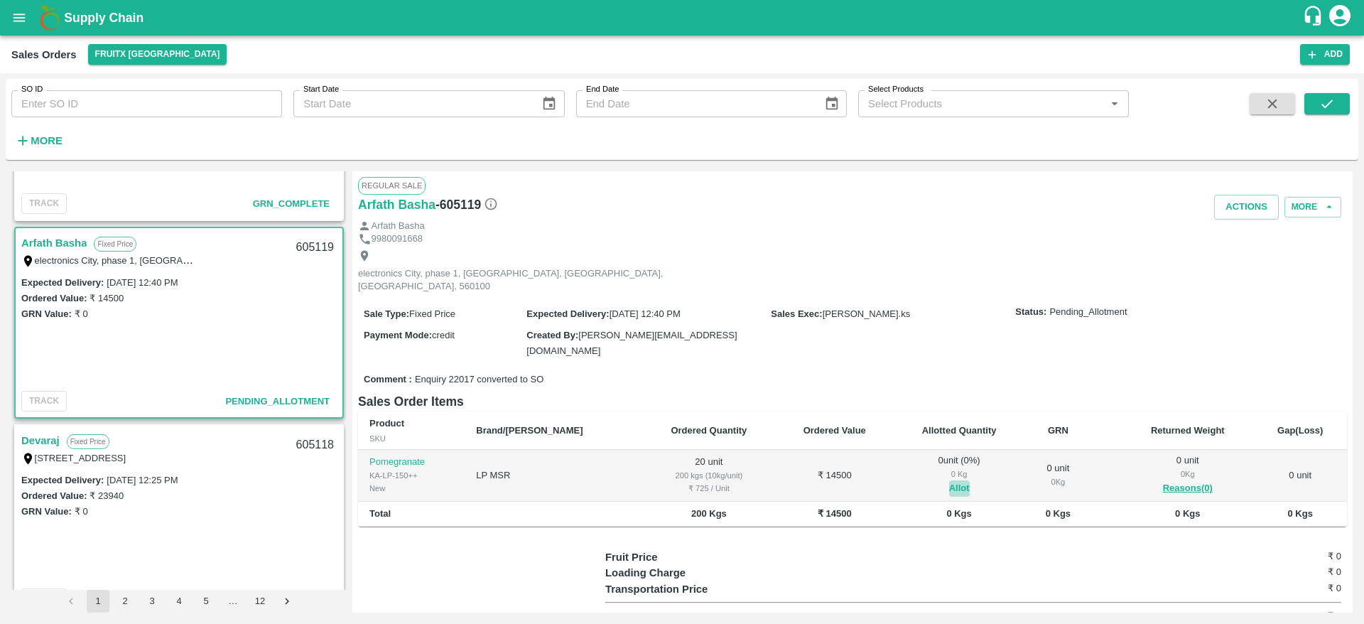
click at [949, 480] on button "Allot" at bounding box center [959, 488] width 21 height 16
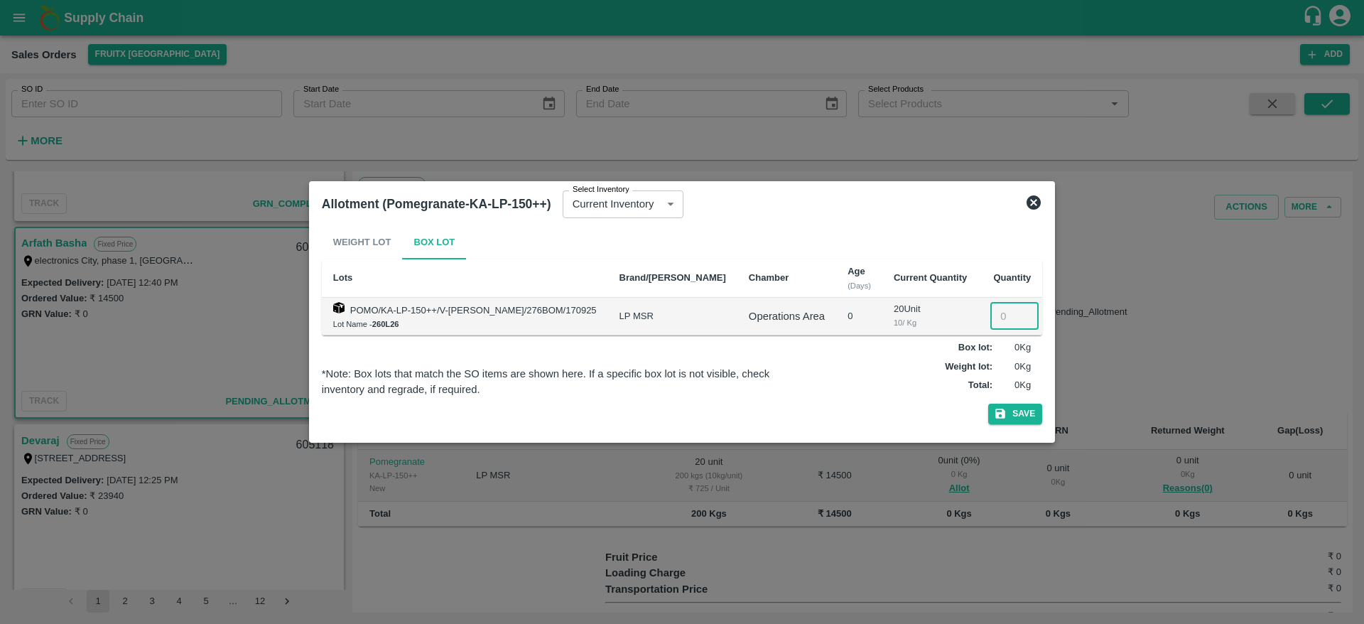
click at [991, 319] on input "number" at bounding box center [1014, 316] width 48 height 27
type input "20"
click at [1015, 404] on button "Save" at bounding box center [1015, 413] width 54 height 21
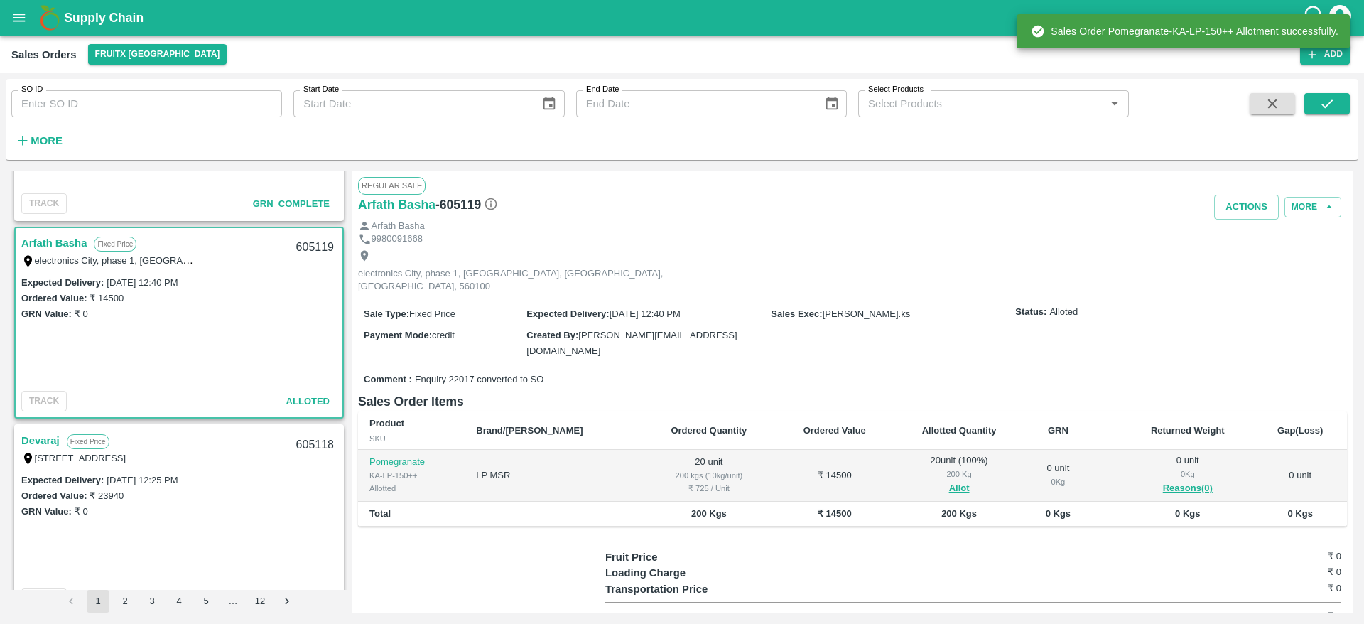
click at [308, 246] on div "605119" at bounding box center [315, 247] width 55 height 33
copy div "605119"
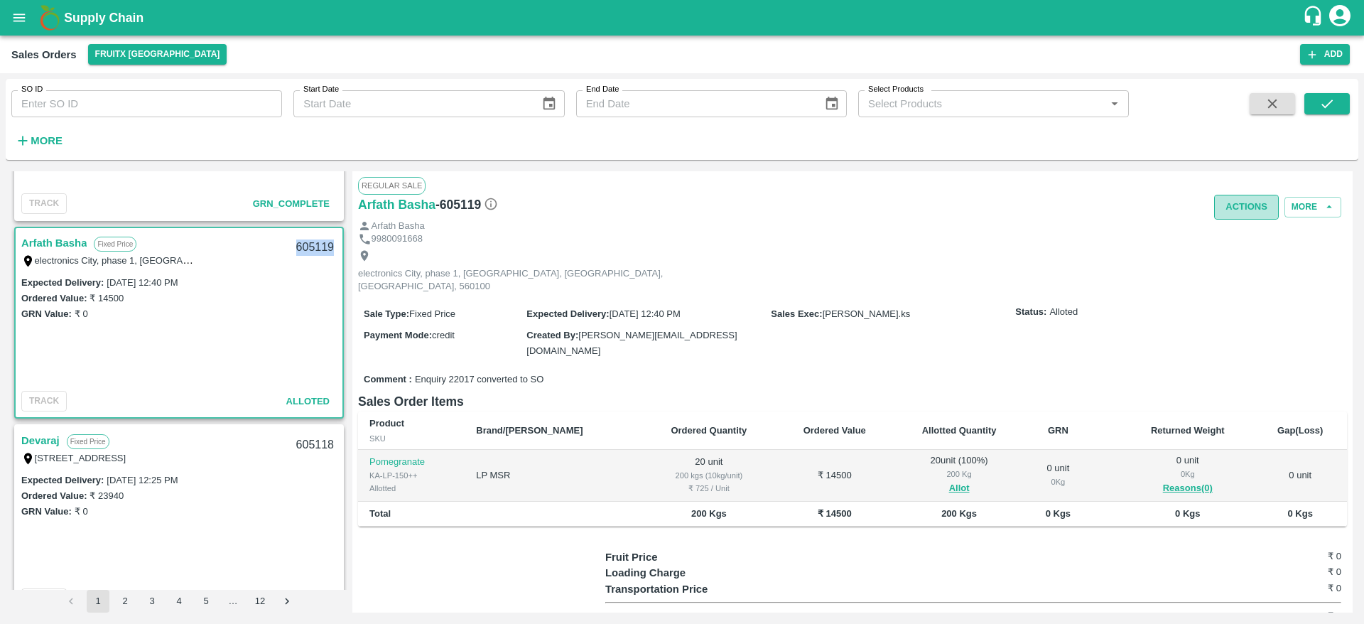
click at [1237, 200] on button "Actions" at bounding box center [1246, 207] width 65 height 25
drag, startPoint x: 1243, startPoint y: 259, endPoint x: 1219, endPoint y: 265, distance: 25.0
click at [1219, 265] on li "Deliver" at bounding box center [1278, 261] width 150 height 24
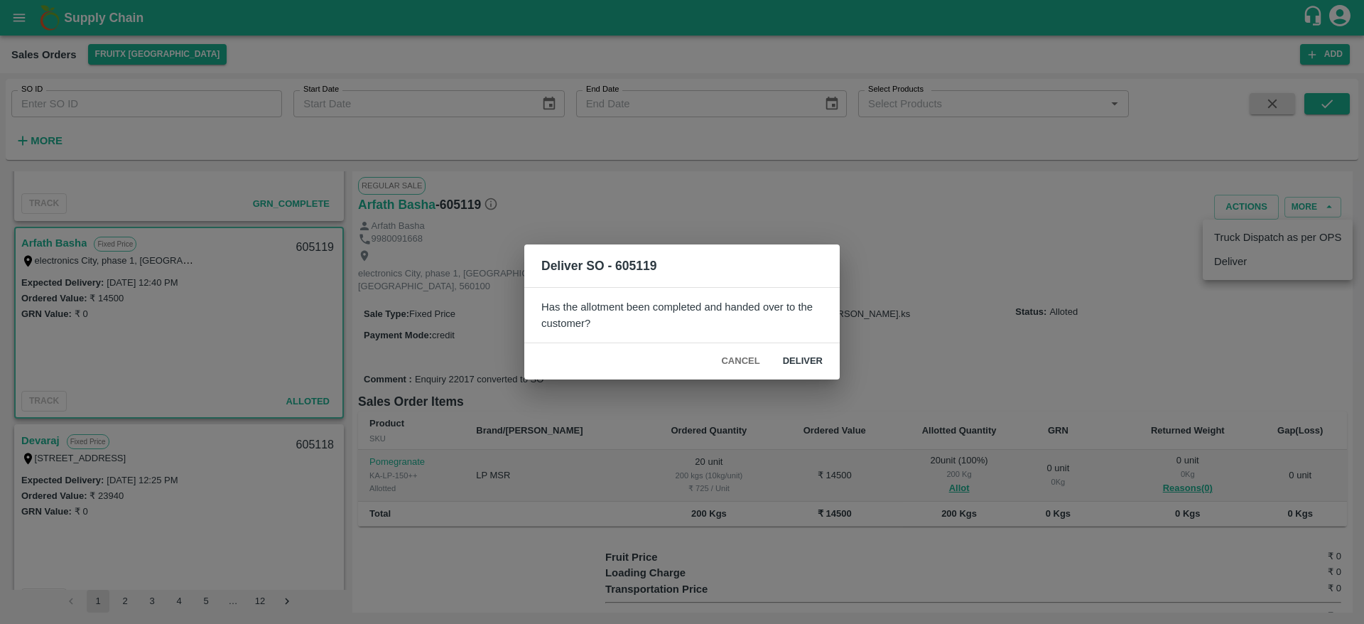
click at [1219, 265] on div "Deliver SO - 605119 Has the allotment been completed and handed over to the cus…" at bounding box center [682, 312] width 1364 height 624
click at [818, 372] on button "Deliver" at bounding box center [802, 361] width 63 height 25
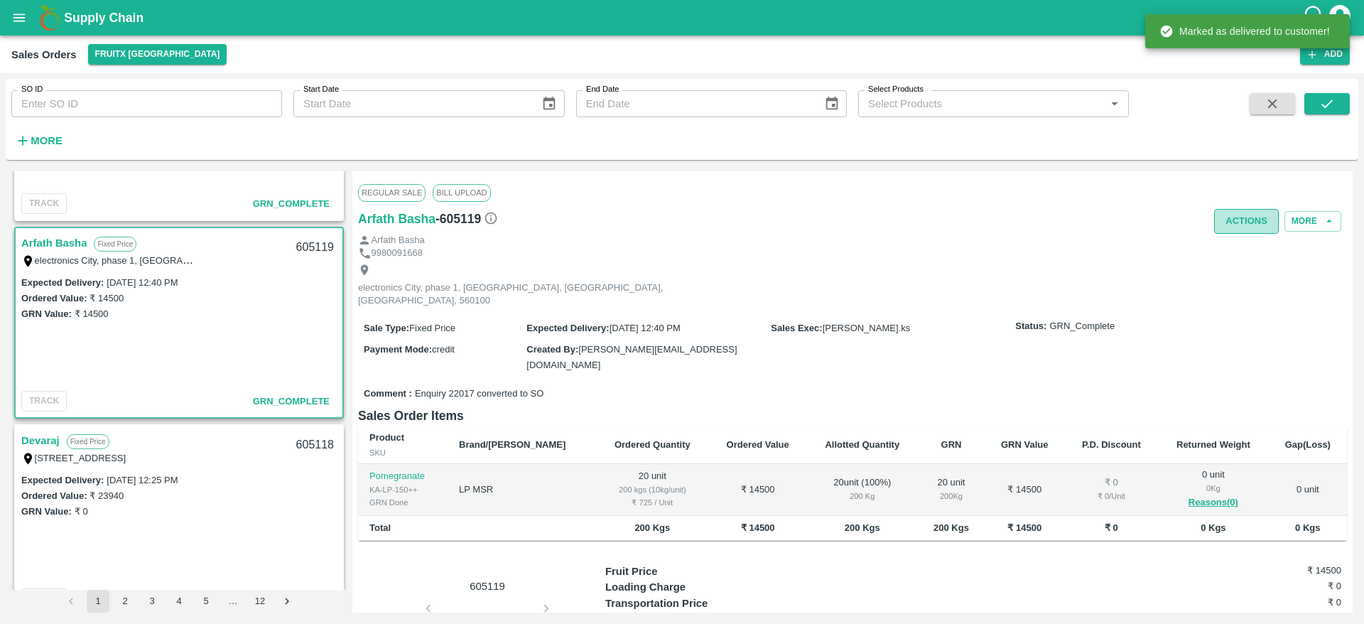
click at [1235, 231] on button "Actions" at bounding box center [1246, 221] width 65 height 25
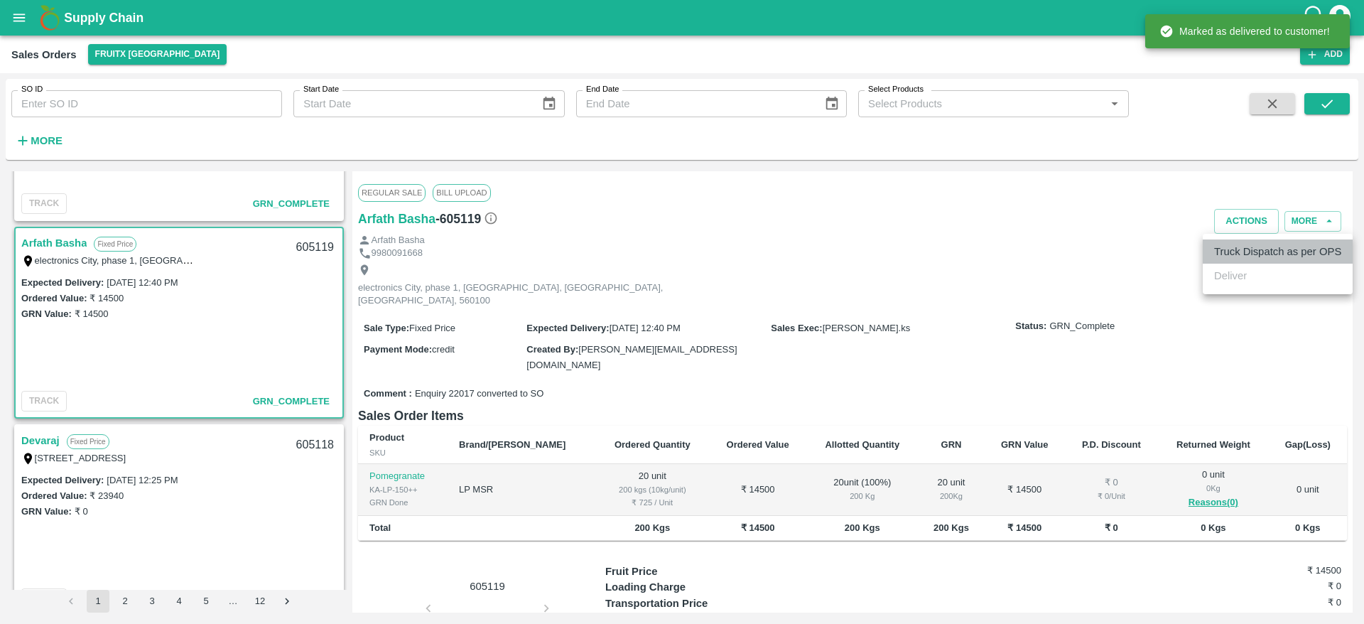
click at [1238, 257] on li "Truck Dispatch as per OPS" at bounding box center [1278, 251] width 150 height 24
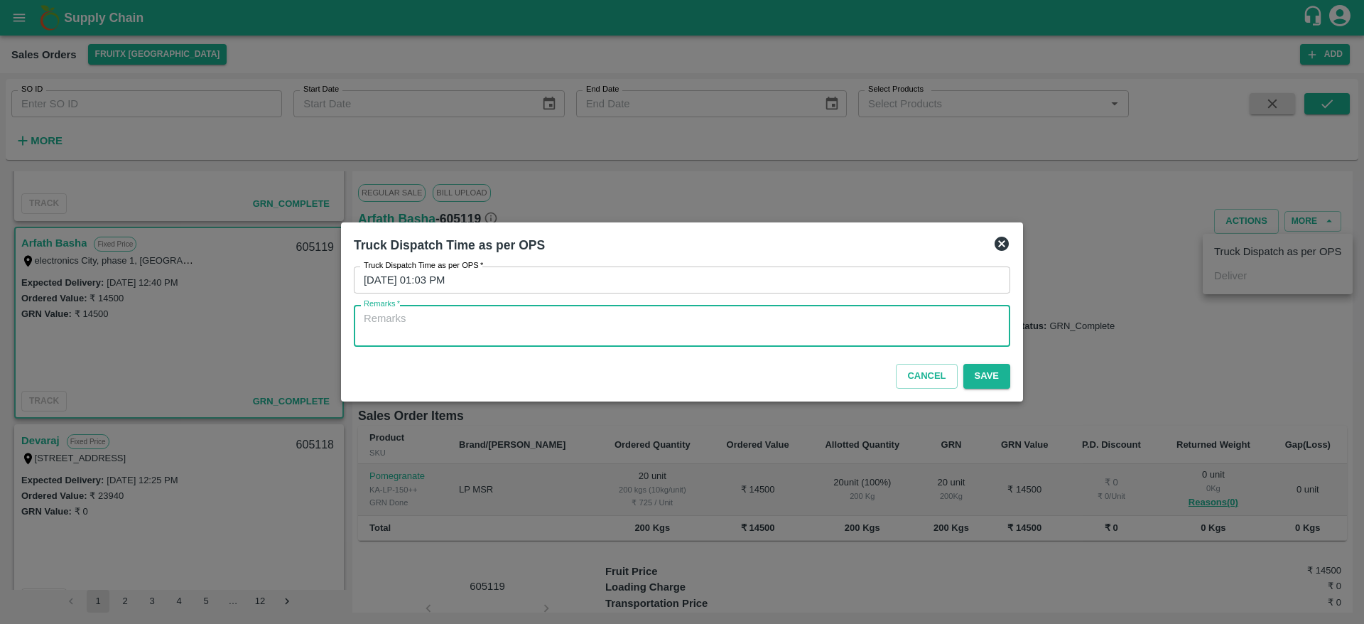
click at [687, 334] on textarea "Remarks   *" at bounding box center [682, 326] width 636 height 30
type textarea "OTD"
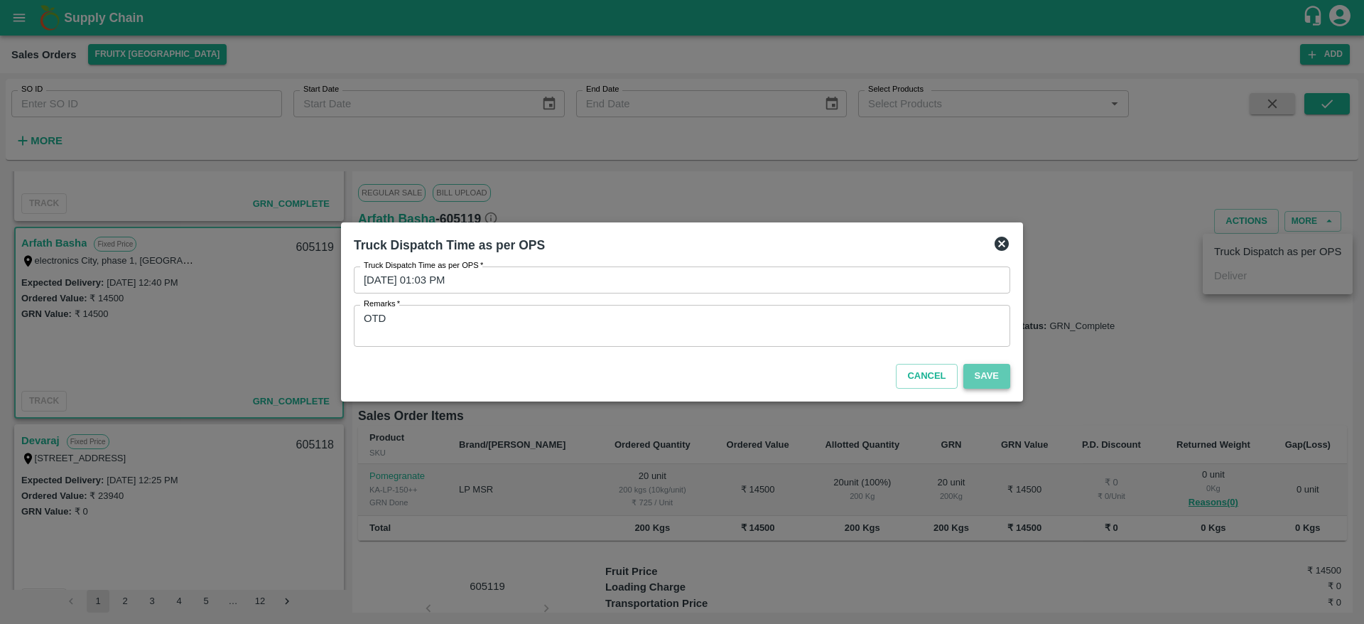
click at [976, 371] on button "Save" at bounding box center [986, 376] width 47 height 25
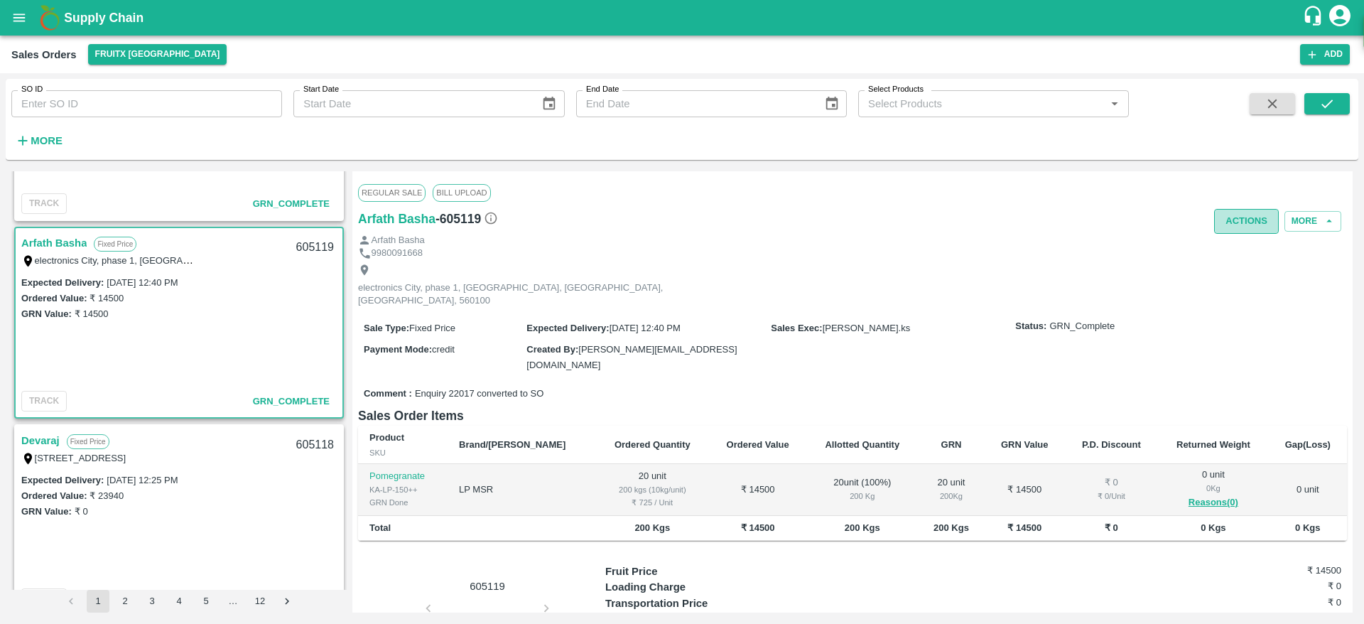
click at [1237, 217] on button "Actions" at bounding box center [1246, 221] width 65 height 25
click at [928, 229] on div at bounding box center [682, 312] width 1364 height 624
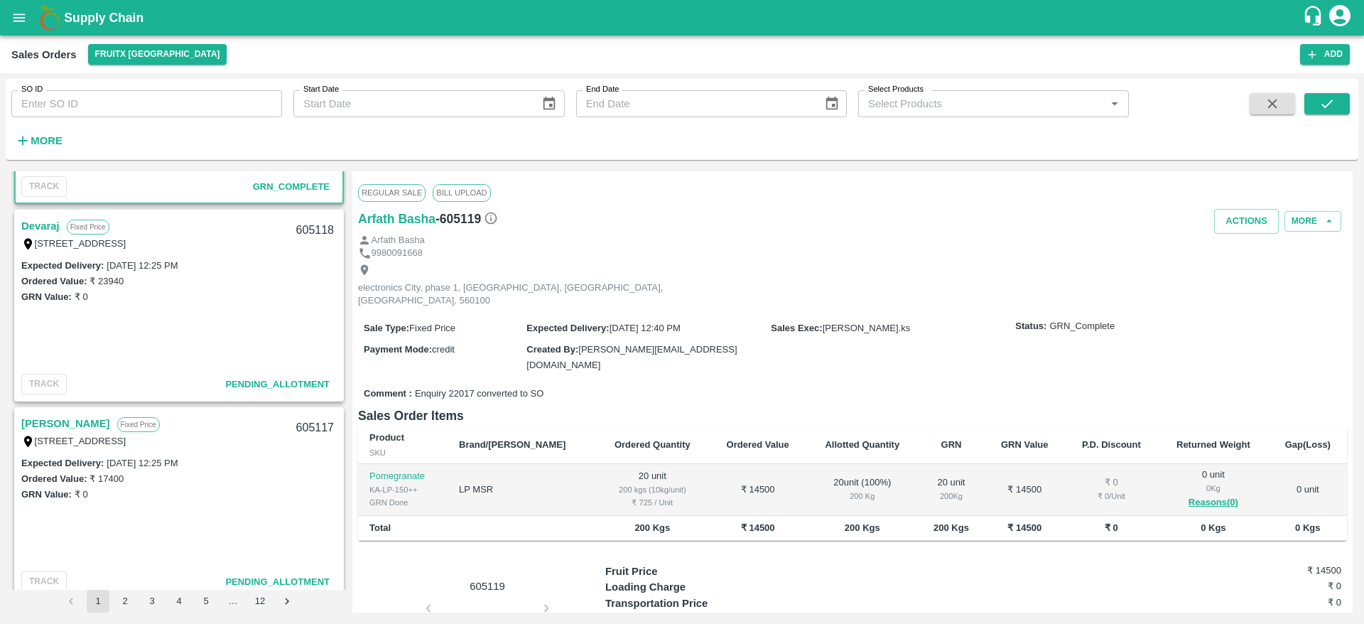
scroll to position [1554, 0]
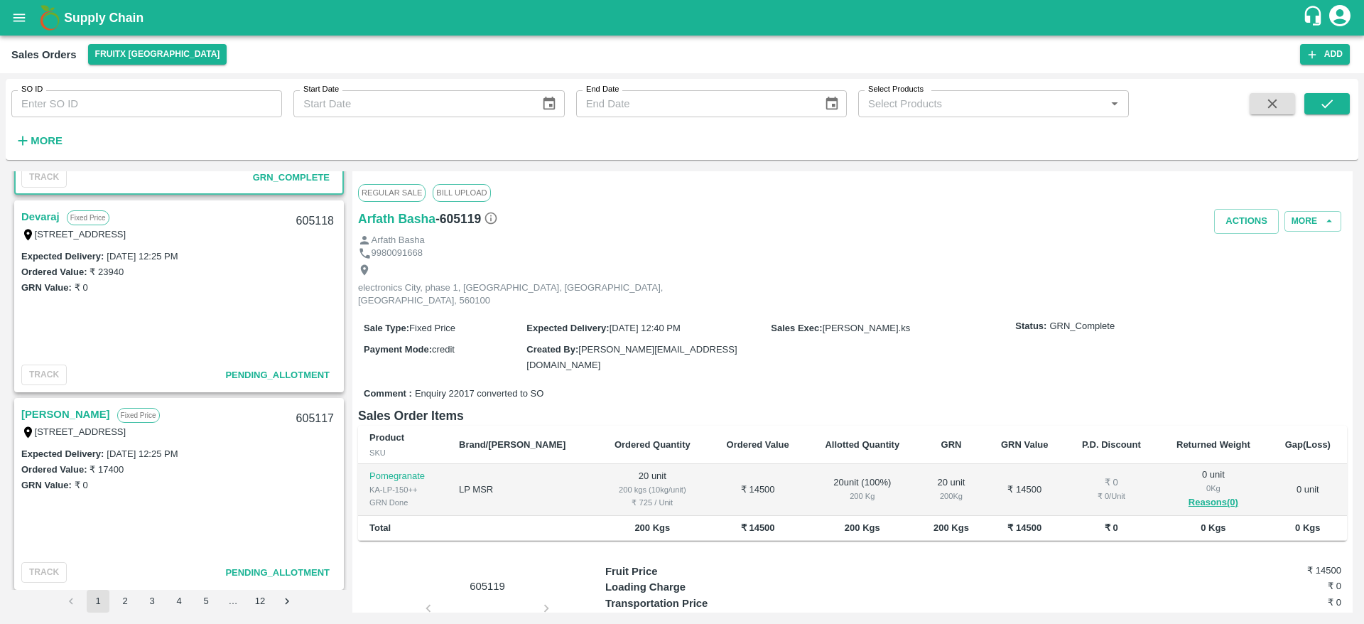
click at [43, 206] on div "Devaraj Fixed Price I53, Huskur Fruit Market , Singena Agrahara Road , Bangalor…" at bounding box center [179, 224] width 327 height 45
click at [39, 215] on link "Devaraj" at bounding box center [40, 216] width 38 height 18
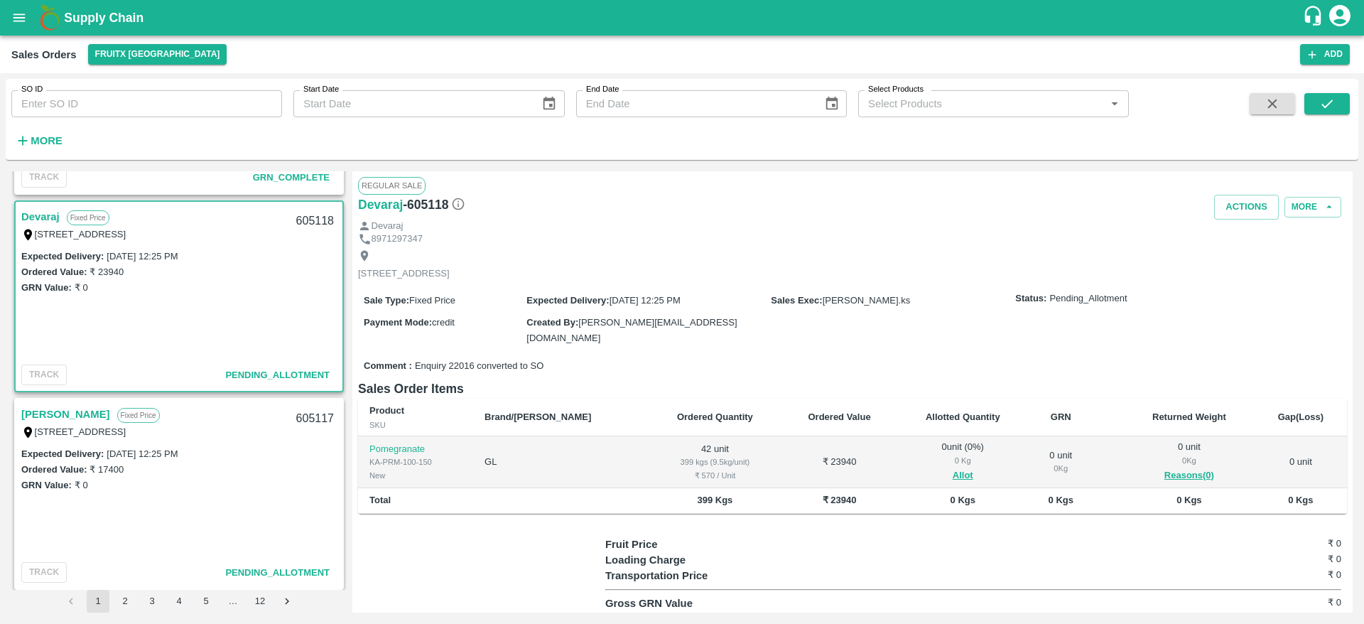
click at [307, 224] on div "605118" at bounding box center [315, 221] width 55 height 33
copy div "605118"
click at [953, 477] on button "Allot" at bounding box center [963, 475] width 21 height 16
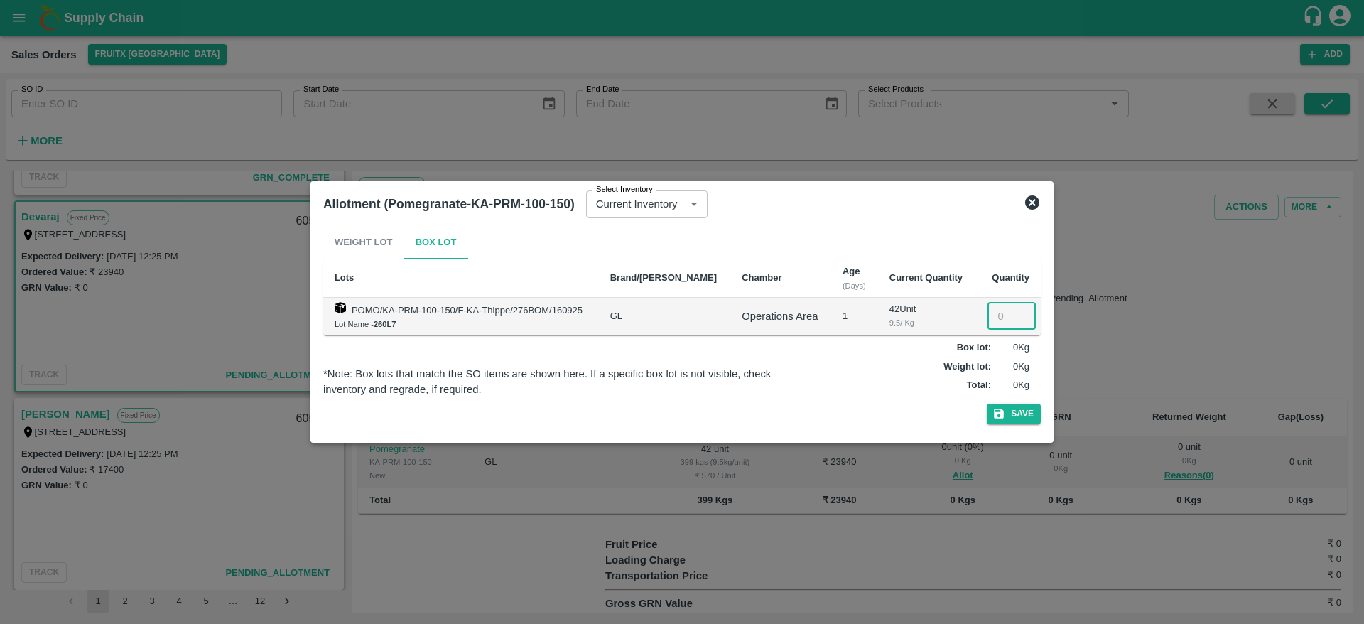
click at [997, 315] on input "number" at bounding box center [1011, 316] width 48 height 27
type input "42"
click at [1014, 408] on button "Save" at bounding box center [1014, 413] width 54 height 21
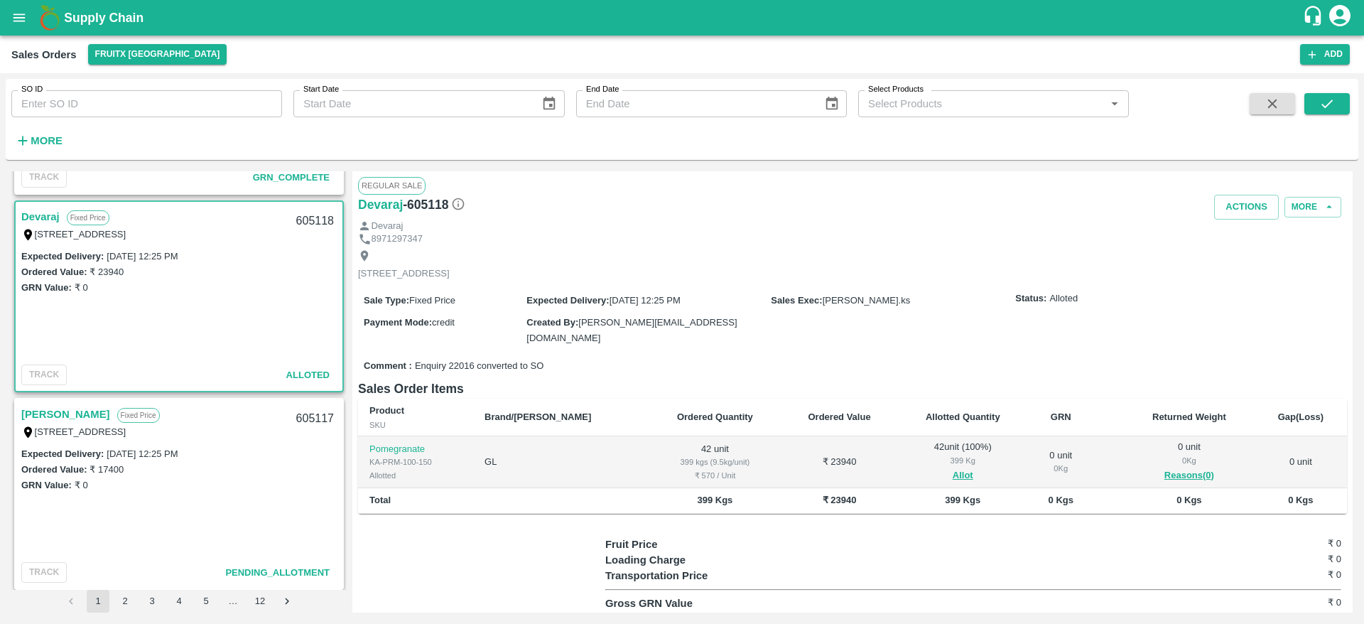
click at [1248, 191] on div "Regular Sale" at bounding box center [852, 185] width 989 height 17
click at [1246, 200] on button "Actions" at bounding box center [1246, 207] width 65 height 25
click at [1237, 266] on li "Deliver" at bounding box center [1278, 261] width 150 height 24
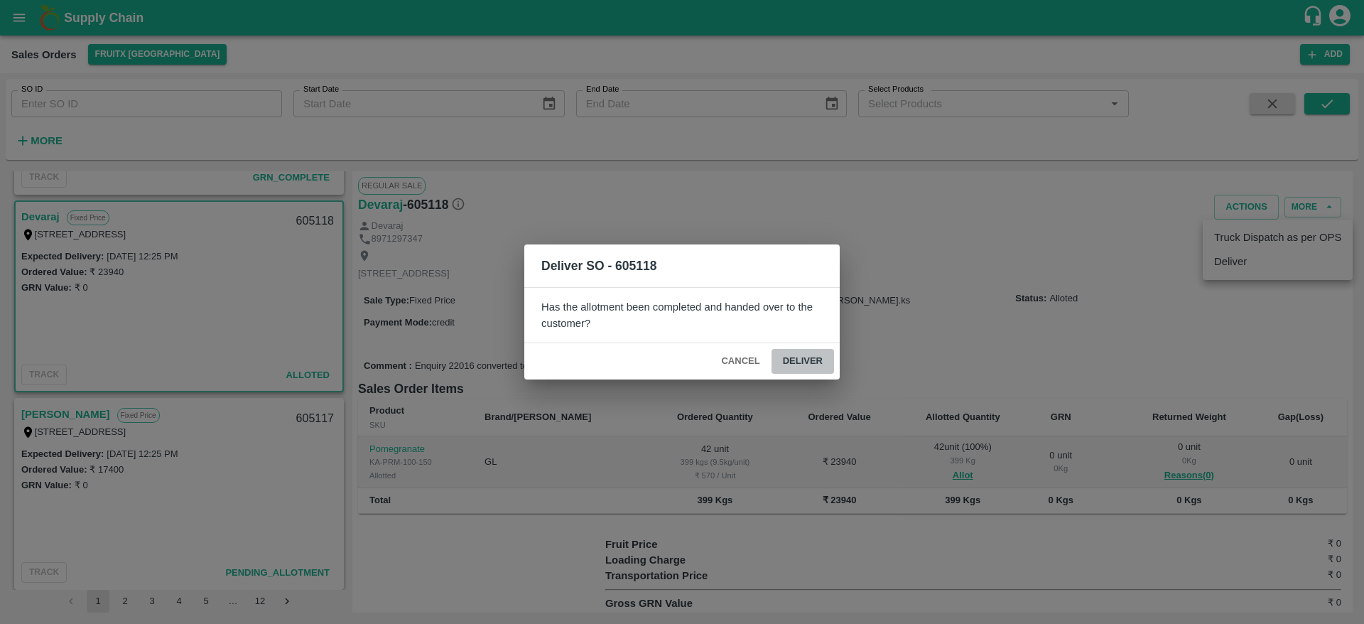
click at [818, 372] on button "Deliver" at bounding box center [802, 361] width 63 height 25
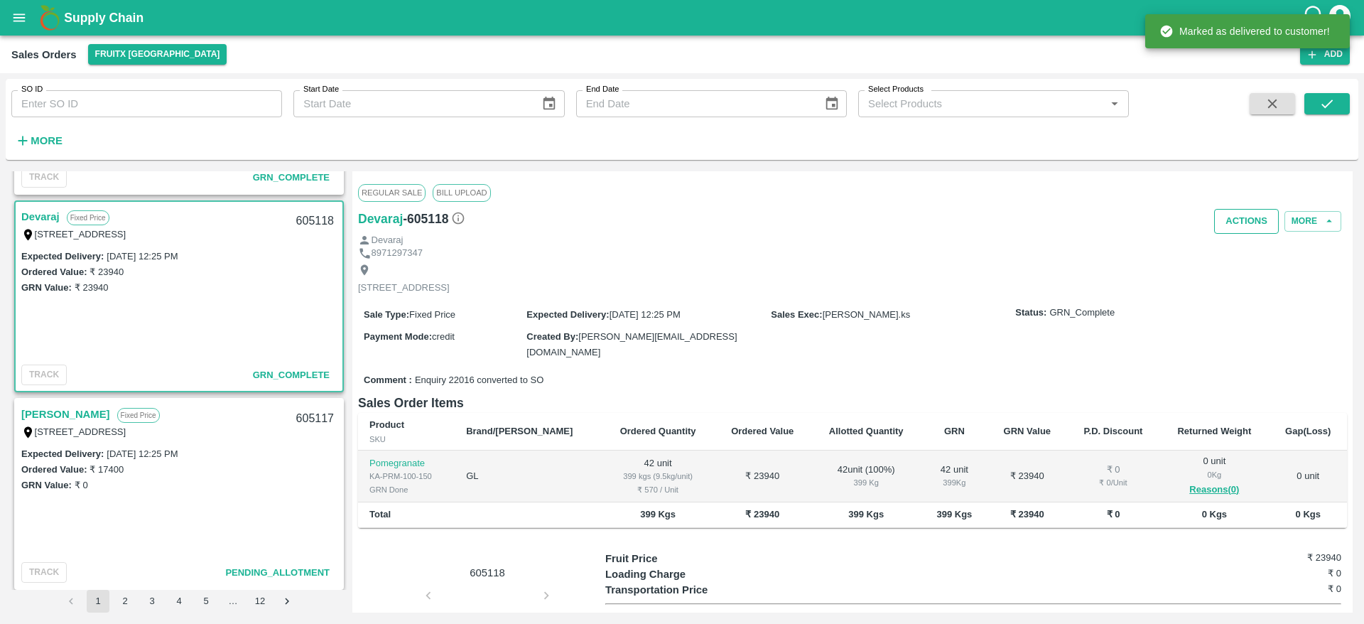
click at [1250, 207] on div "Regular Sale Bill Upload" at bounding box center [852, 192] width 989 height 31
click at [1246, 222] on button "Actions" at bounding box center [1246, 221] width 65 height 25
click at [1223, 243] on li "Truck Dispatch as per OPS" at bounding box center [1278, 251] width 150 height 24
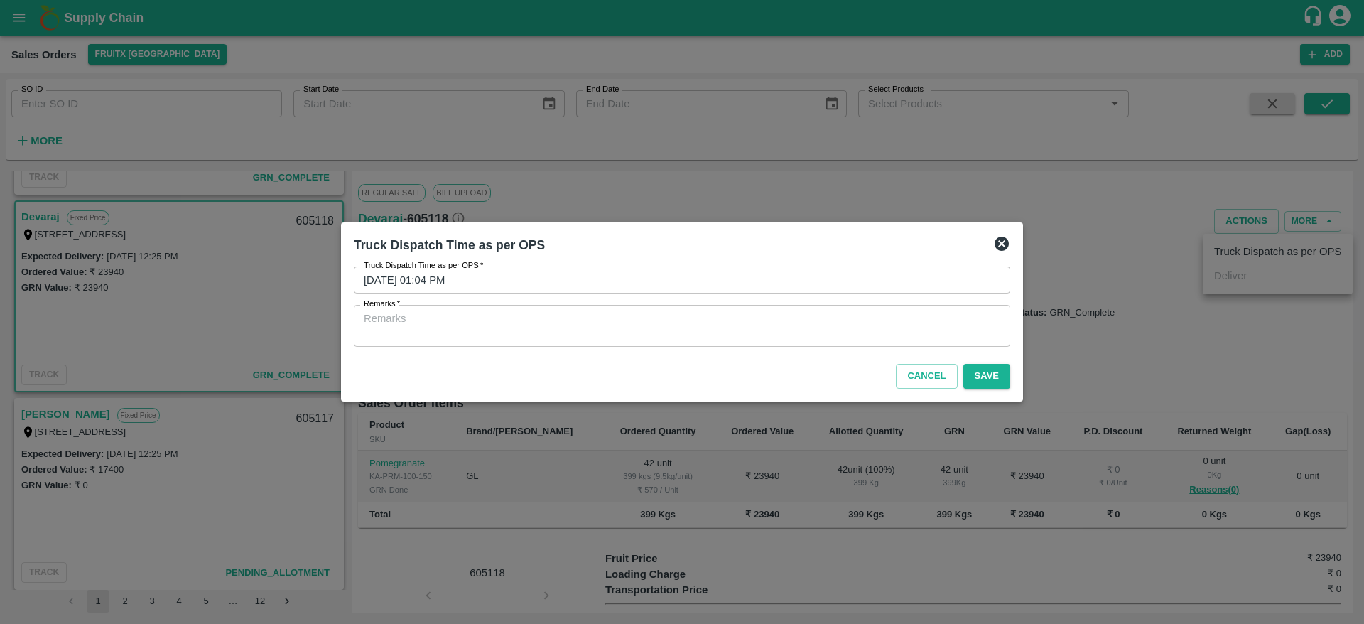
click at [754, 348] on div "Truck Dispatch Time as per OPS   * 17/09/2025 01:04 PM Truck Dispatch Time as p…" at bounding box center [682, 307] width 668 height 92
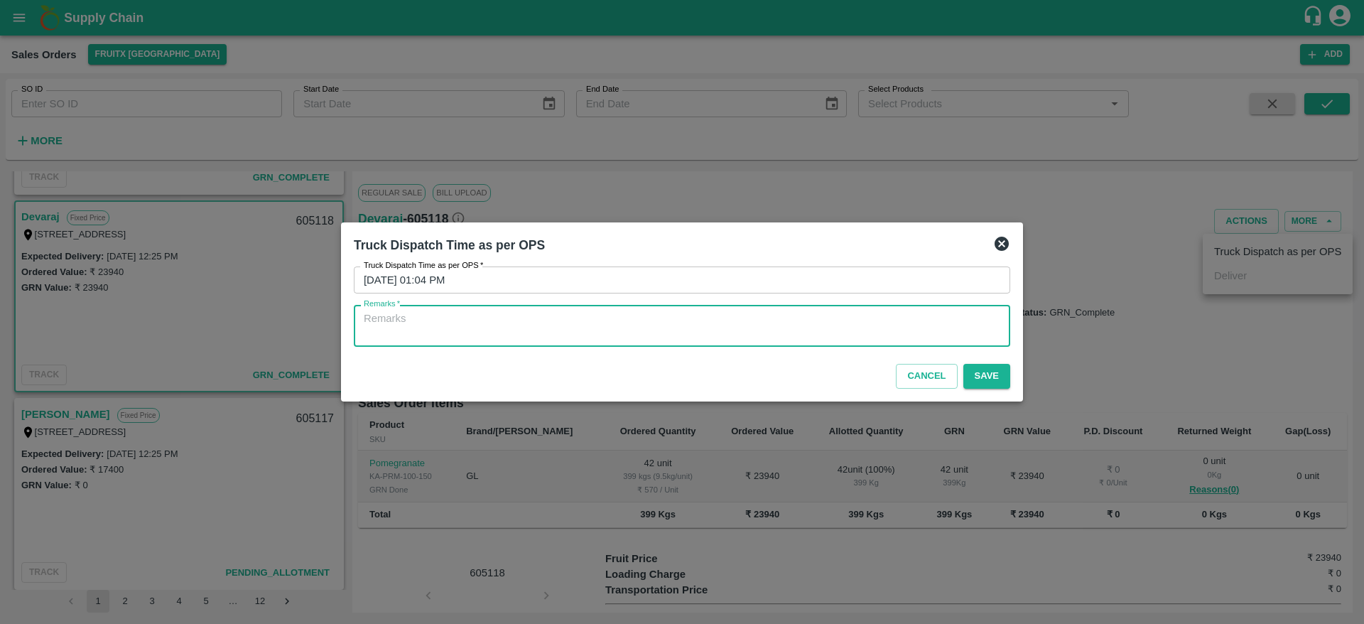
click at [746, 321] on textarea "Remarks   *" at bounding box center [682, 326] width 636 height 30
type textarea "OTD"
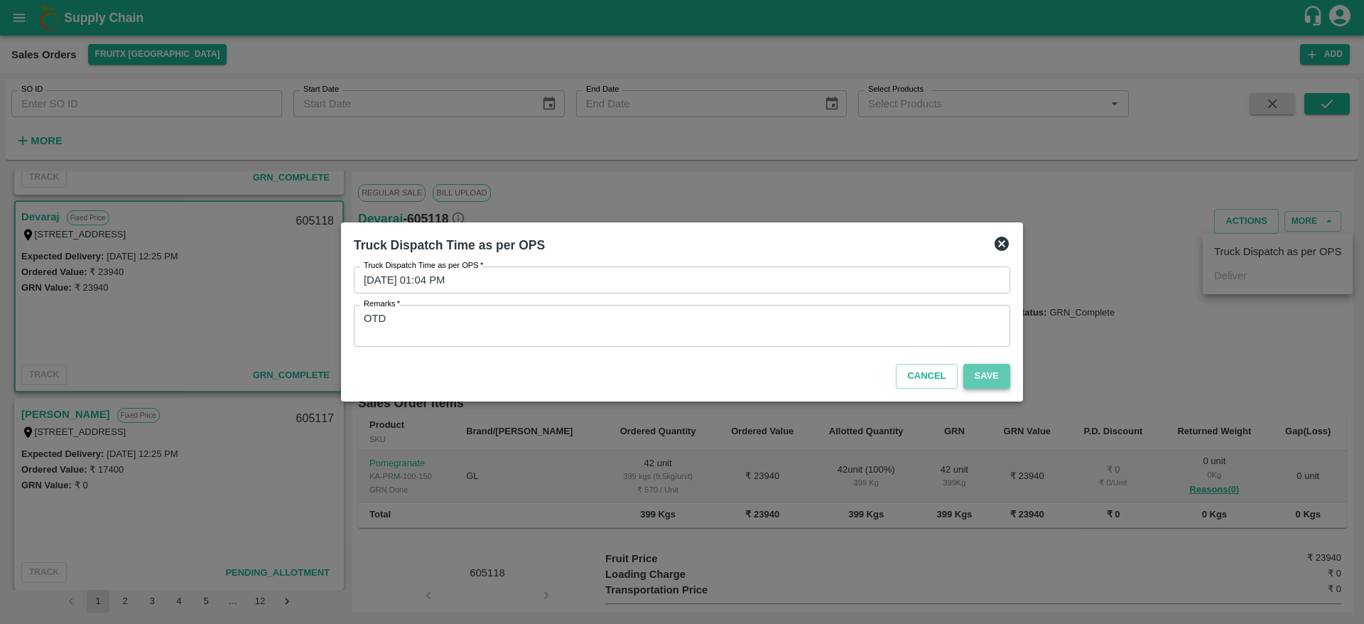
click at [991, 371] on button "Save" at bounding box center [986, 376] width 47 height 25
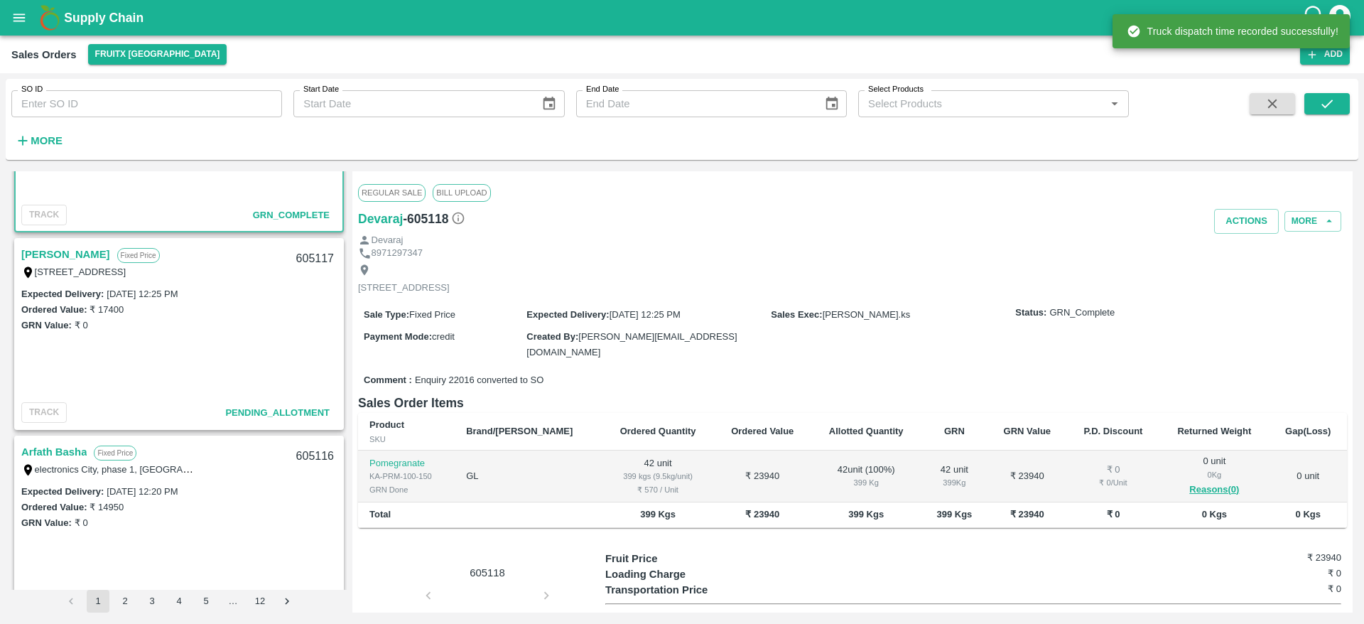
scroll to position [1716, 0]
click at [52, 244] on link "[PERSON_NAME]" at bounding box center [65, 252] width 89 height 18
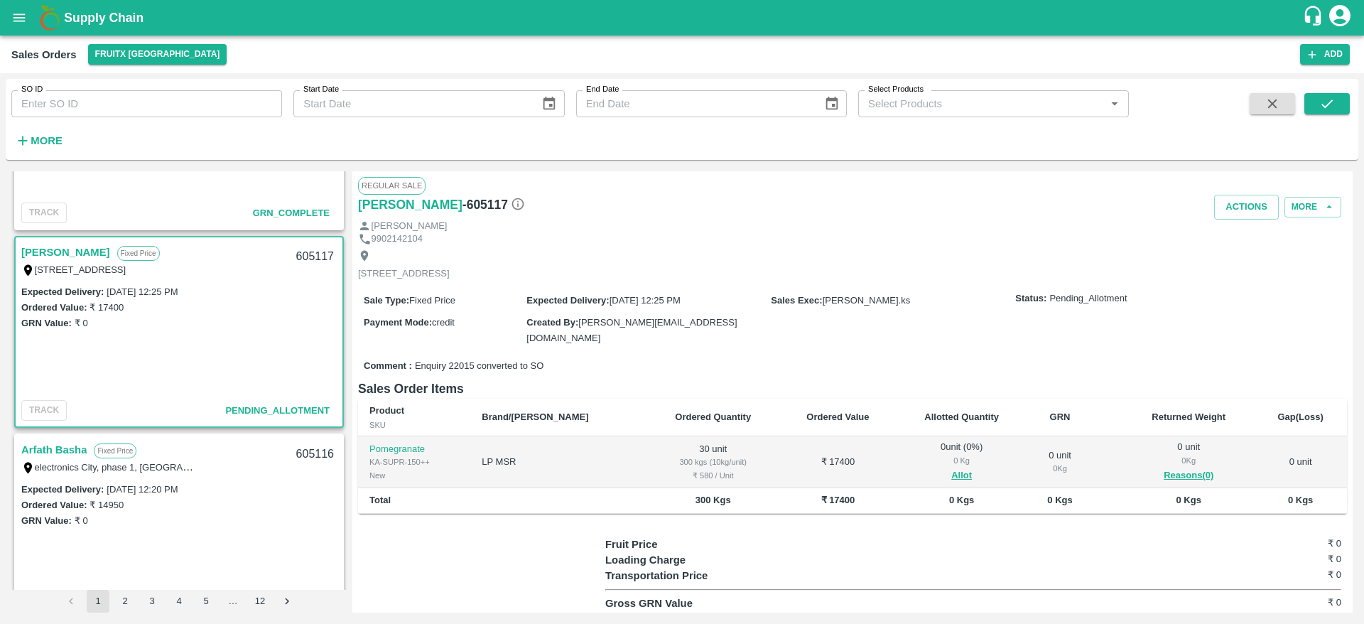
click at [299, 248] on div "605117" at bounding box center [315, 256] width 55 height 33
copy div "605117"
click at [951, 467] on button "Allot" at bounding box center [961, 475] width 21 height 16
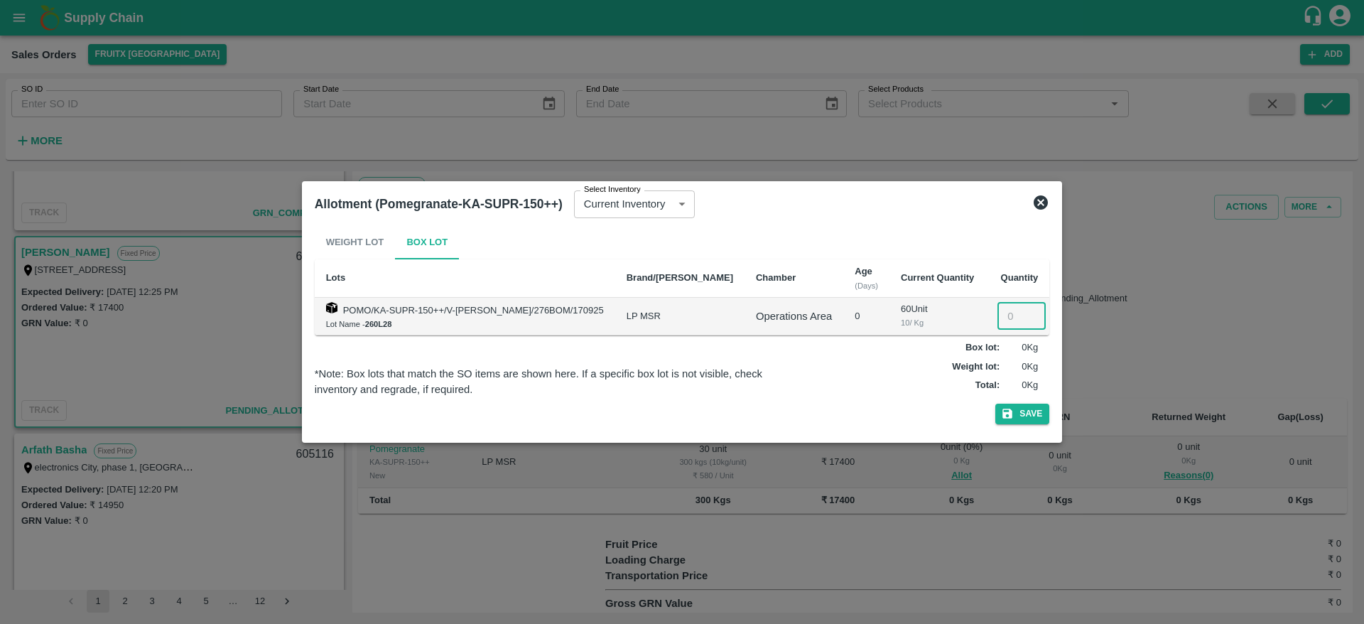
click at [997, 326] on input "number" at bounding box center [1021, 316] width 48 height 27
type input "30"
click at [1024, 416] on button "Save" at bounding box center [1022, 413] width 54 height 21
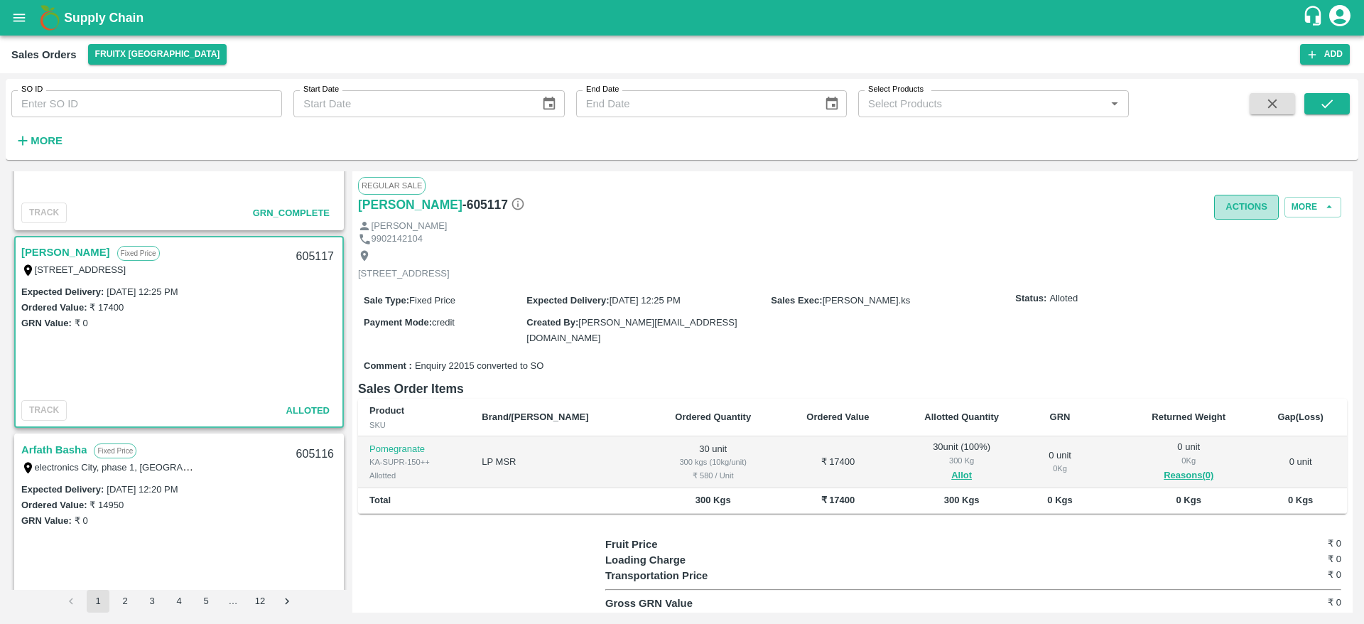
click at [1261, 211] on button "Actions" at bounding box center [1246, 207] width 65 height 25
click at [1245, 256] on li "Deliver" at bounding box center [1278, 261] width 150 height 24
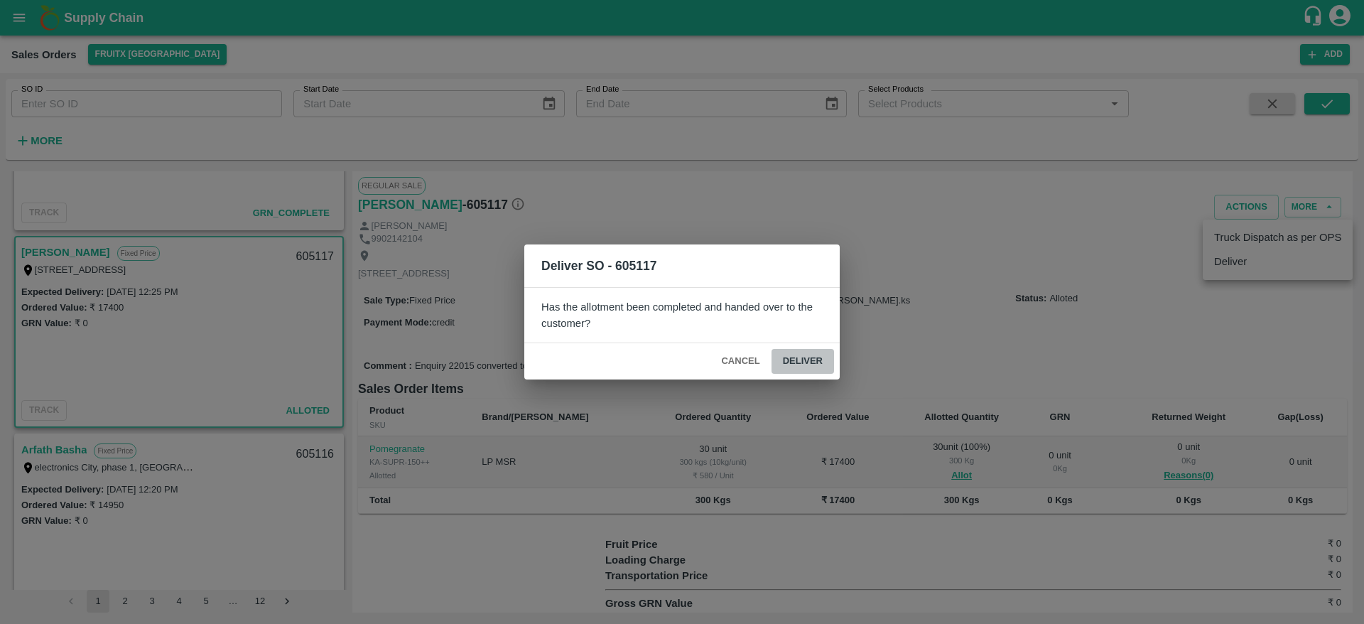
click at [804, 364] on button "Deliver" at bounding box center [802, 361] width 63 height 25
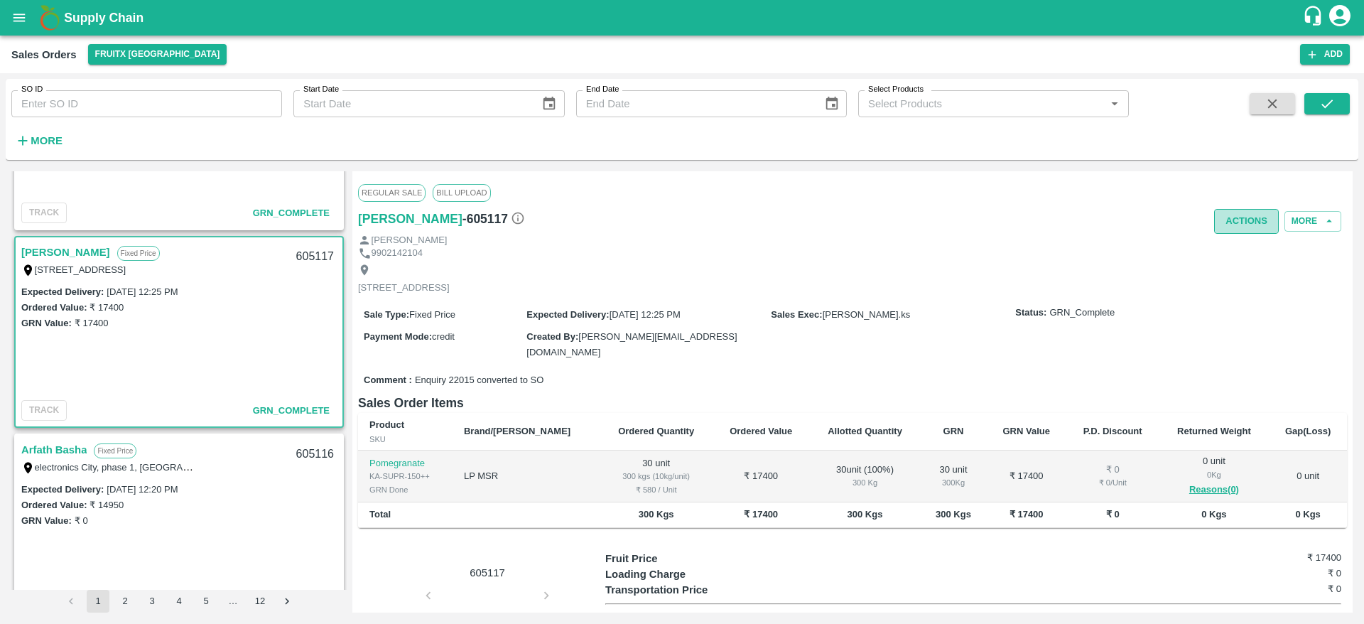
click at [1249, 228] on button "Actions" at bounding box center [1246, 221] width 65 height 25
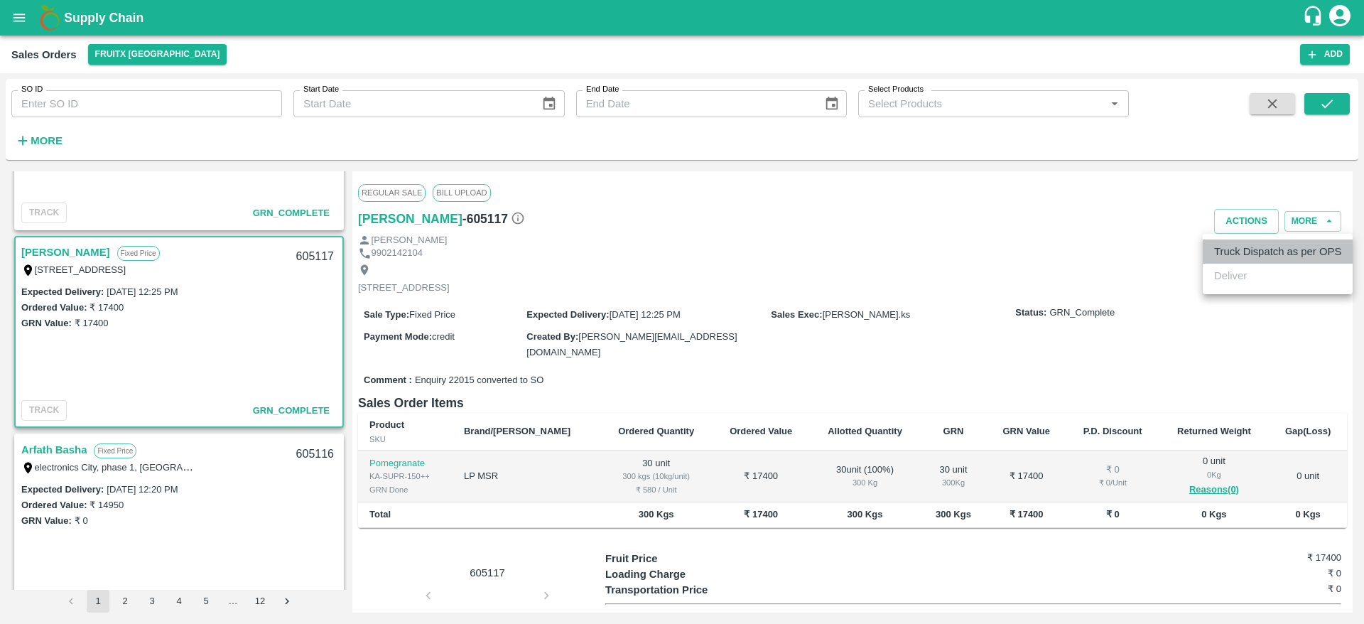
click at [1247, 245] on li "Truck Dispatch as per OPS" at bounding box center [1278, 251] width 150 height 24
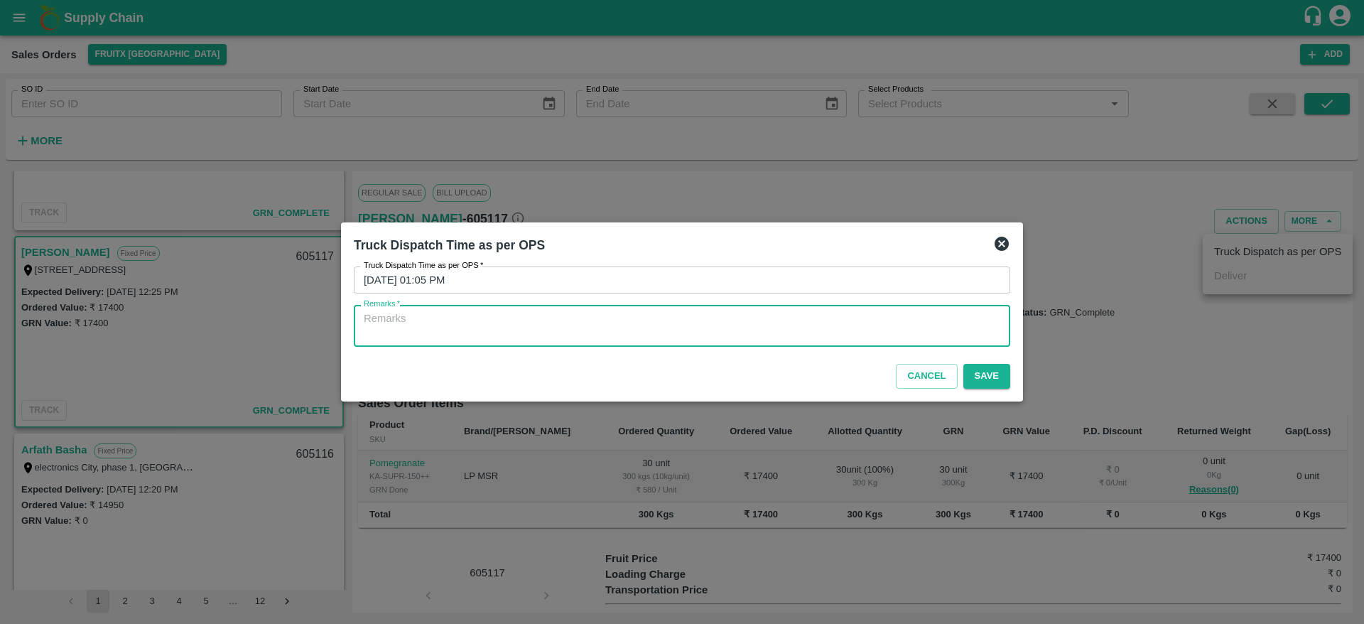
click at [746, 312] on textarea "Remarks   *" at bounding box center [682, 326] width 636 height 30
type textarea "OTD"
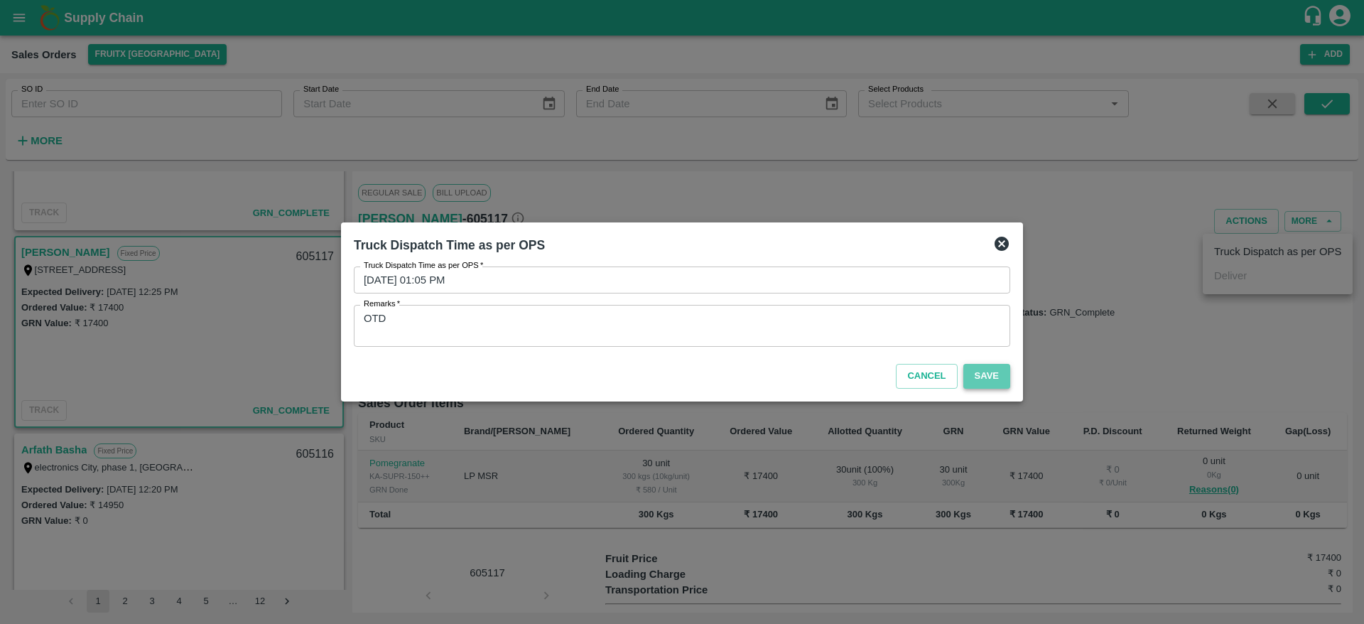
click at [1008, 379] on button "Save" at bounding box center [986, 376] width 47 height 25
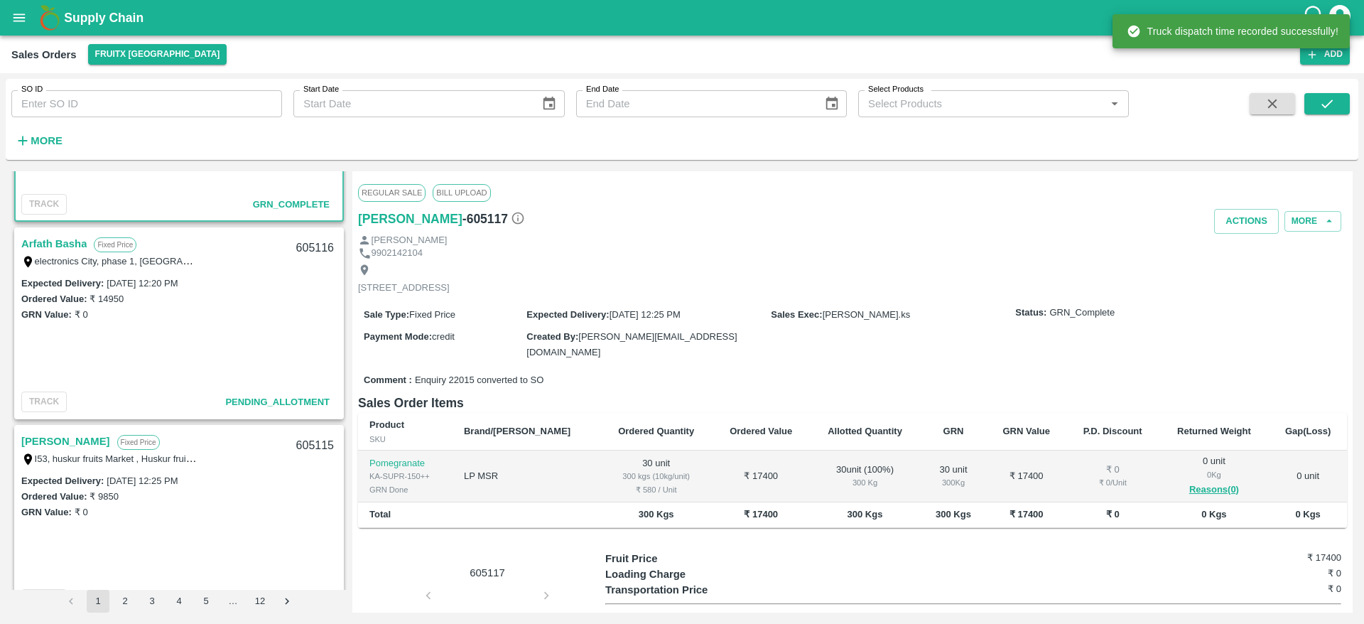
scroll to position [1926, 0]
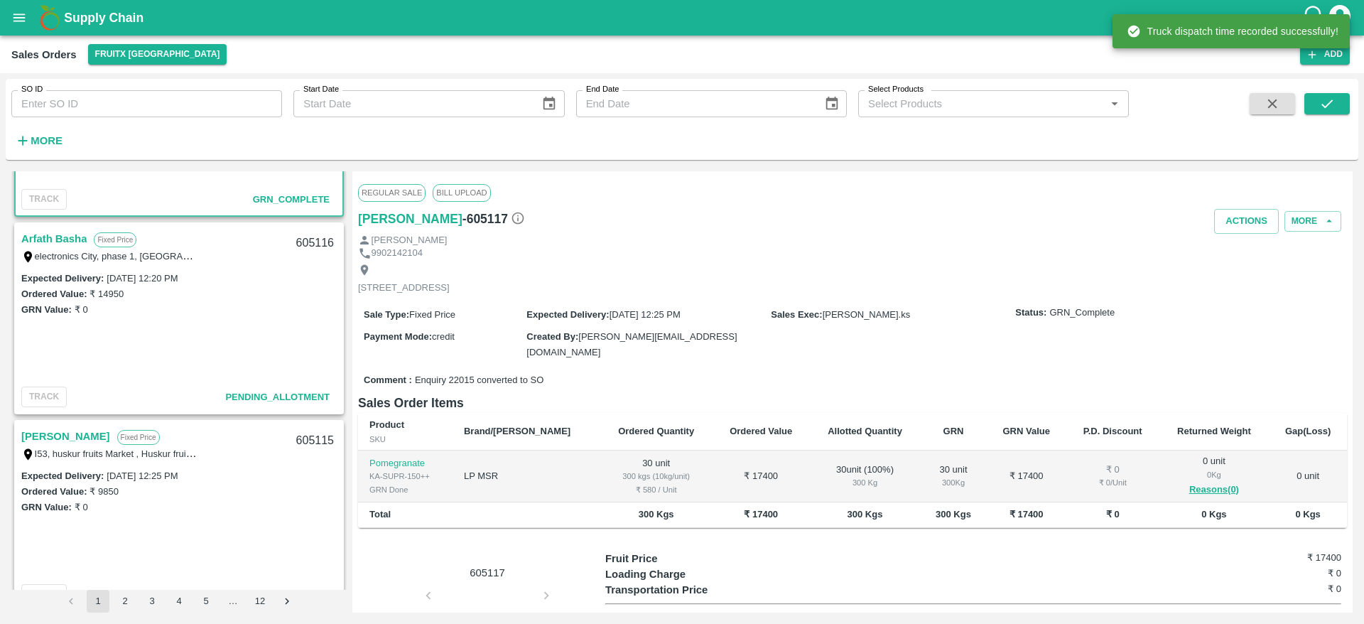
click at [40, 233] on link "Arfath Basha" at bounding box center [53, 238] width 65 height 18
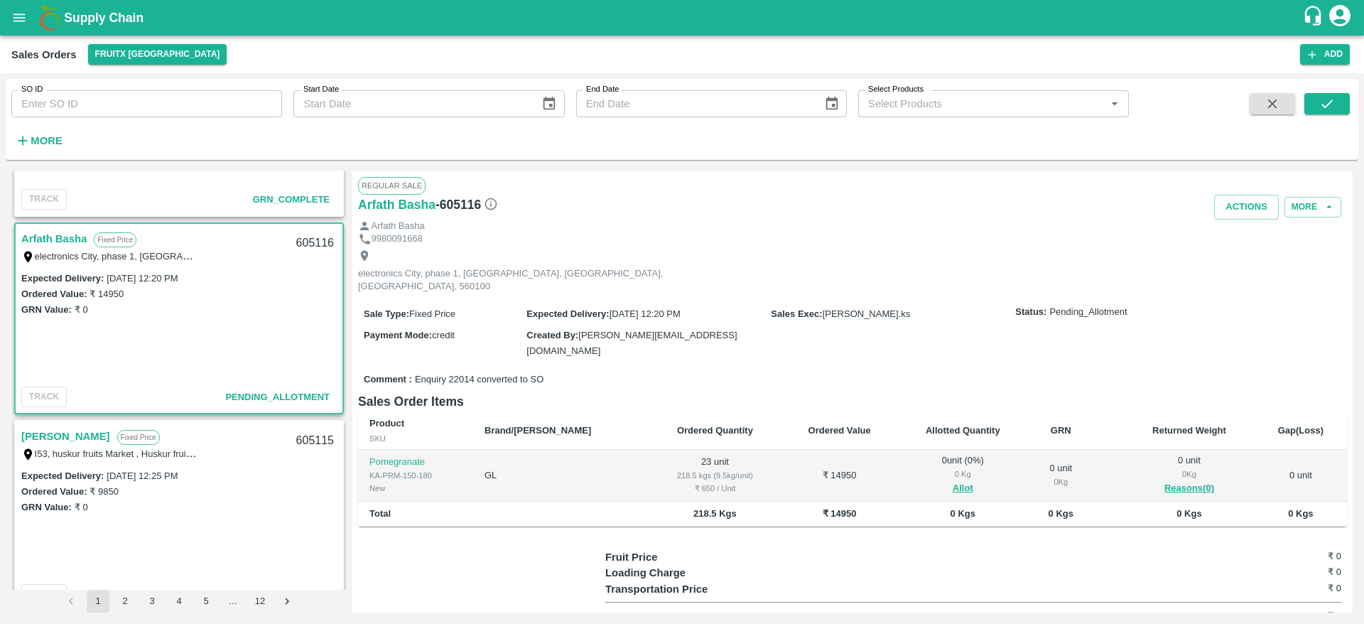
scroll to position [48, 0]
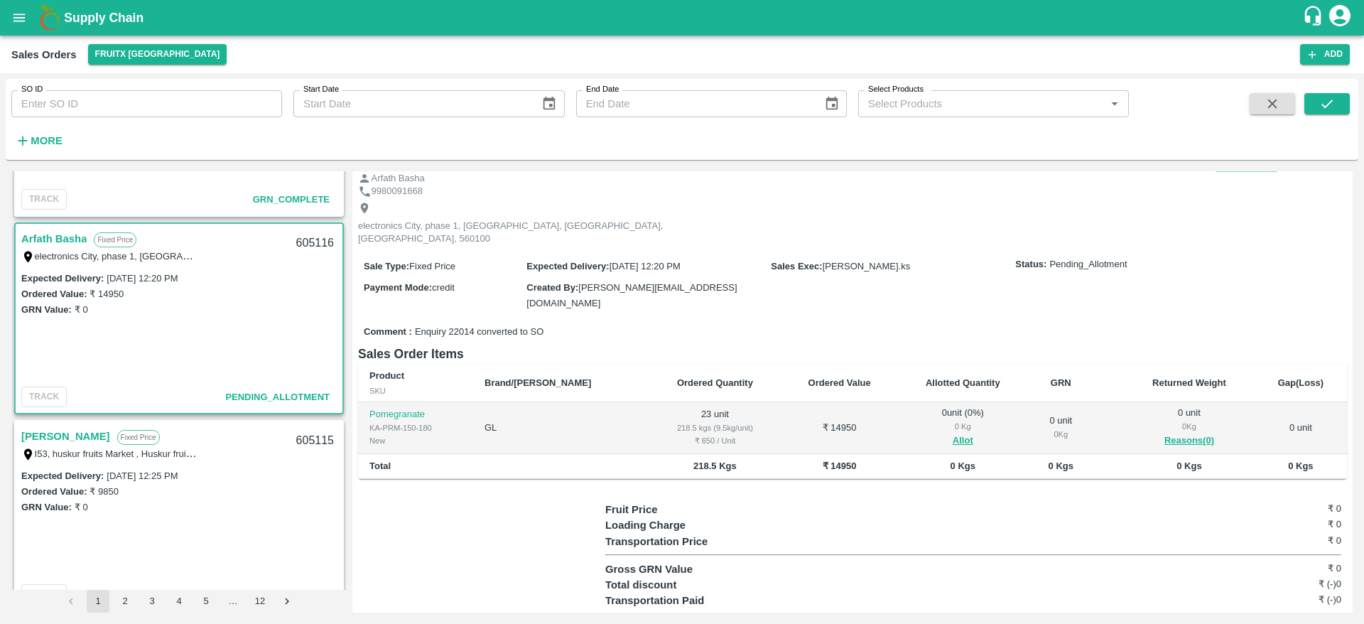
click at [310, 244] on div "605116" at bounding box center [315, 243] width 55 height 33
copy div "605116"
click at [953, 433] on button "Allot" at bounding box center [963, 441] width 21 height 16
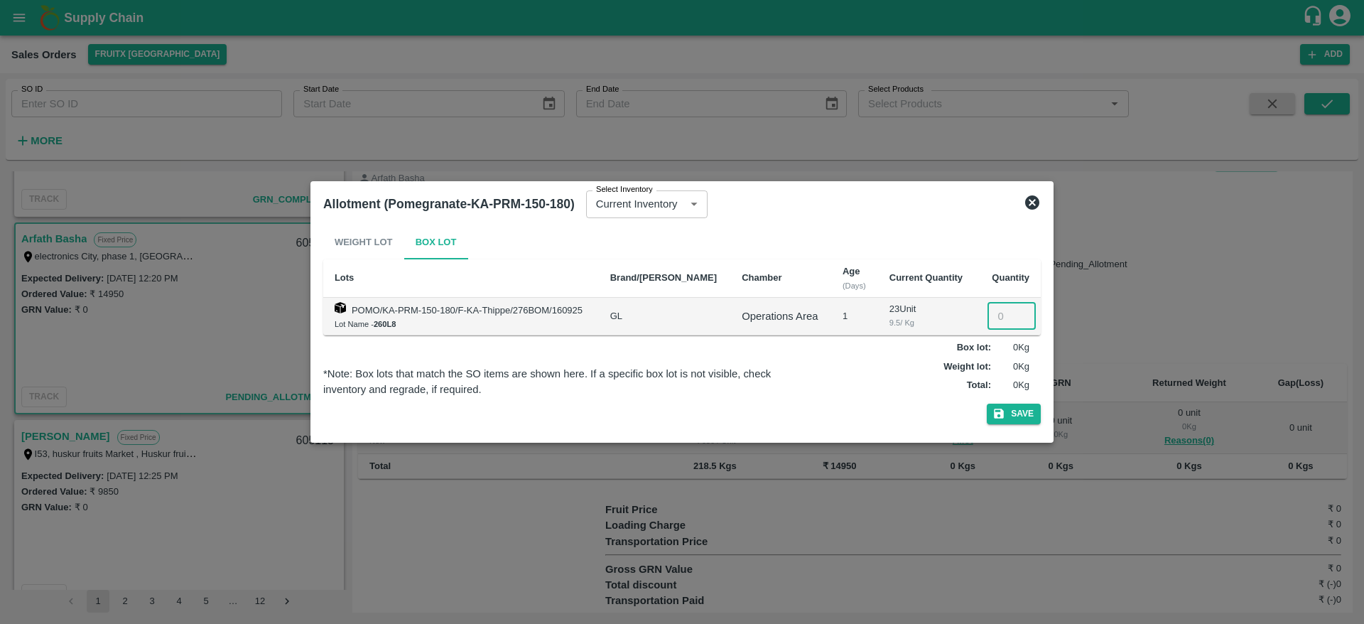
click at [997, 322] on input "number" at bounding box center [1011, 316] width 48 height 27
type input "23"
click at [1017, 423] on button "Save" at bounding box center [1014, 413] width 54 height 21
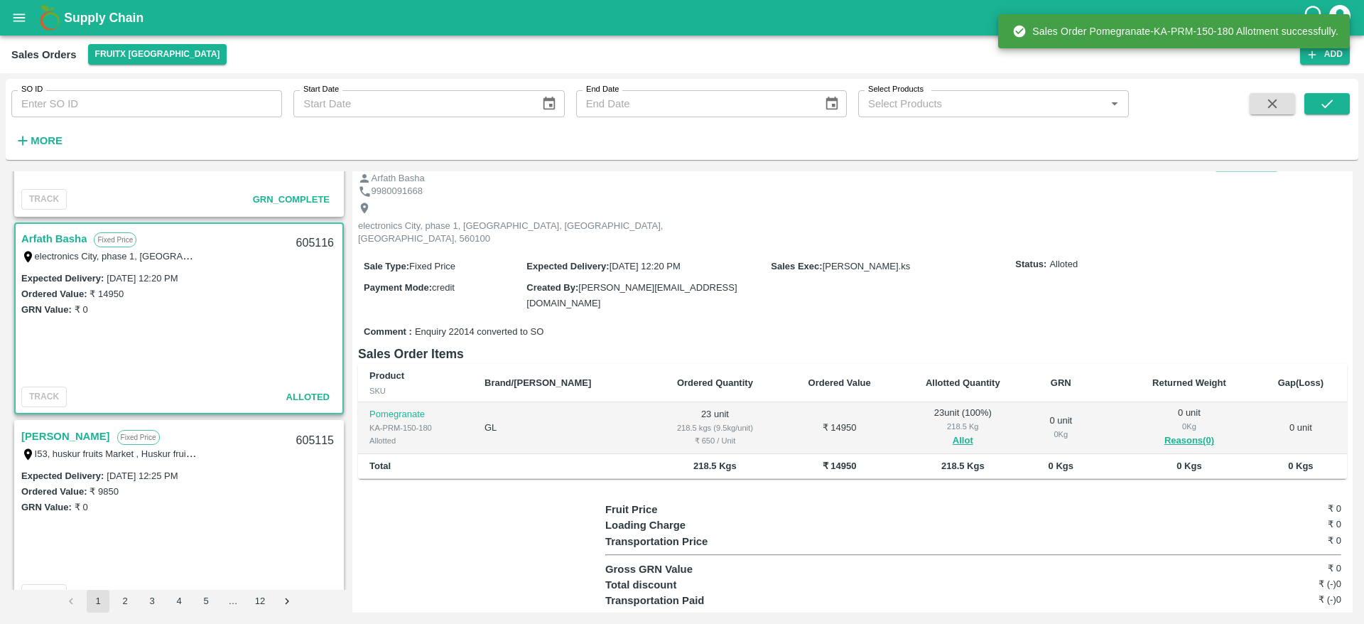
click at [74, 232] on link "Arfath Basha" at bounding box center [53, 238] width 65 height 18
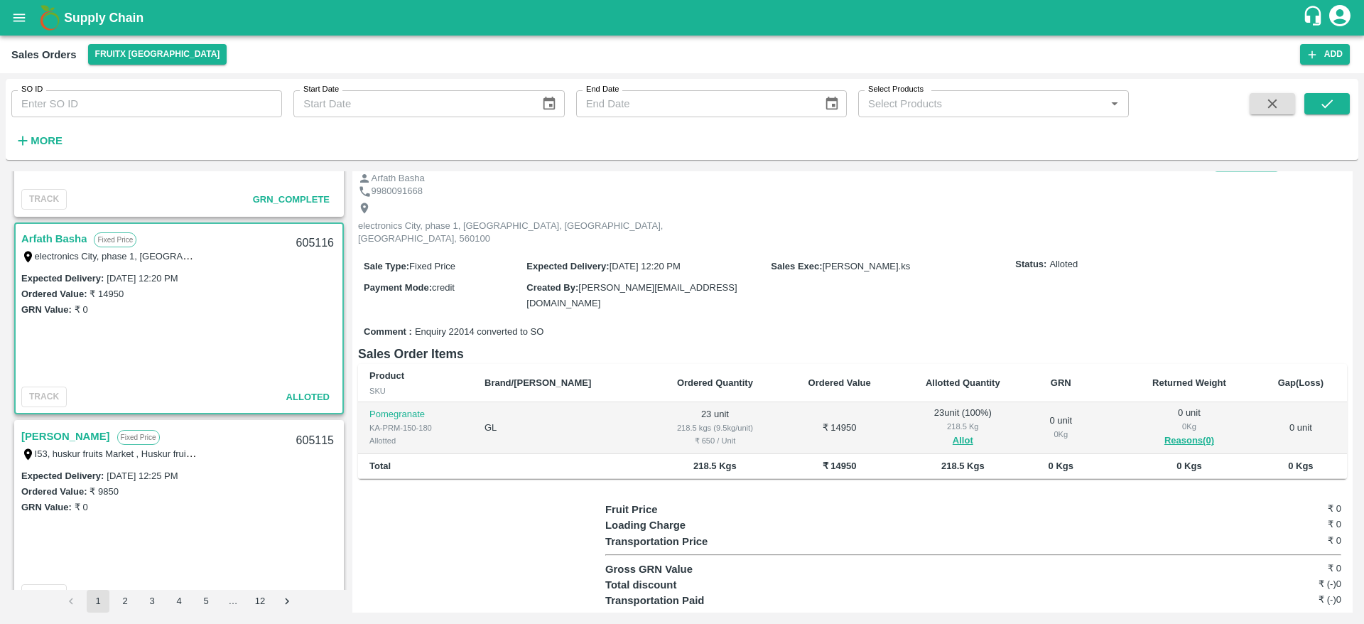
scroll to position [0, 0]
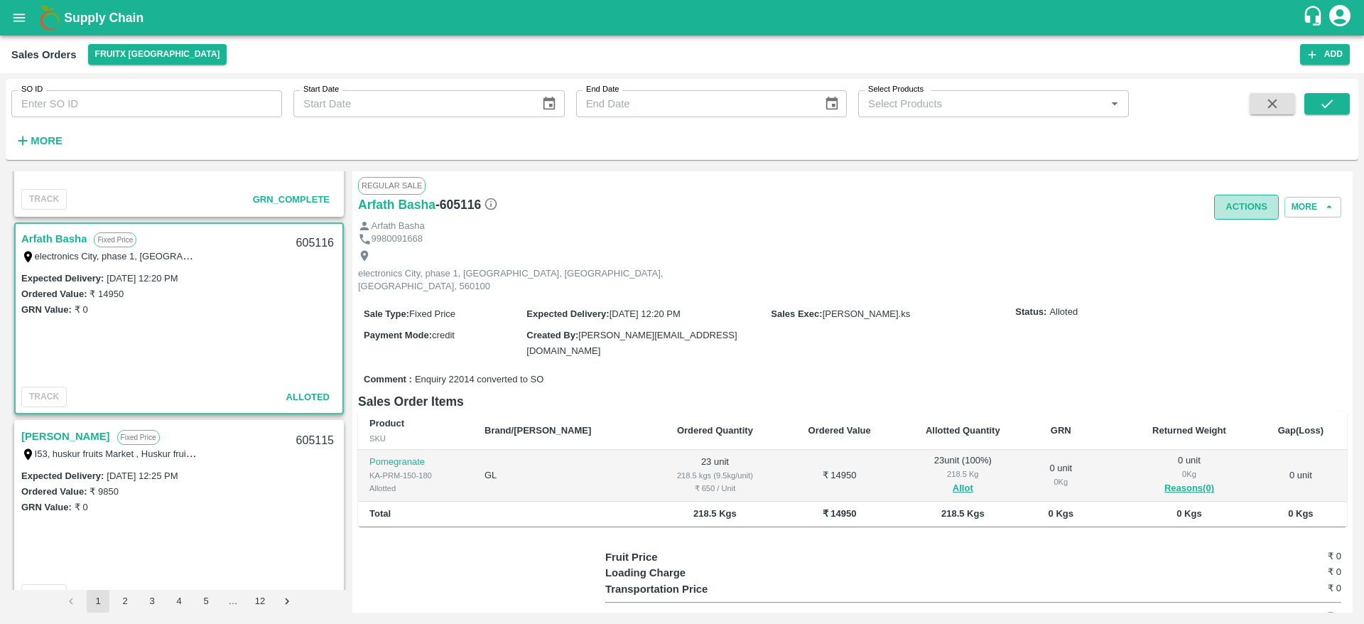
click at [1245, 217] on button "Actions" at bounding box center [1246, 207] width 65 height 25
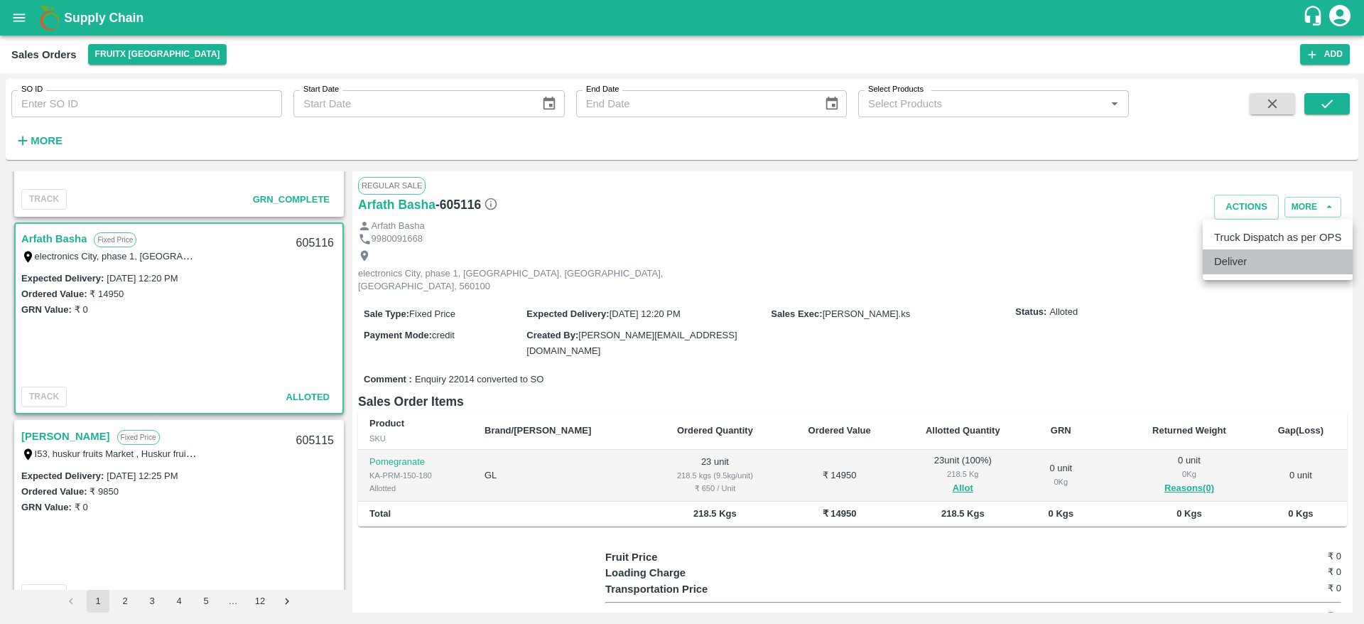
click at [1245, 268] on li "Deliver" at bounding box center [1278, 261] width 150 height 24
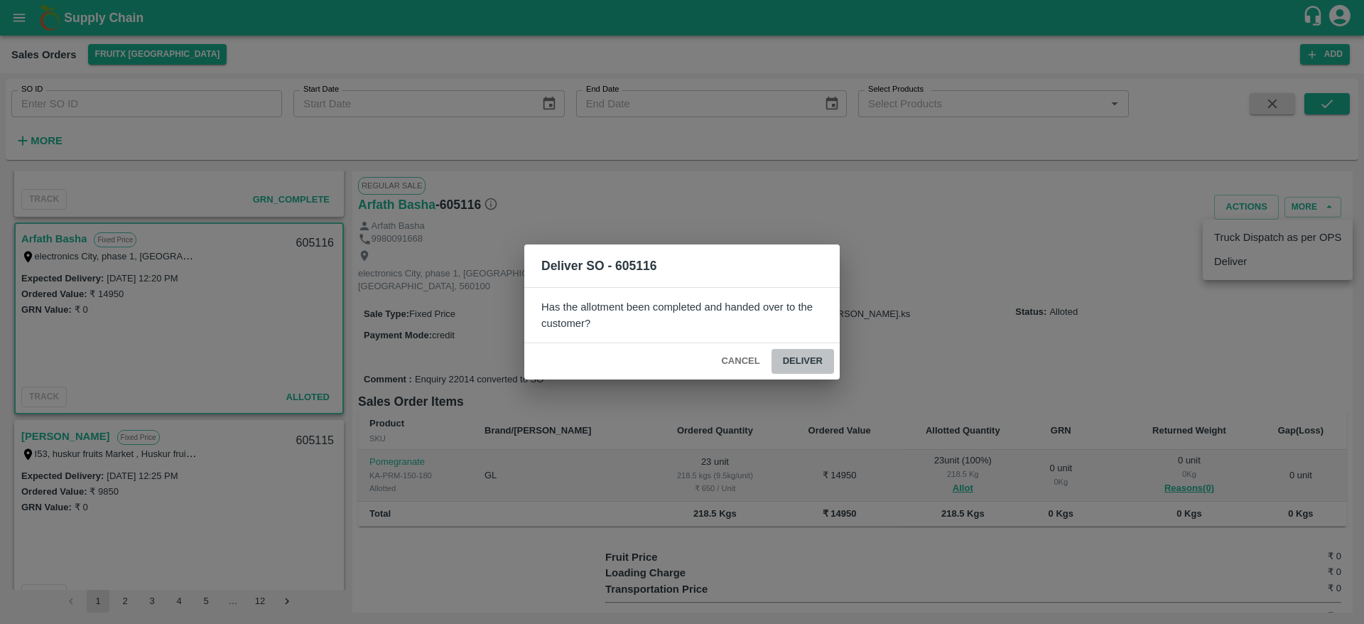
click at [813, 362] on button "Deliver" at bounding box center [802, 361] width 63 height 25
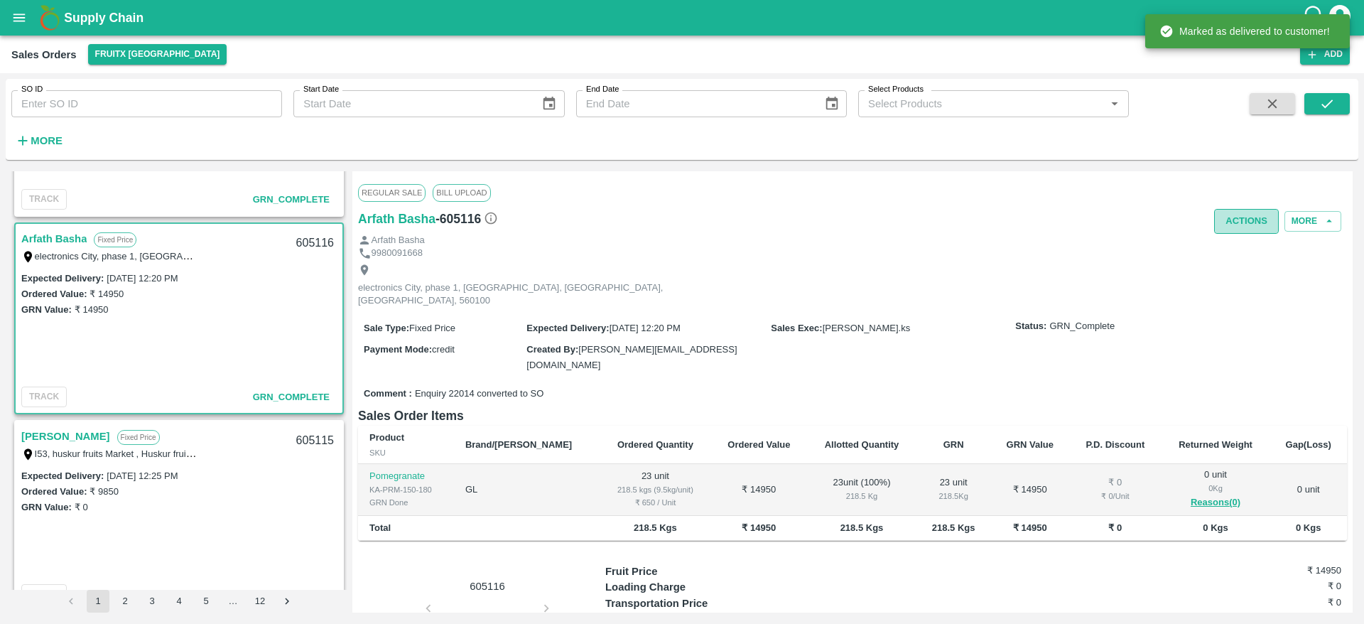
click at [1238, 222] on button "Actions" at bounding box center [1246, 221] width 65 height 25
click at [1235, 246] on li "Truck Dispatch as per OPS" at bounding box center [1278, 251] width 150 height 24
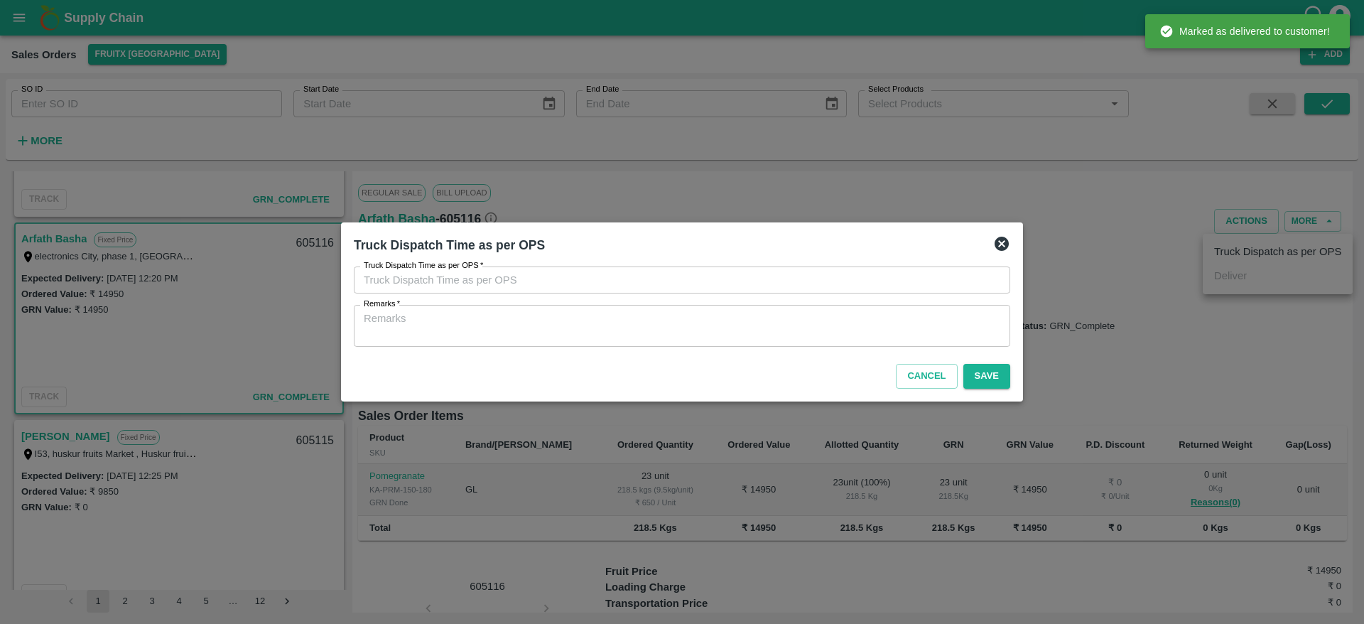
type input "17/09/2025 01:06 PM"
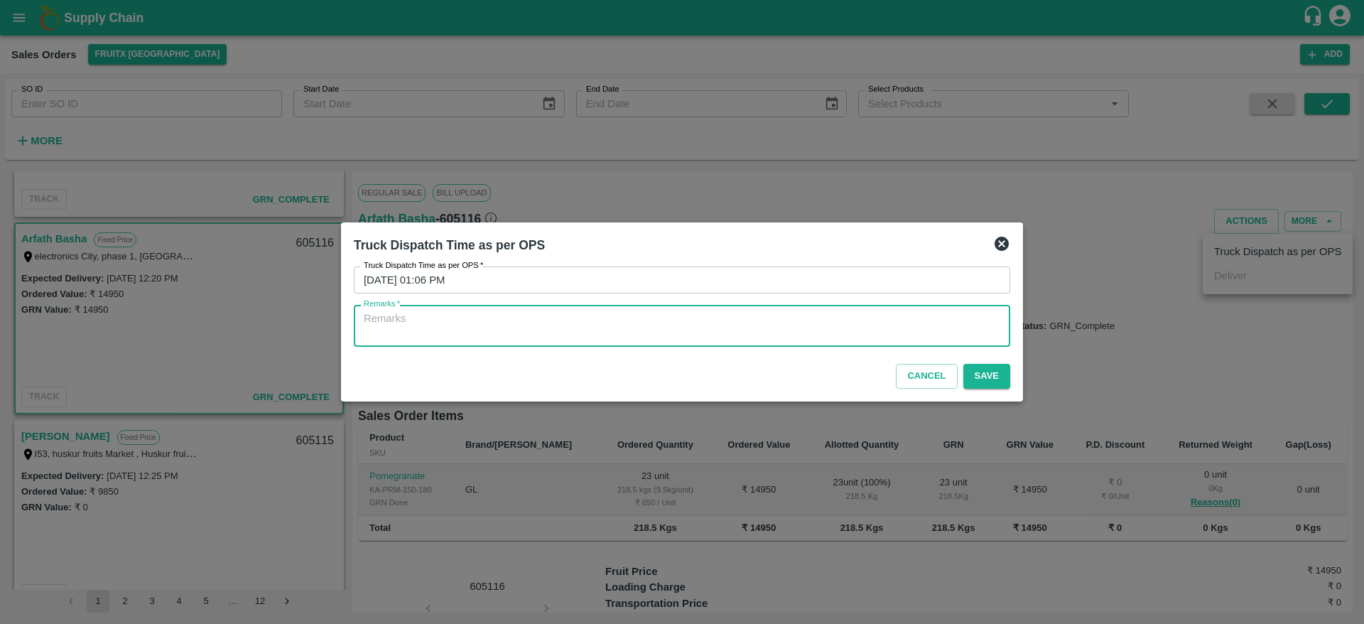
click at [717, 320] on textarea "Remarks   *" at bounding box center [682, 326] width 636 height 30
type textarea "OTD"
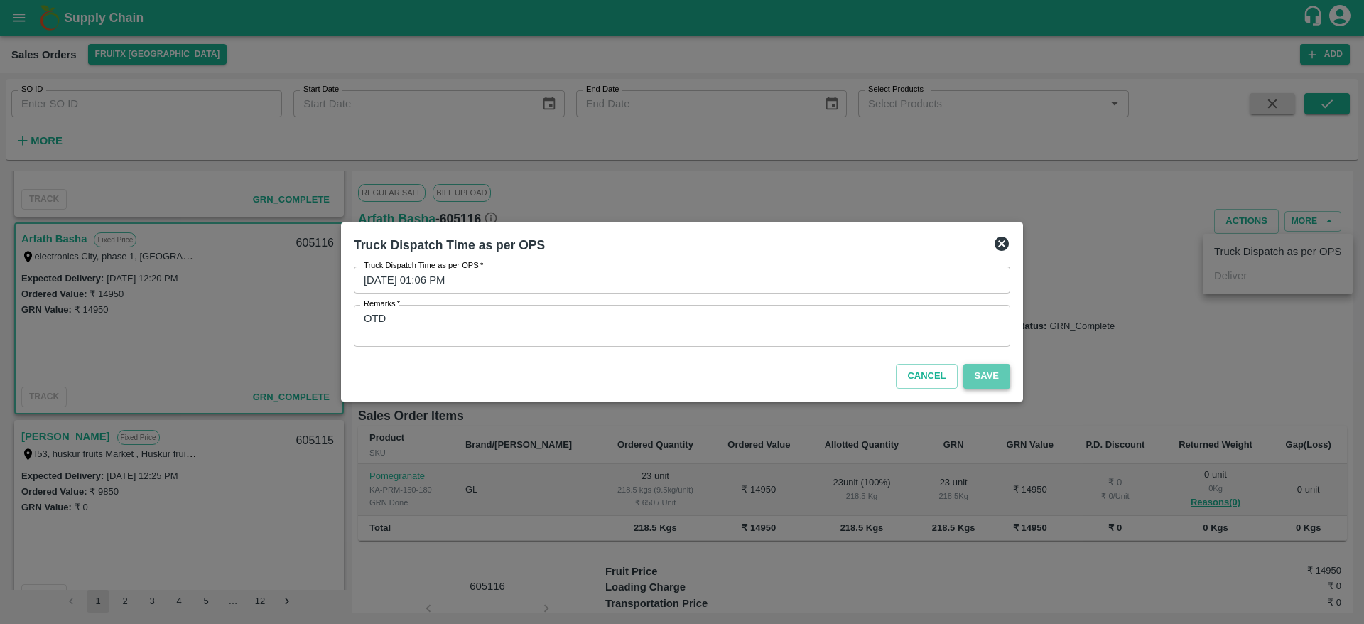
click at [976, 387] on button "Save" at bounding box center [986, 376] width 47 height 25
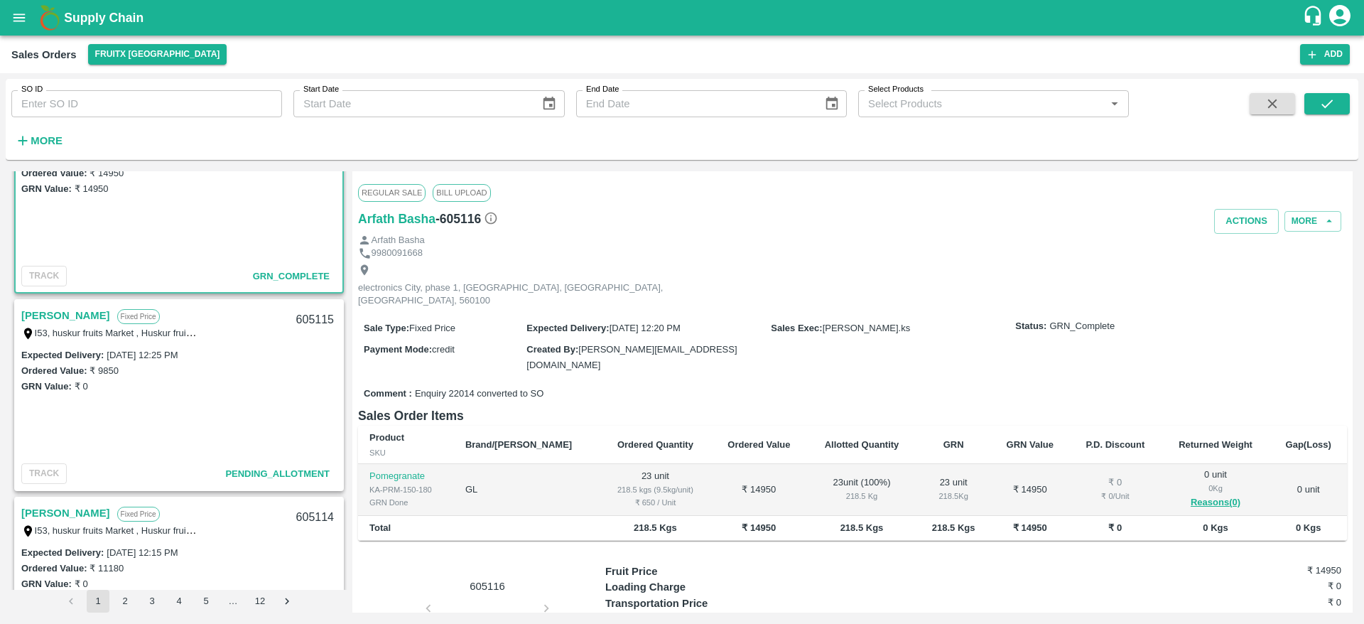
scroll to position [2081, 0]
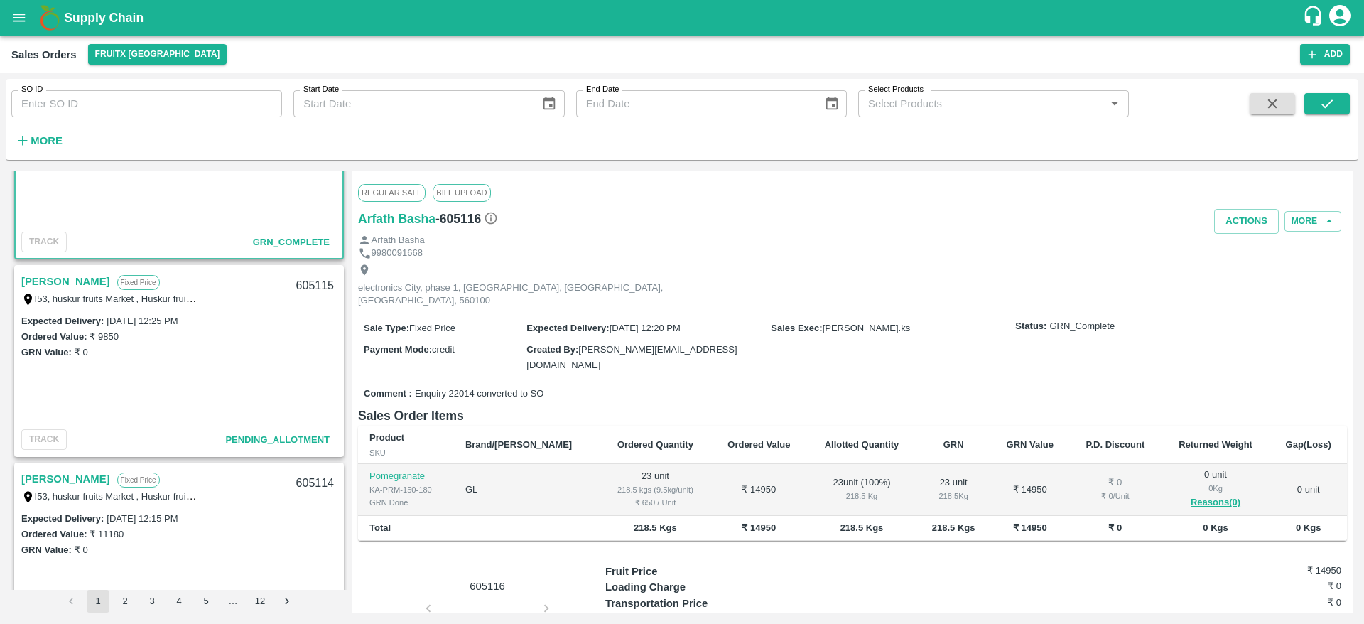
click at [94, 288] on link "[PERSON_NAME]" at bounding box center [65, 281] width 89 height 18
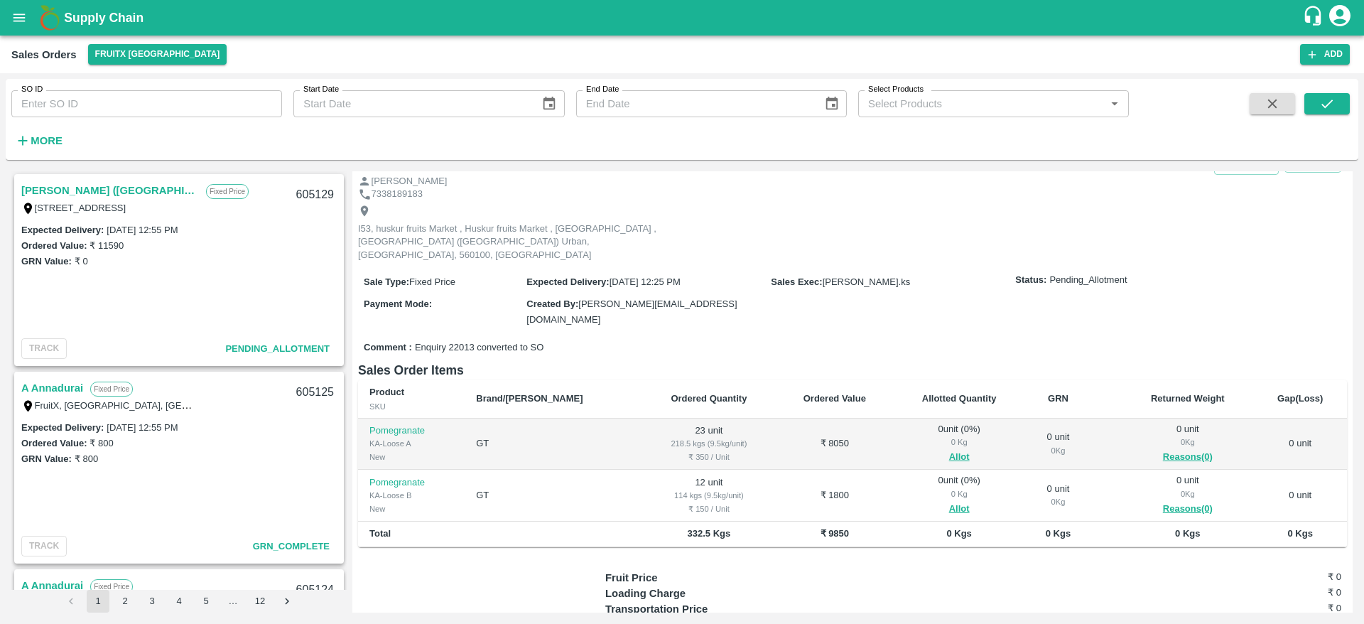
click at [79, 192] on link "[PERSON_NAME] ([GEOGRAPHIC_DATA])" at bounding box center [110, 190] width 178 height 18
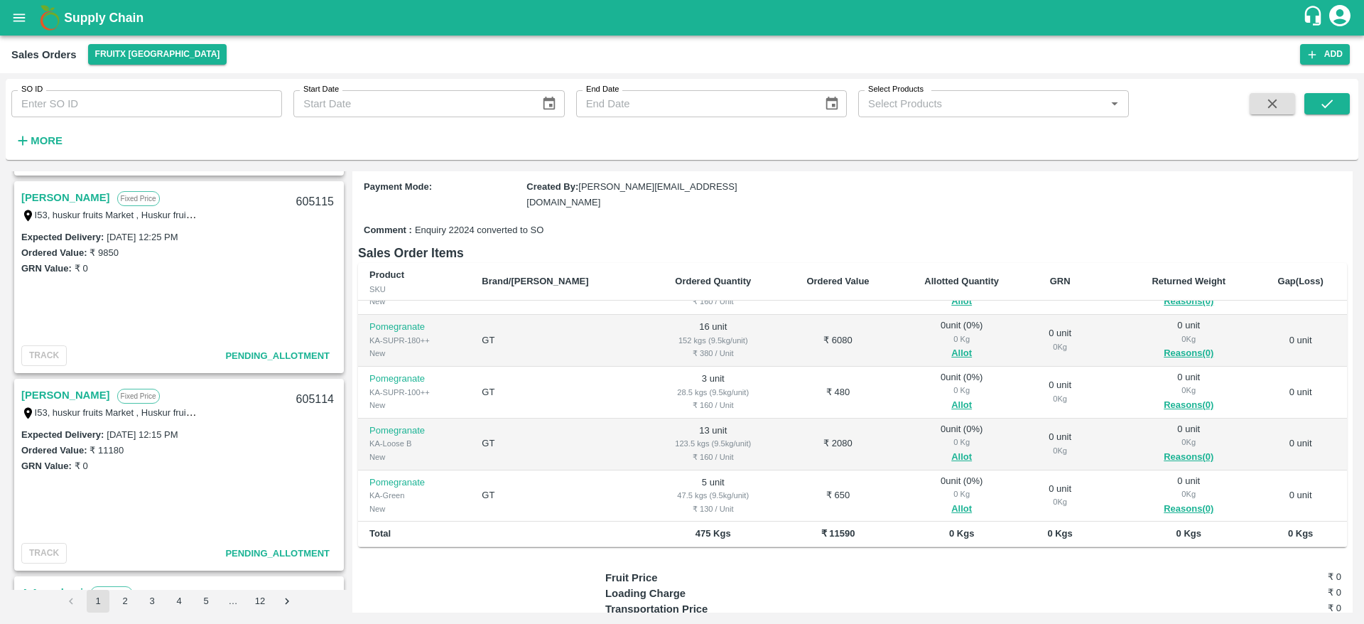
scroll to position [2167, 0]
click at [56, 394] on link "[PERSON_NAME]" at bounding box center [65, 393] width 89 height 18
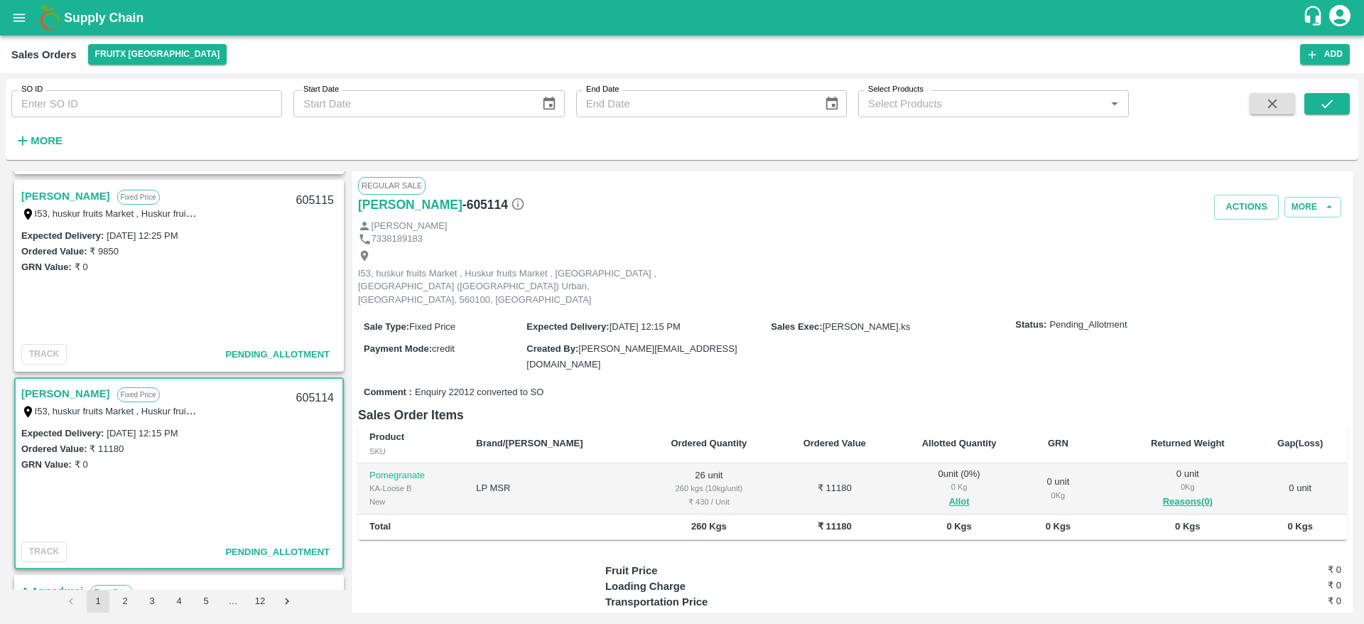
scroll to position [26, 0]
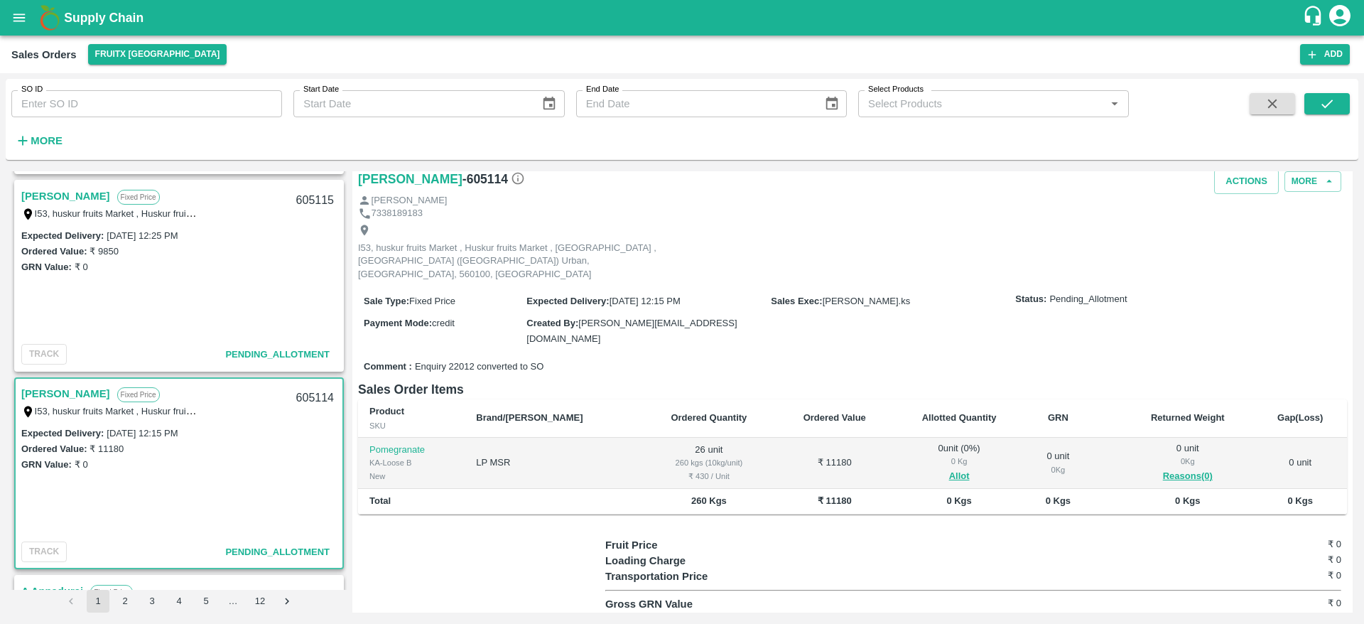
click at [306, 394] on div "605114" at bounding box center [315, 397] width 55 height 33
click at [949, 468] on button "Allot" at bounding box center [959, 476] width 21 height 16
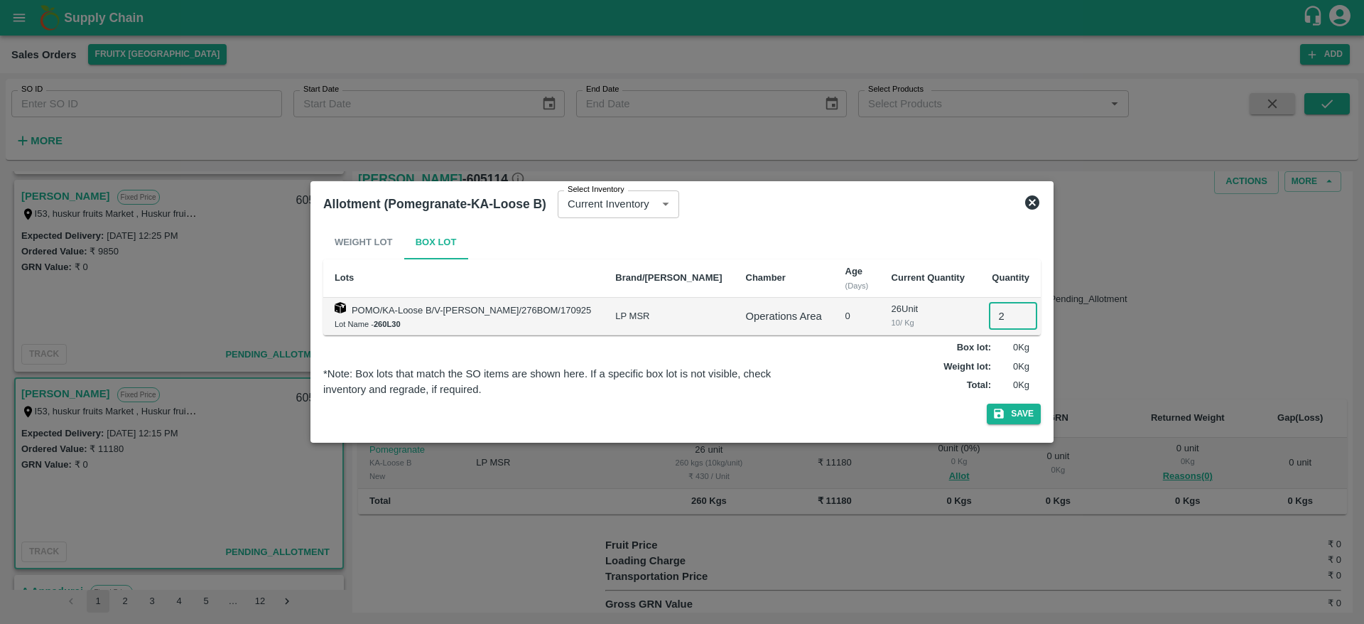
click at [992, 315] on input "2" at bounding box center [1013, 316] width 48 height 27
type input "26"
click at [1029, 419] on button "Save" at bounding box center [1014, 413] width 54 height 21
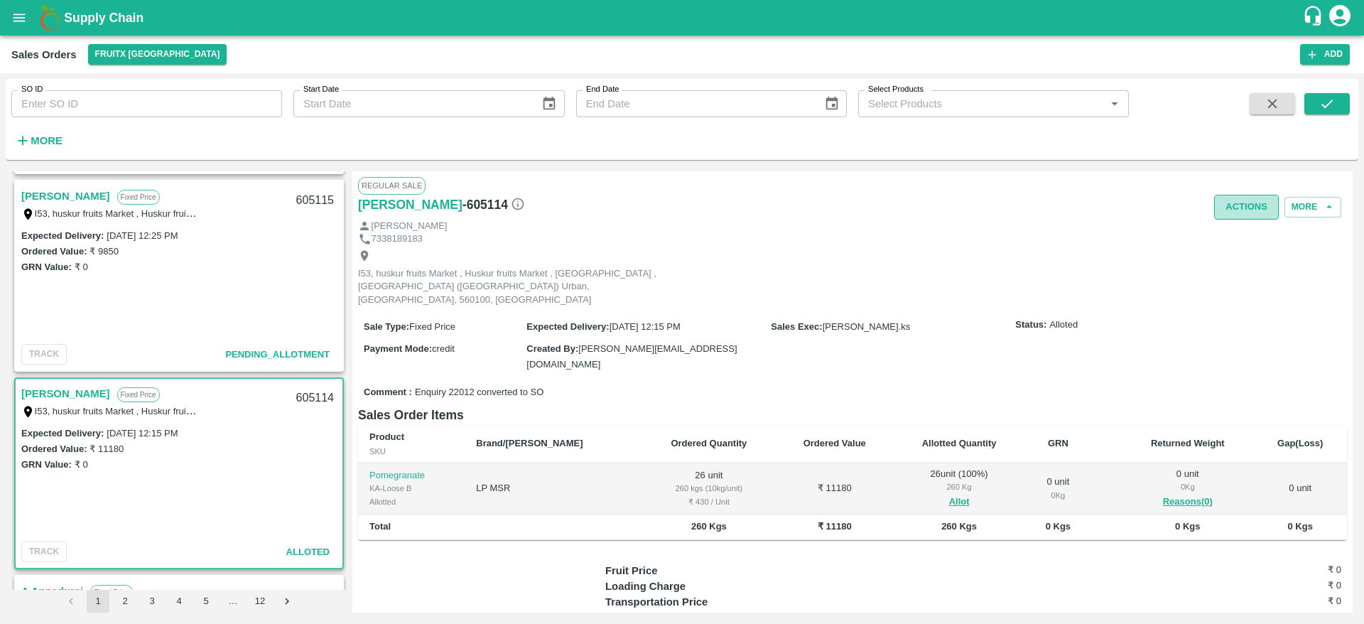
click at [1238, 214] on button "Actions" at bounding box center [1246, 207] width 65 height 25
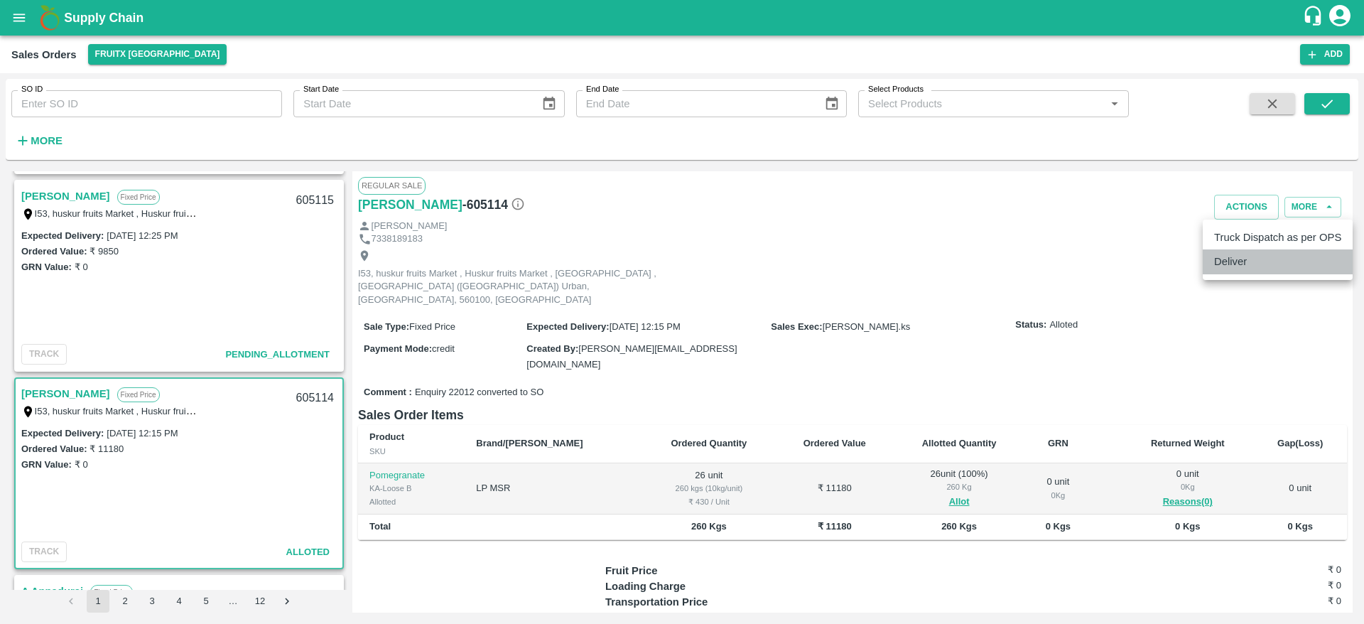
click at [1242, 258] on li "Deliver" at bounding box center [1278, 261] width 150 height 24
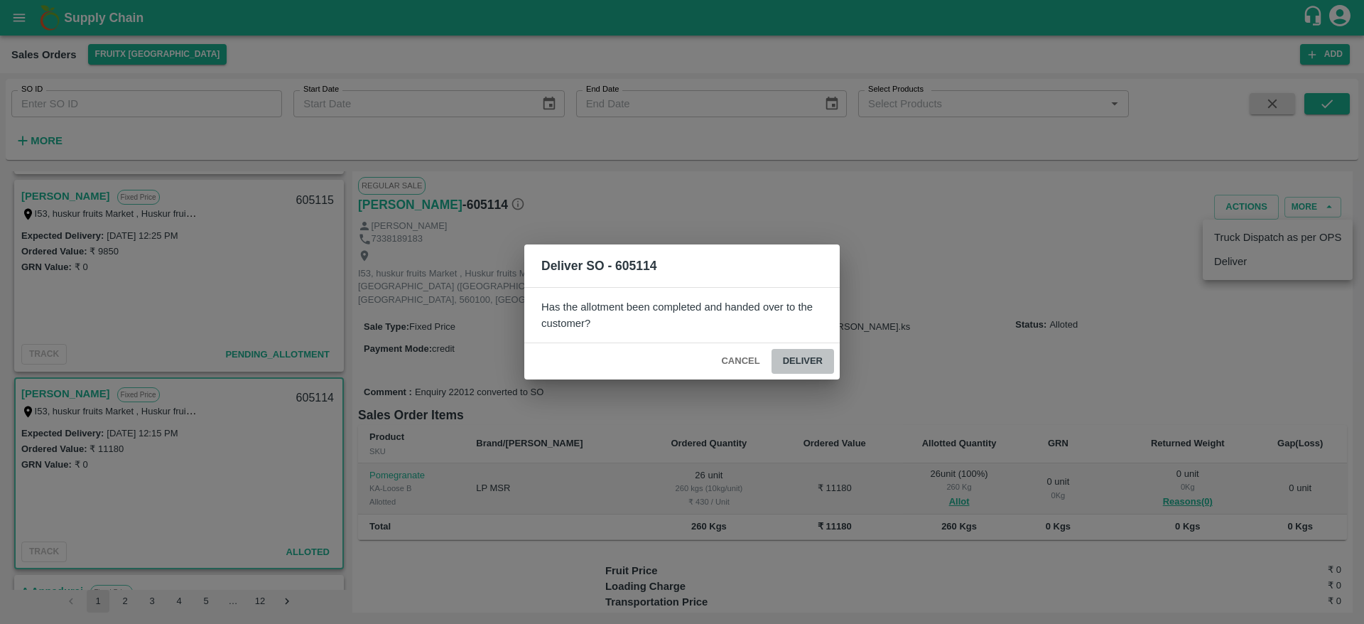
click at [811, 364] on button "Deliver" at bounding box center [802, 361] width 63 height 25
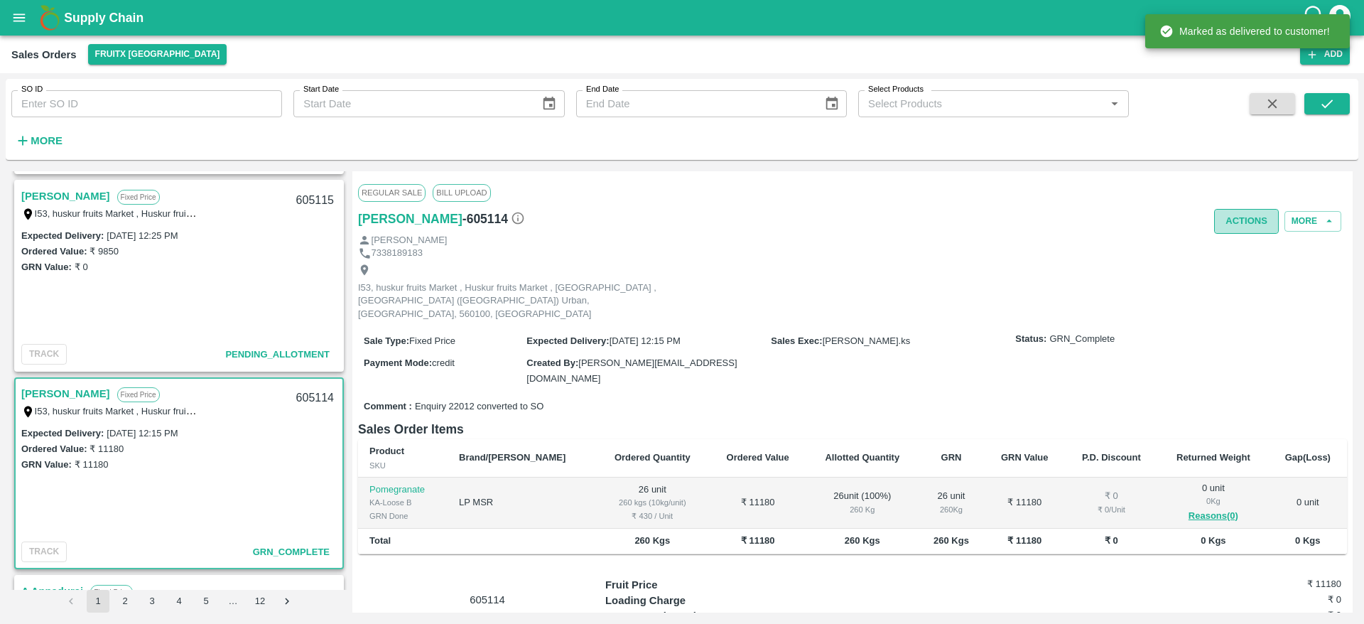
click at [1240, 220] on button "Actions" at bounding box center [1246, 221] width 65 height 25
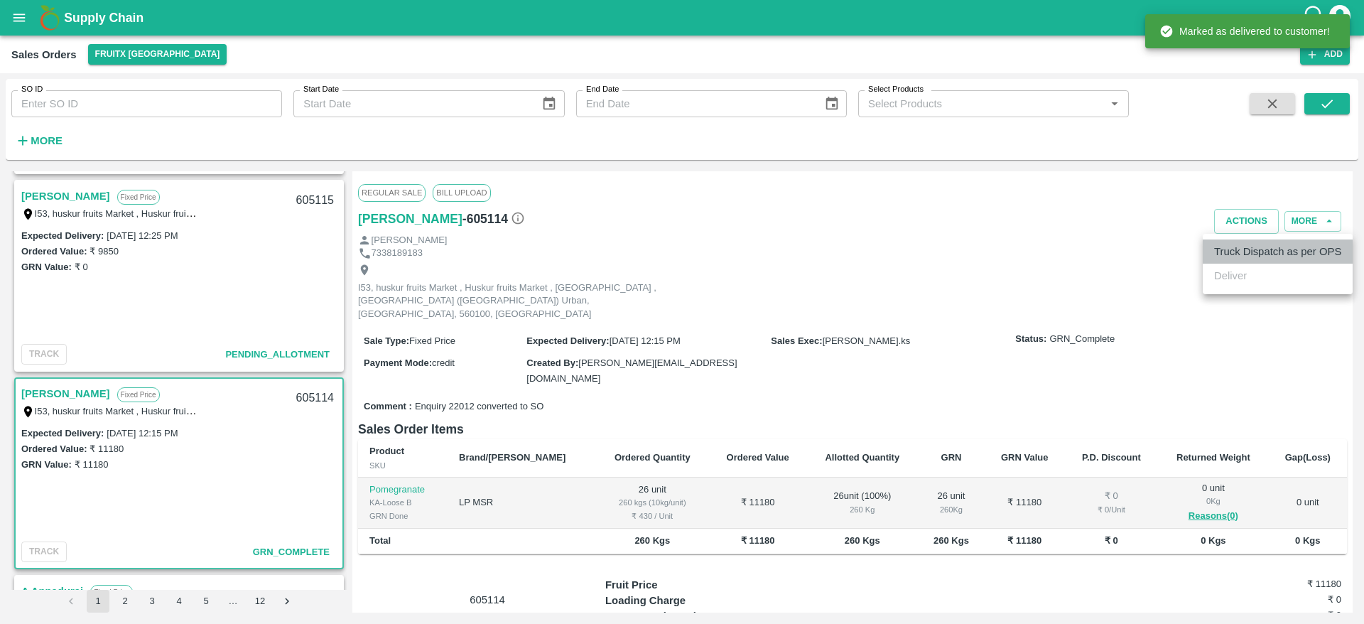
click at [1223, 242] on li "Truck Dispatch as per OPS" at bounding box center [1278, 251] width 150 height 24
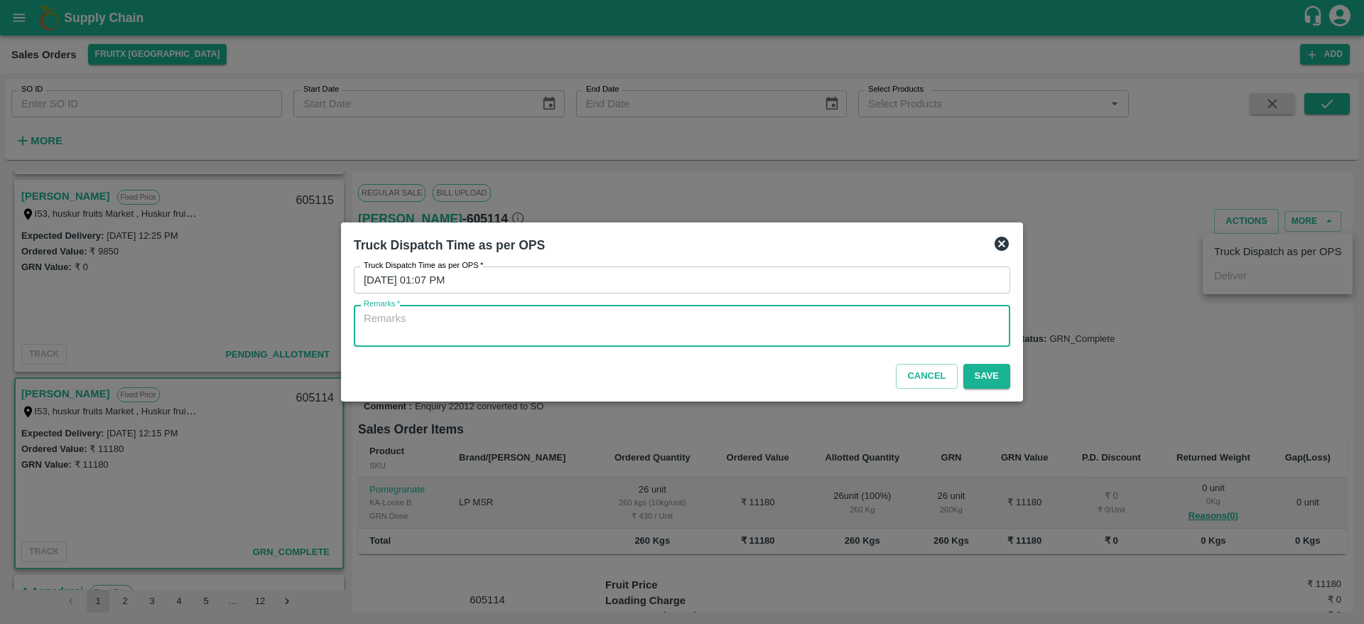
click at [716, 322] on textarea "Remarks   *" at bounding box center [682, 326] width 636 height 30
type textarea "OTD"
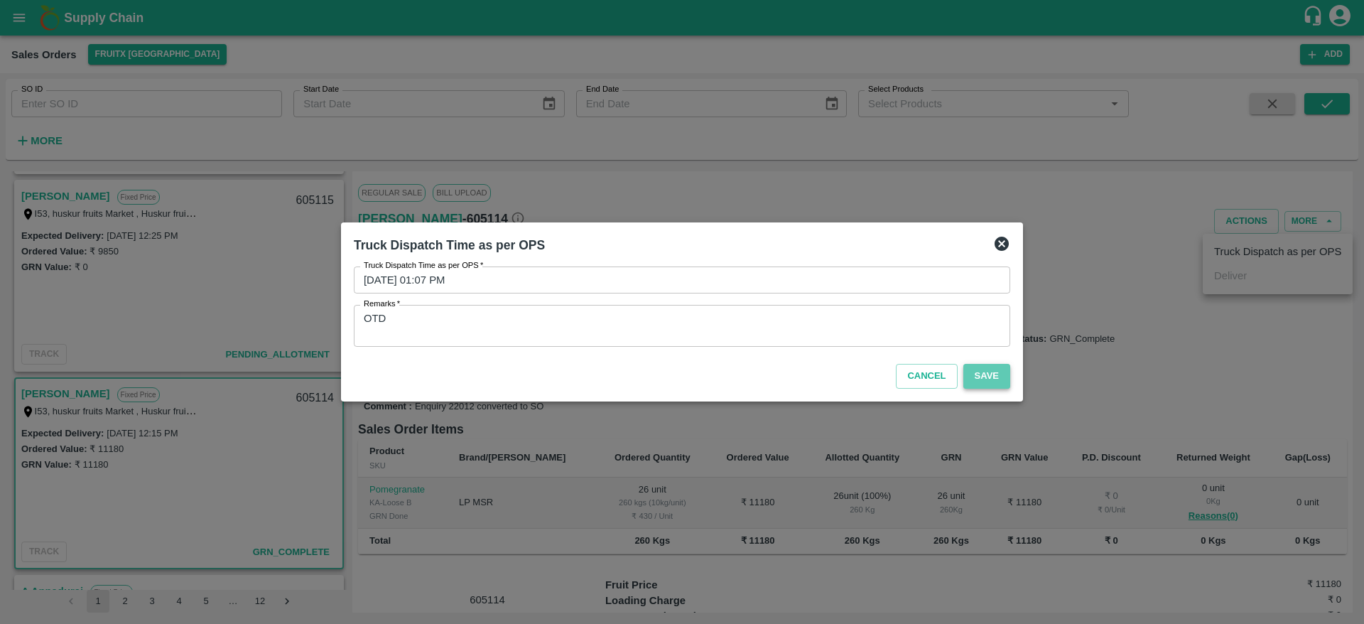
click at [972, 372] on button "Save" at bounding box center [986, 376] width 47 height 25
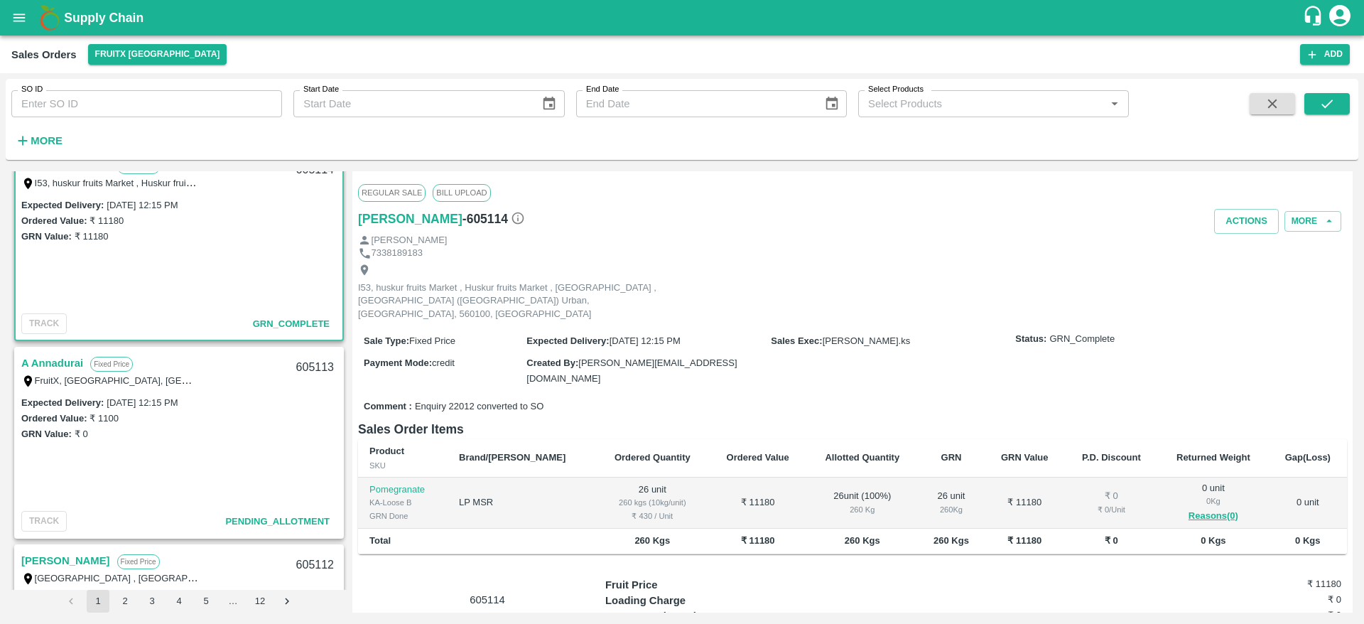
scroll to position [2405, 0]
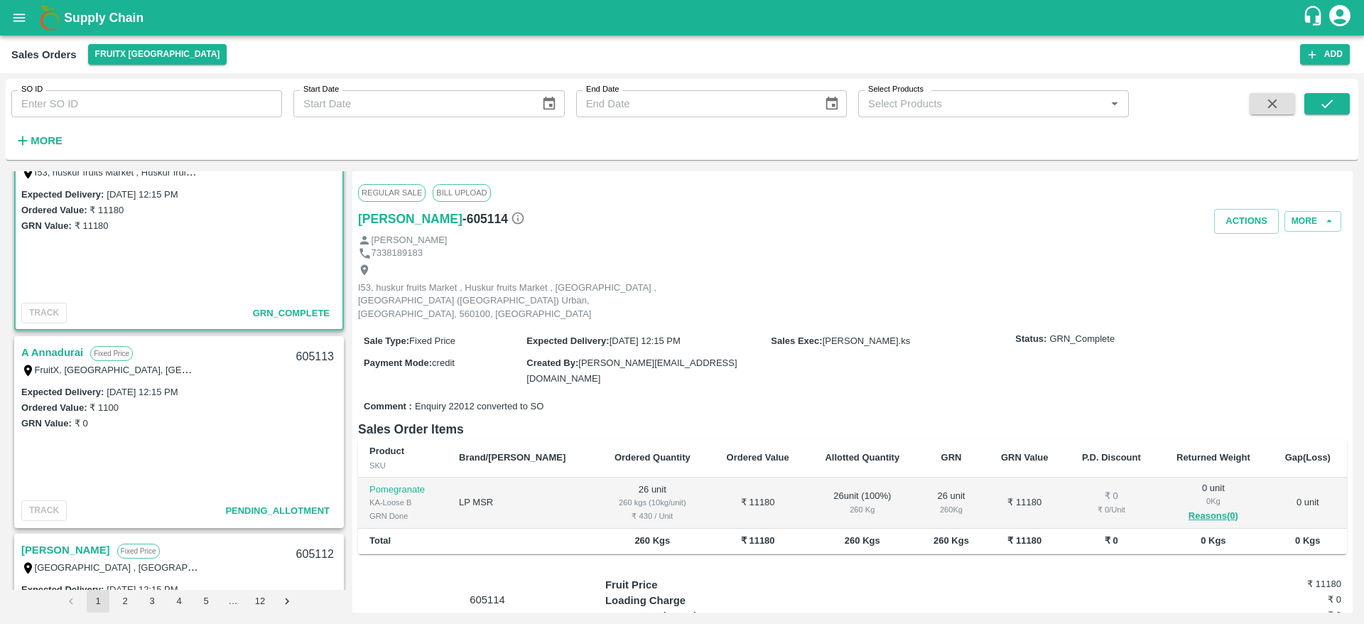
click at [37, 345] on link "A Annadurai" at bounding box center [52, 352] width 62 height 18
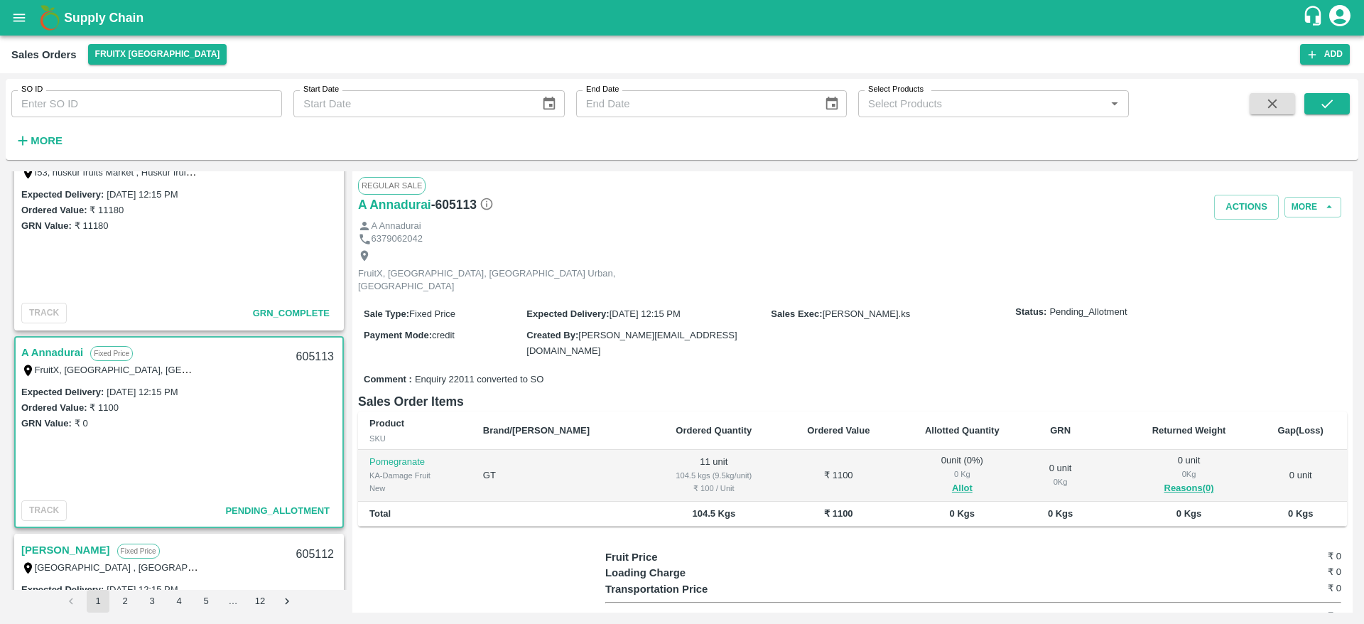
click at [45, 347] on link "A Annadurai" at bounding box center [52, 352] width 62 height 18
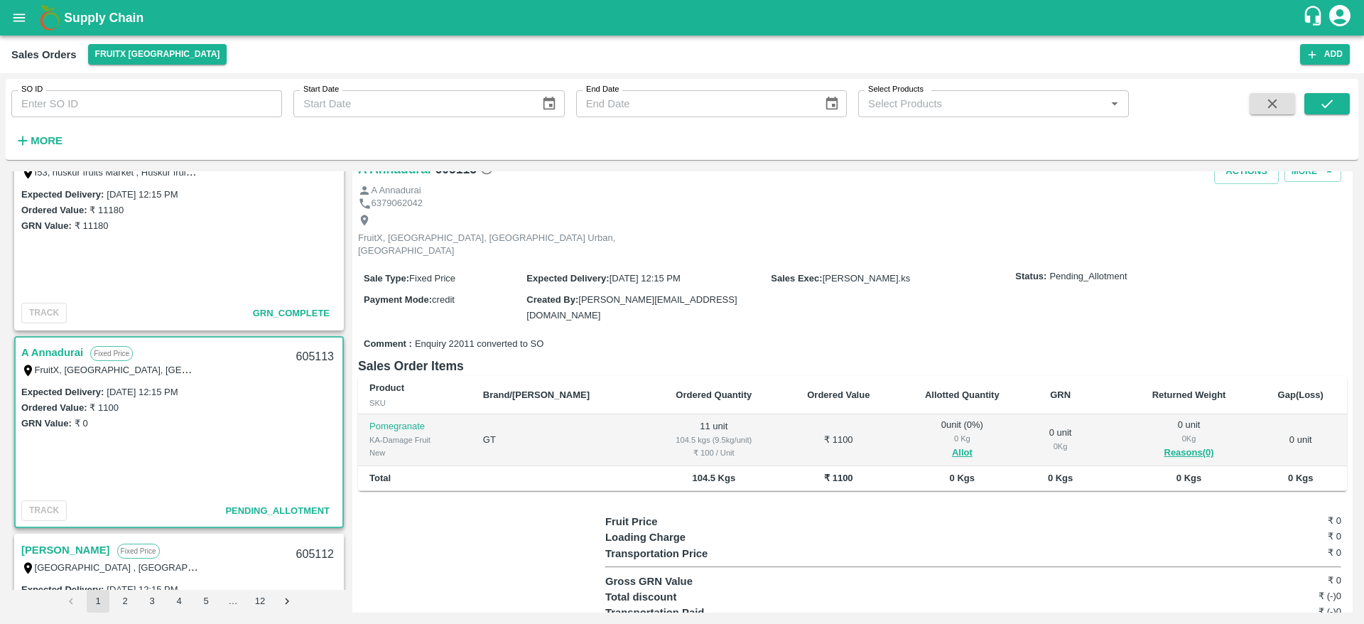
scroll to position [36, 0]
click at [952, 444] on button "Allot" at bounding box center [962, 452] width 21 height 16
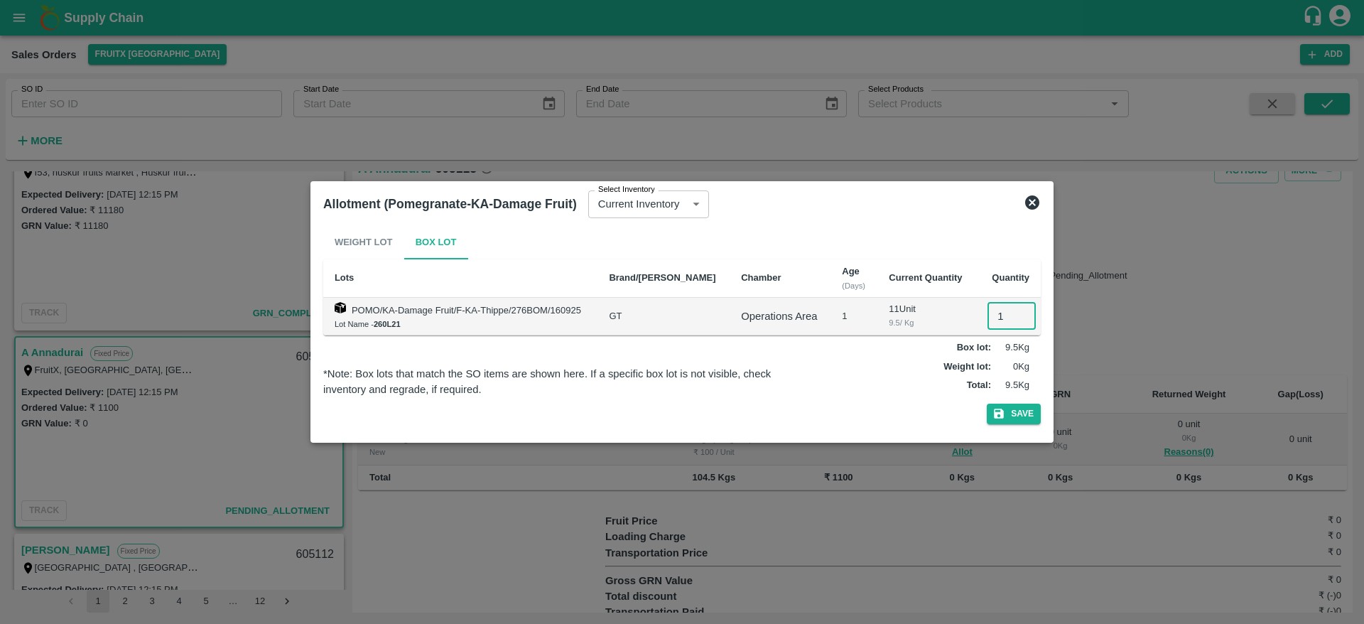
click at [992, 322] on input "1" at bounding box center [1011, 316] width 48 height 27
type input "11"
click at [1020, 419] on button "Save" at bounding box center [1014, 413] width 54 height 21
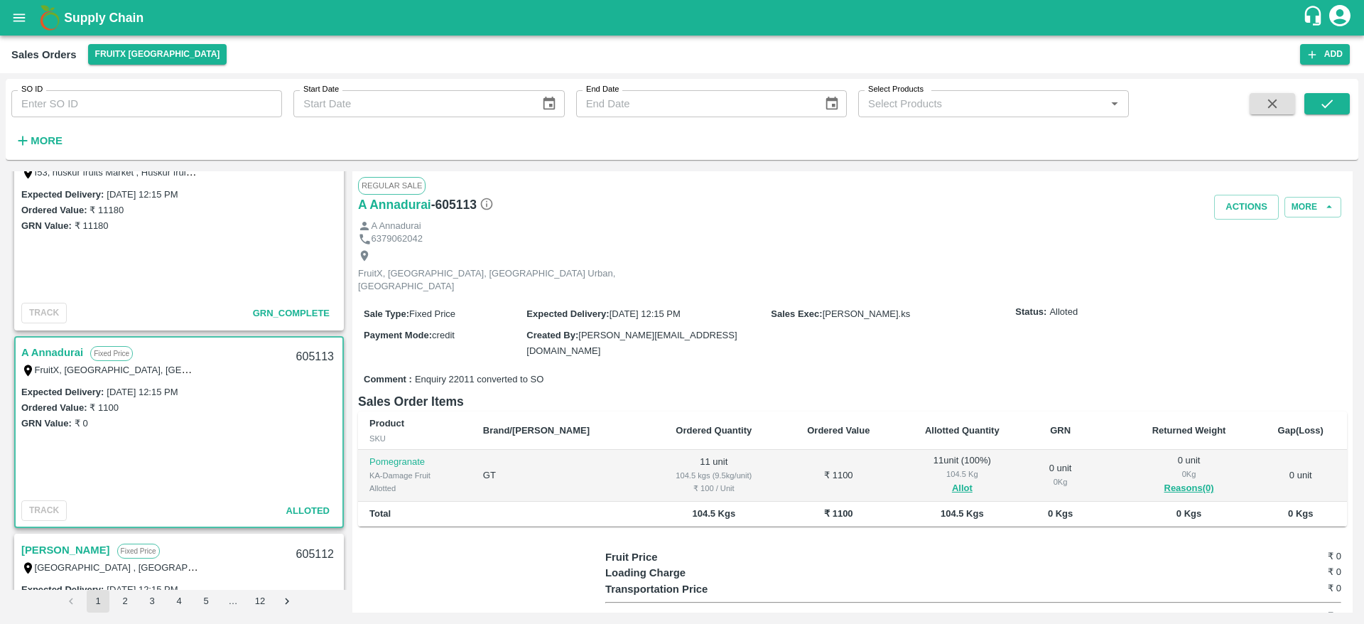
click at [1244, 220] on div "A Annadurai" at bounding box center [852, 225] width 989 height 13
click at [1246, 205] on button "Actions" at bounding box center [1246, 207] width 65 height 25
click at [1236, 268] on li "Deliver" at bounding box center [1278, 261] width 150 height 24
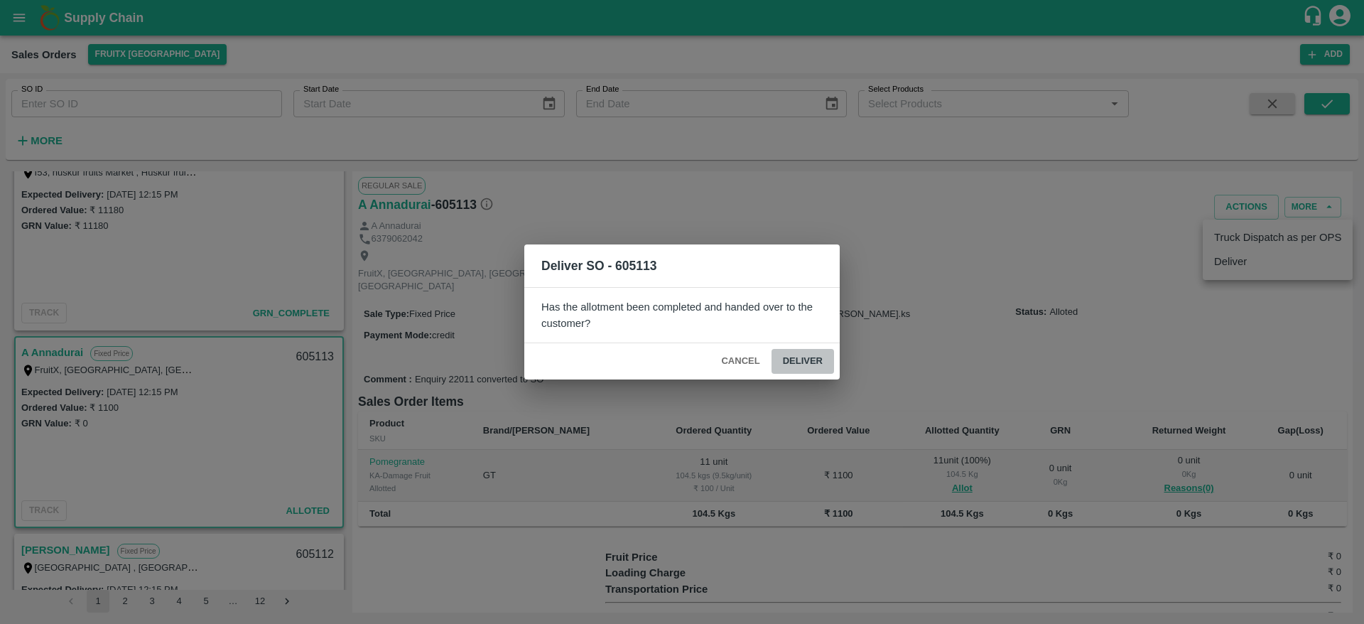
click at [788, 357] on button "Deliver" at bounding box center [802, 361] width 63 height 25
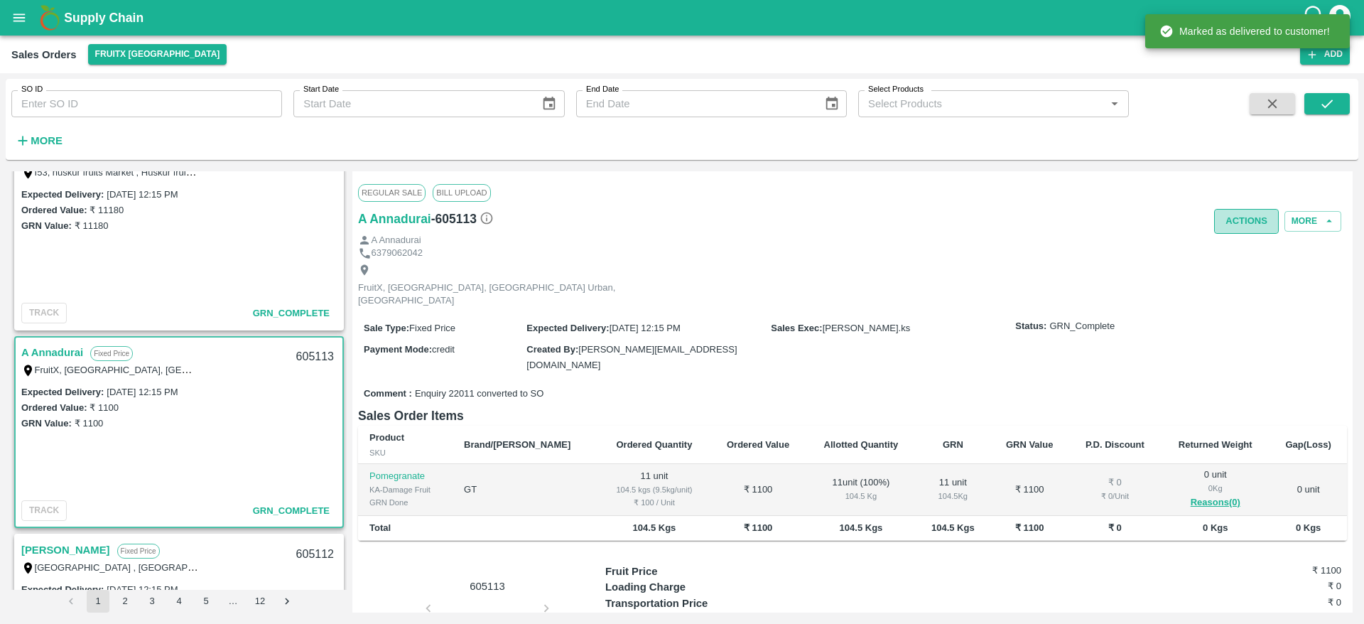
click at [1244, 224] on button "Actions" at bounding box center [1246, 221] width 65 height 25
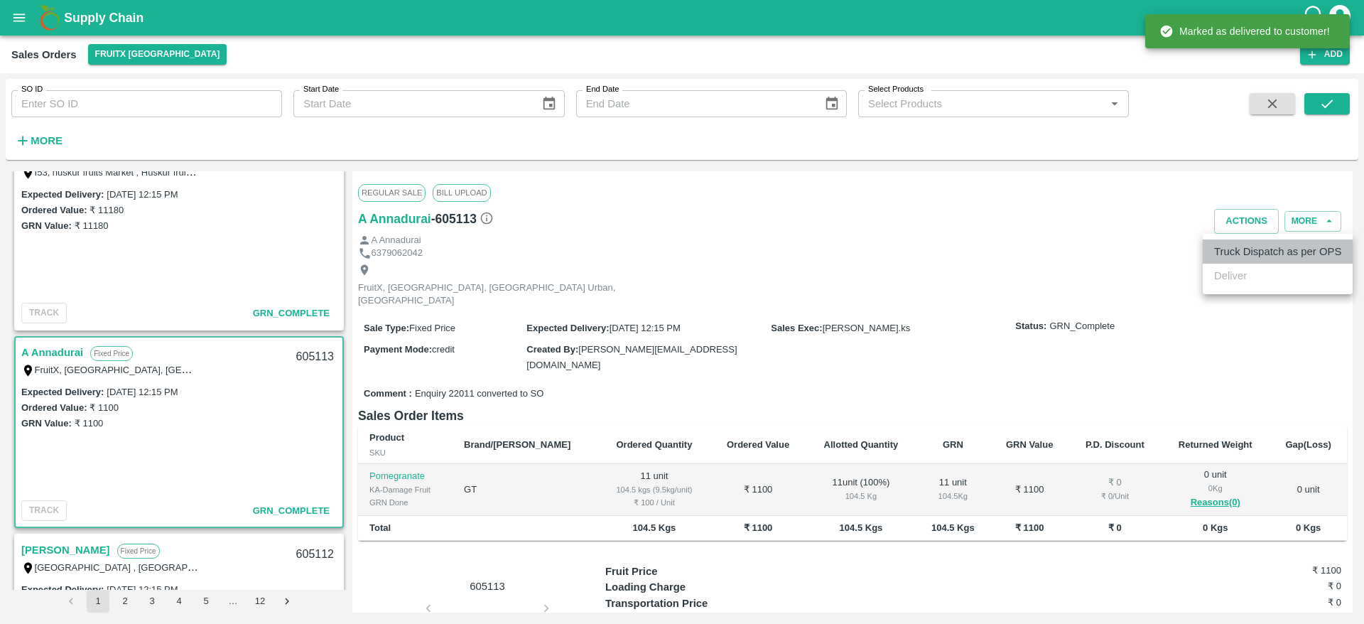
click at [1240, 260] on li "Truck Dispatch as per OPS" at bounding box center [1278, 251] width 150 height 24
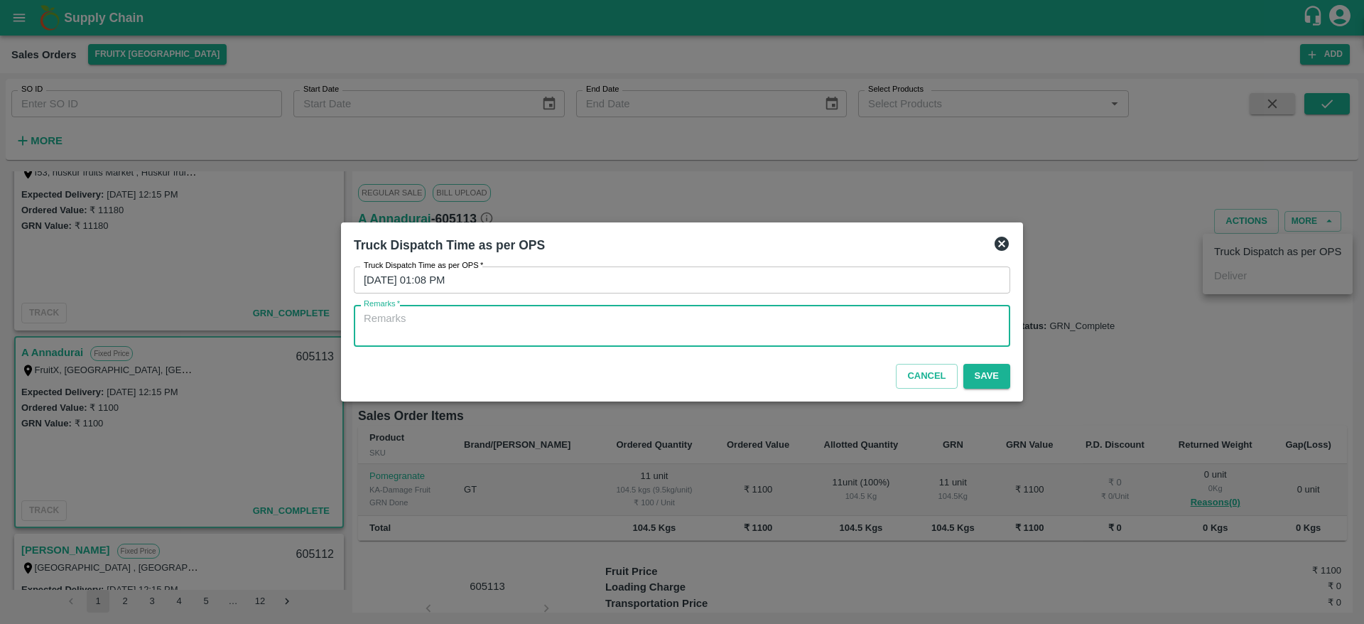
click at [753, 318] on textarea "Remarks   *" at bounding box center [682, 326] width 636 height 30
type textarea "OTD"
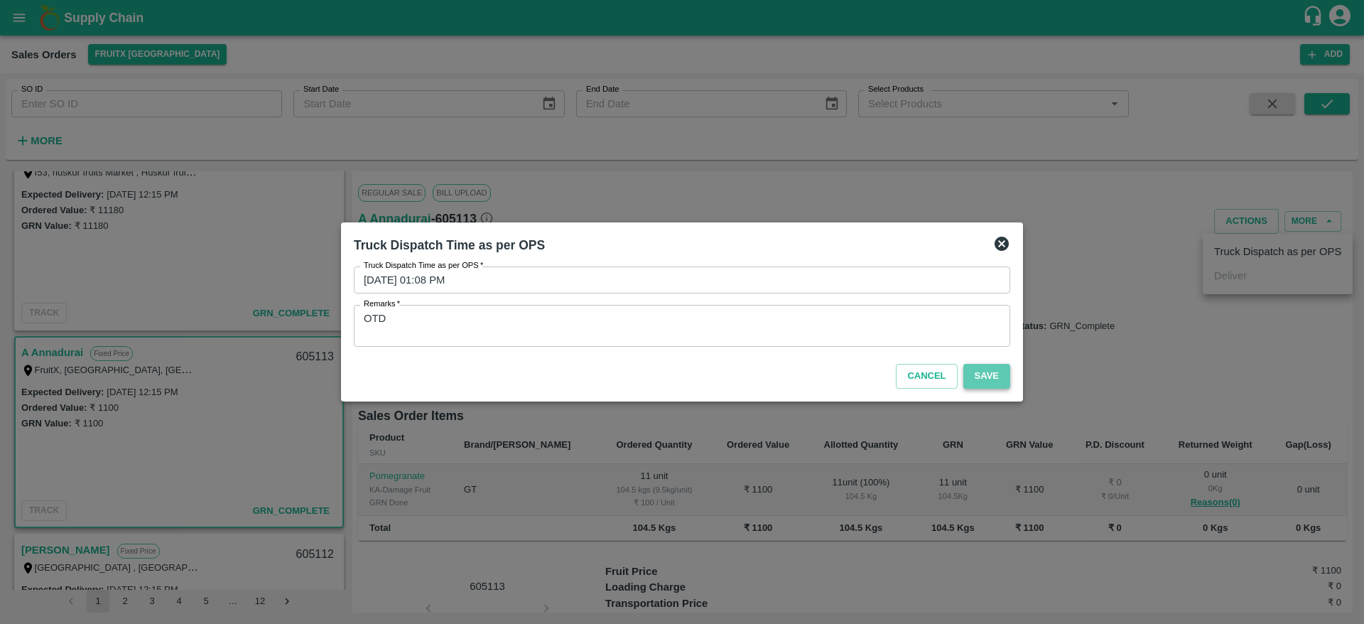
click at [976, 377] on button "Save" at bounding box center [986, 376] width 47 height 25
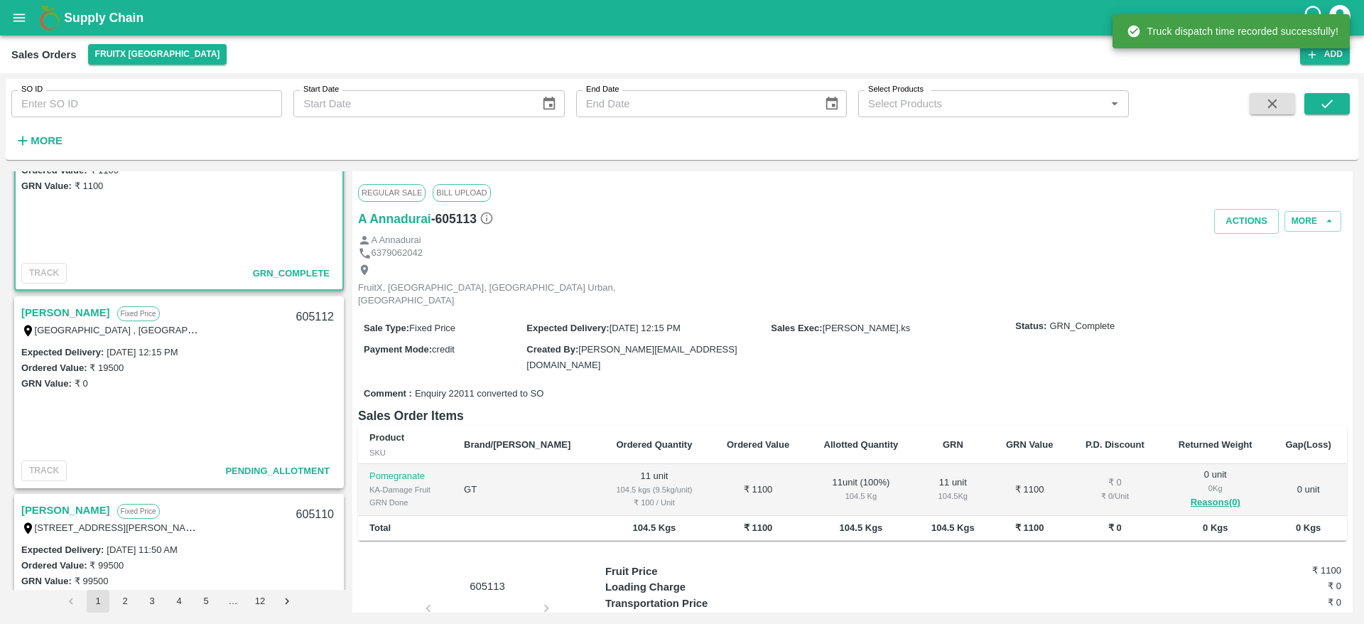
scroll to position [2644, 0]
click at [71, 310] on link "[PERSON_NAME]" at bounding box center [65, 311] width 89 height 18
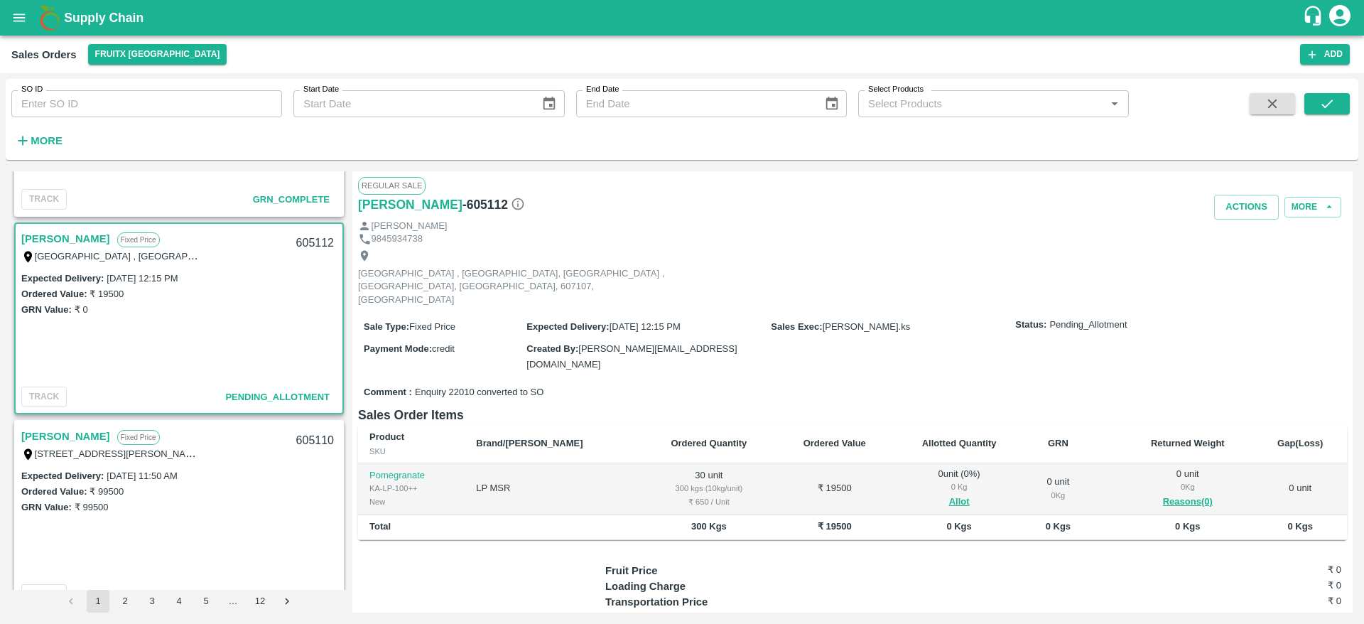
scroll to position [48, 0]
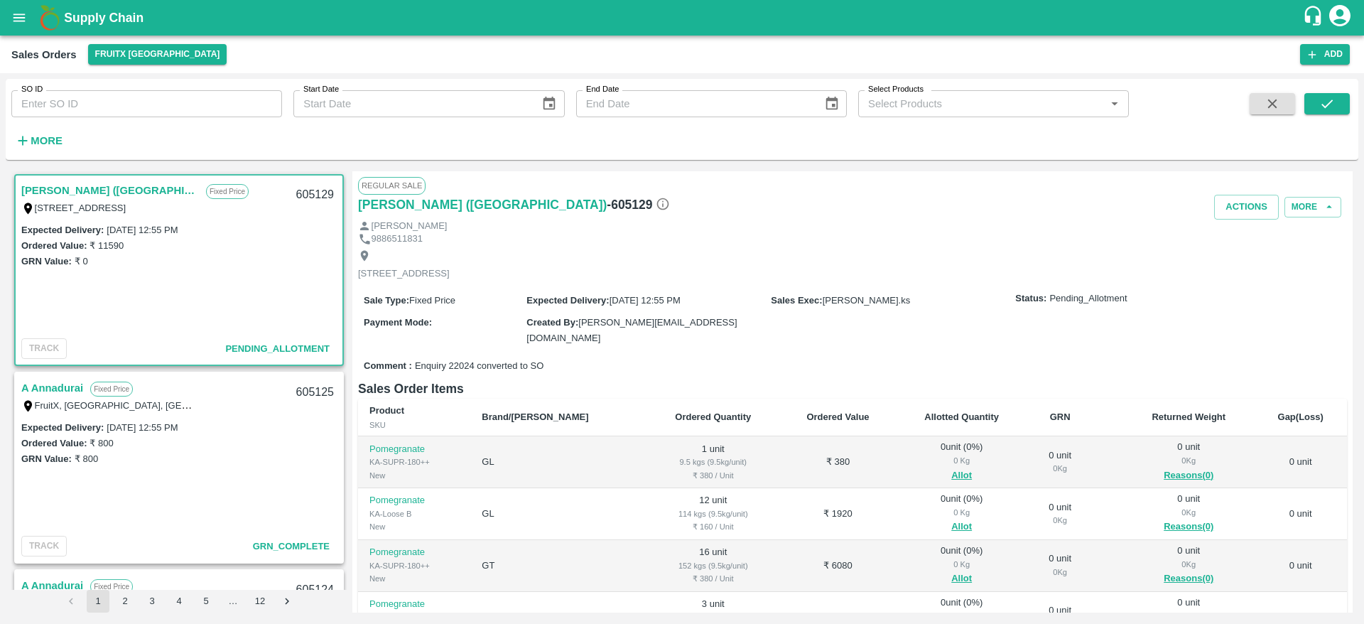
click at [80, 9] on h1 "Supply Chain" at bounding box center [683, 18] width 1238 height 20
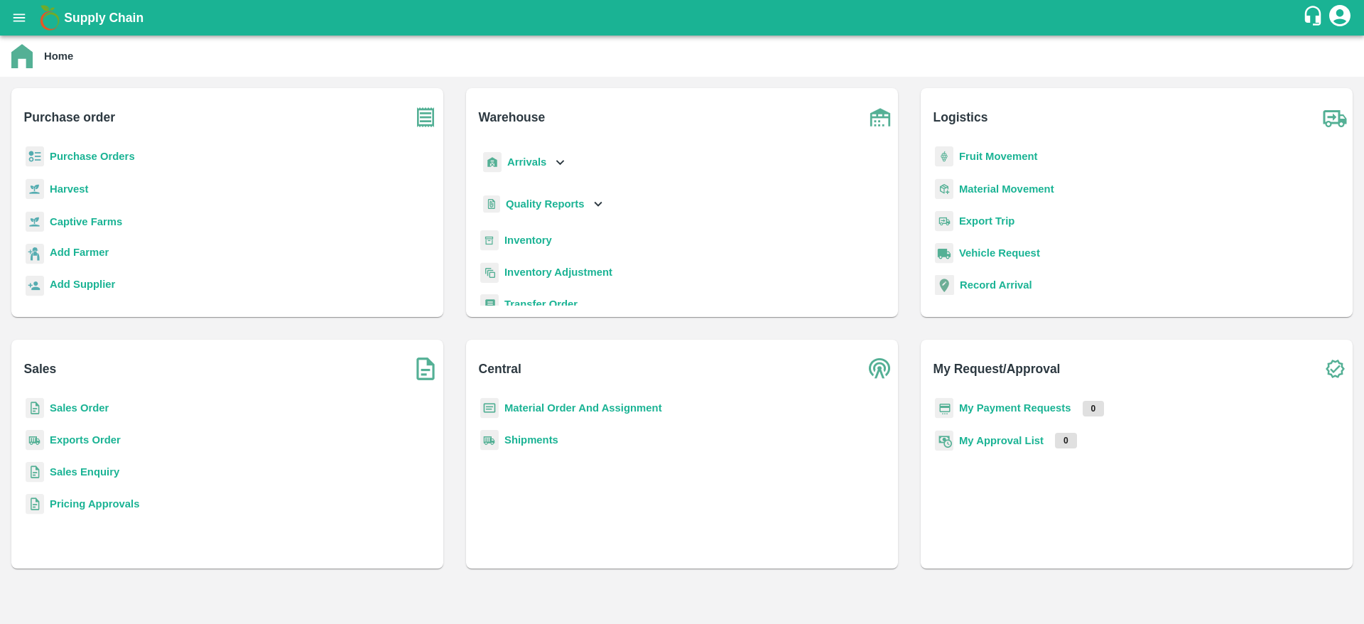
click at [536, 241] on b "Inventory" at bounding box center [528, 239] width 48 height 11
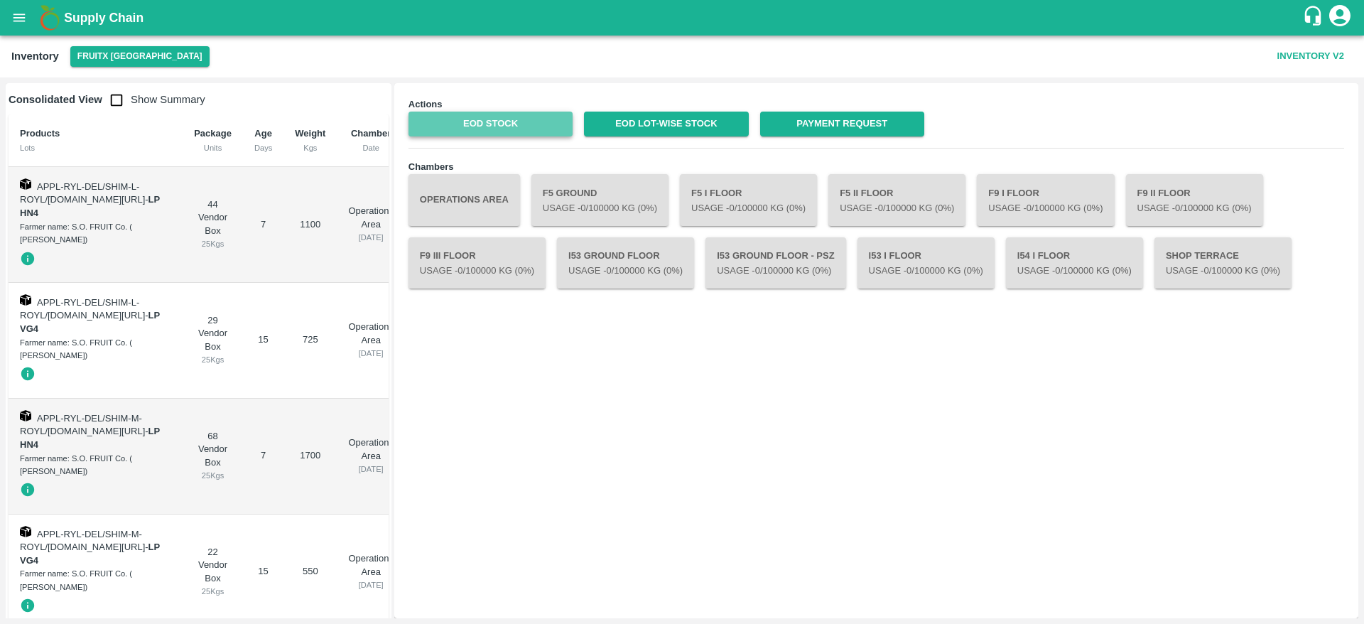
click at [526, 121] on link "EOD Stock" at bounding box center [490, 124] width 164 height 25
